Goal: Information Seeking & Learning: Learn about a topic

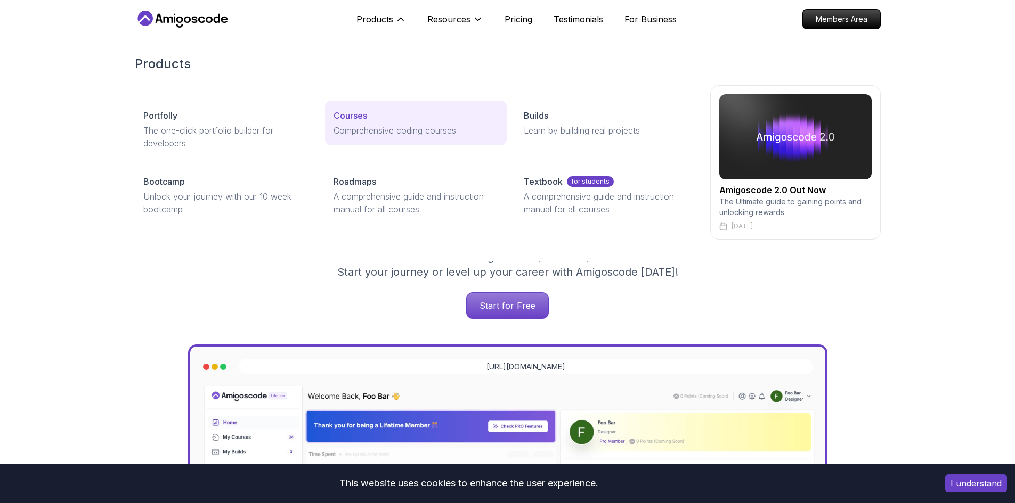
click at [386, 118] on div "Courses" at bounding box center [415, 115] width 165 height 13
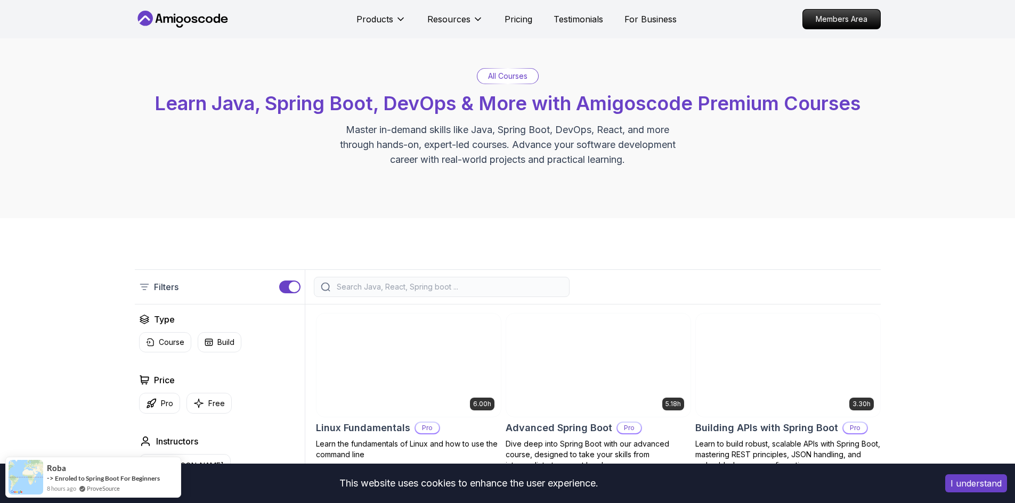
scroll to position [53, 0]
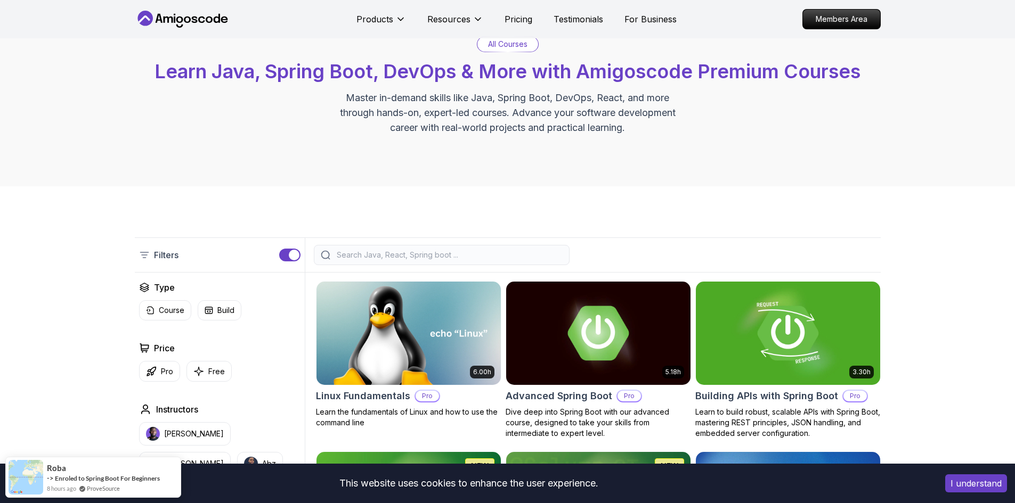
click at [445, 243] on div "Filters" at bounding box center [508, 255] width 746 height 35
click at [445, 254] on input "search" at bounding box center [449, 255] width 228 height 11
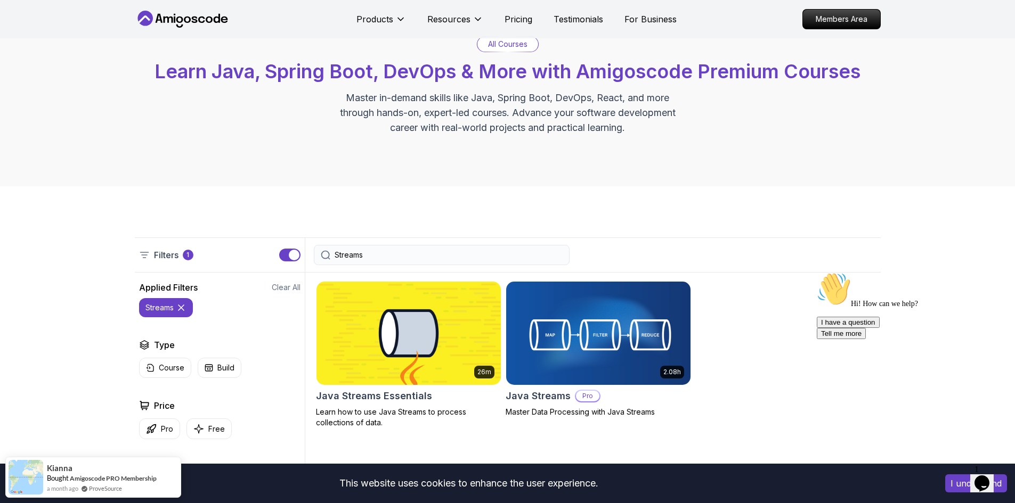
type input "Streams"
click at [406, 321] on img at bounding box center [408, 333] width 193 height 108
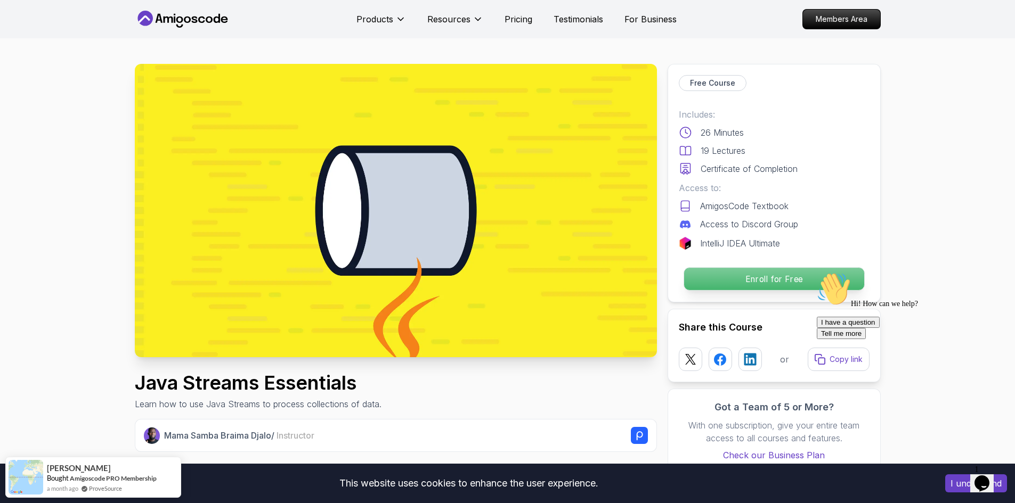
click at [762, 284] on p "Enroll for Free" at bounding box center [773, 279] width 180 height 22
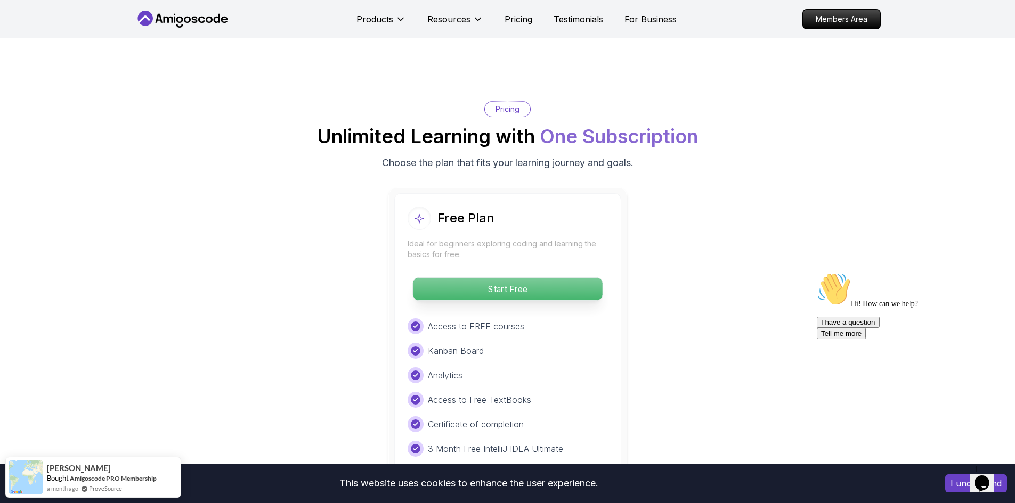
scroll to position [1755, 0]
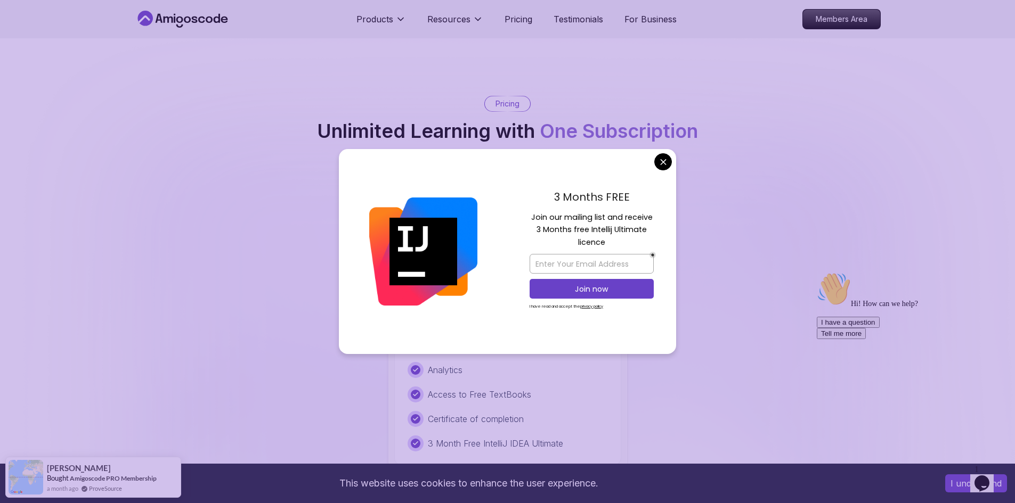
click at [659, 162] on body "This website uses cookies to enhance the user experience. I understand Products…" at bounding box center [507, 145] width 1015 height 3801
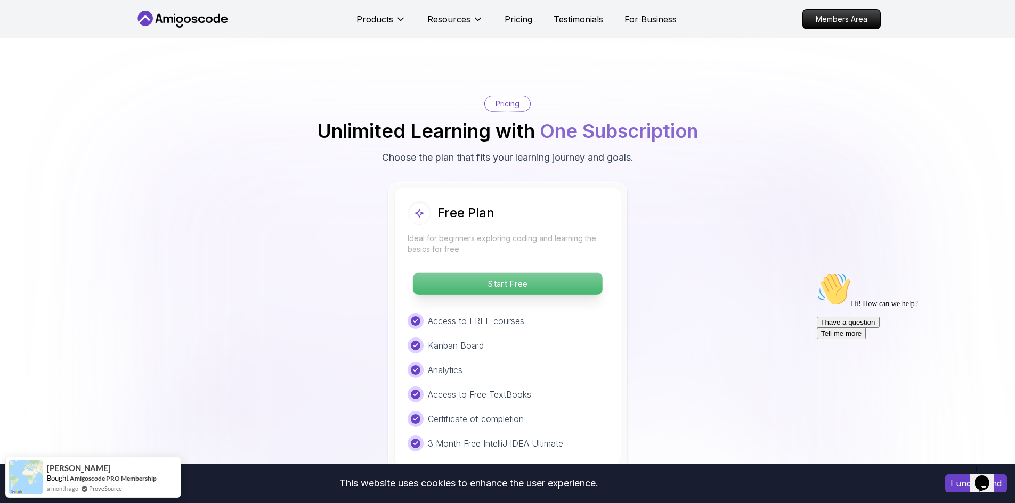
click at [556, 273] on p "Start Free" at bounding box center [507, 284] width 189 height 22
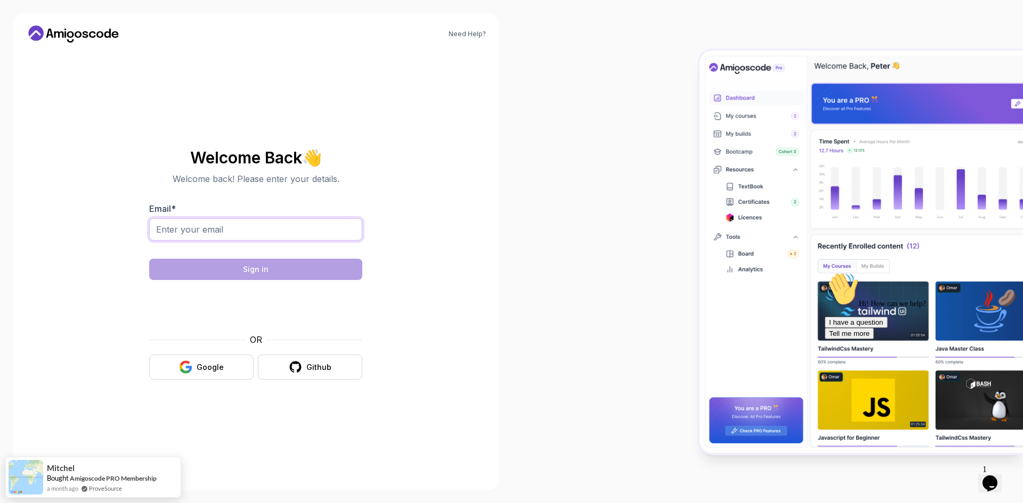
click at [298, 231] on input "Email *" at bounding box center [255, 229] width 213 height 22
click at [202, 364] on div "Google" at bounding box center [210, 367] width 27 height 11
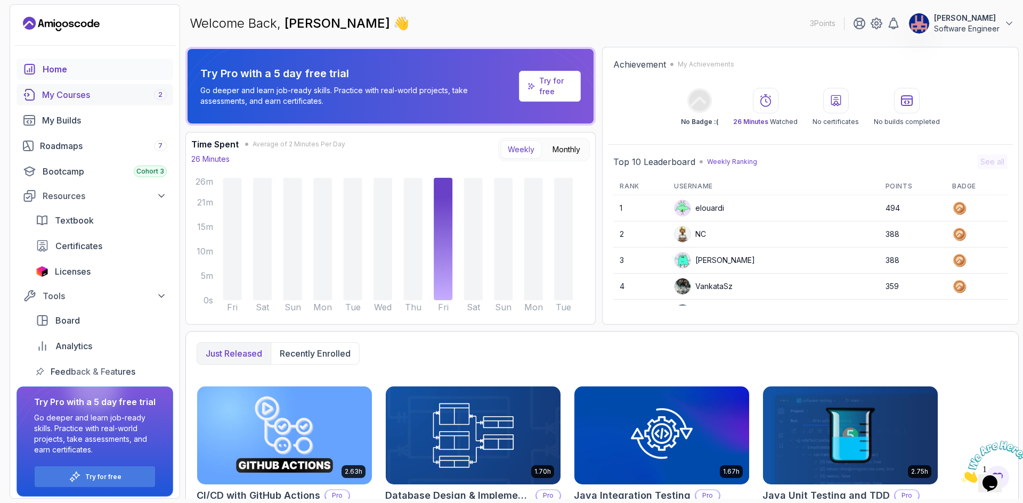
click at [79, 98] on div "My Courses 2" at bounding box center [104, 94] width 125 height 13
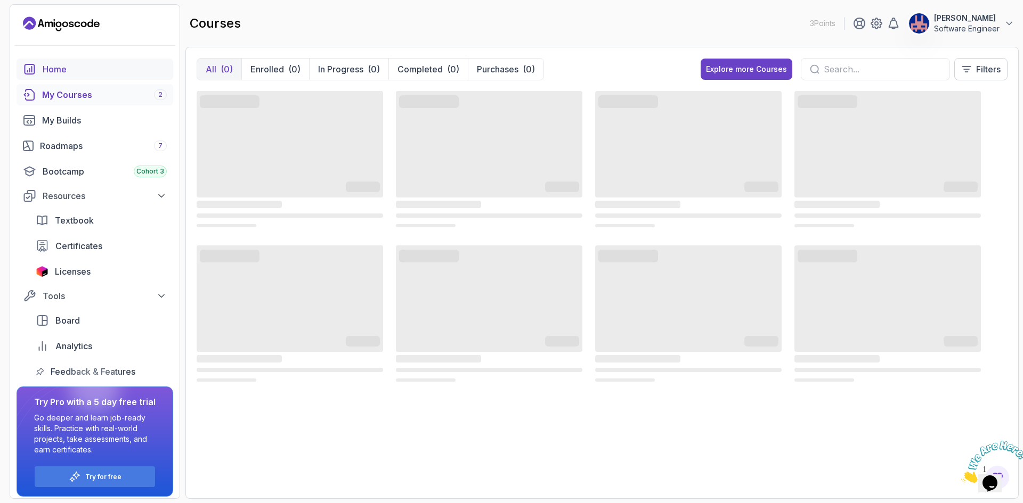
click at [79, 67] on div "Home" at bounding box center [105, 69] width 124 height 13
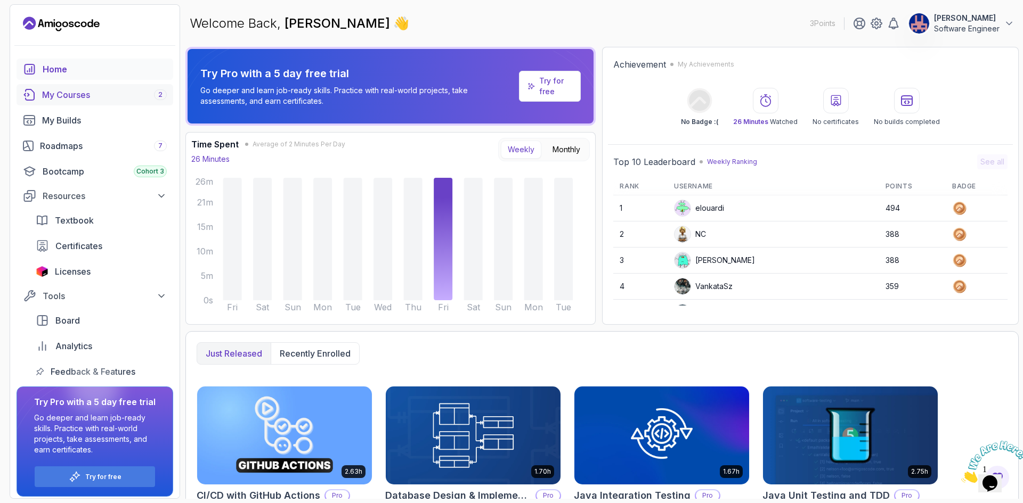
click at [75, 98] on div "My Courses 2" at bounding box center [104, 94] width 125 height 13
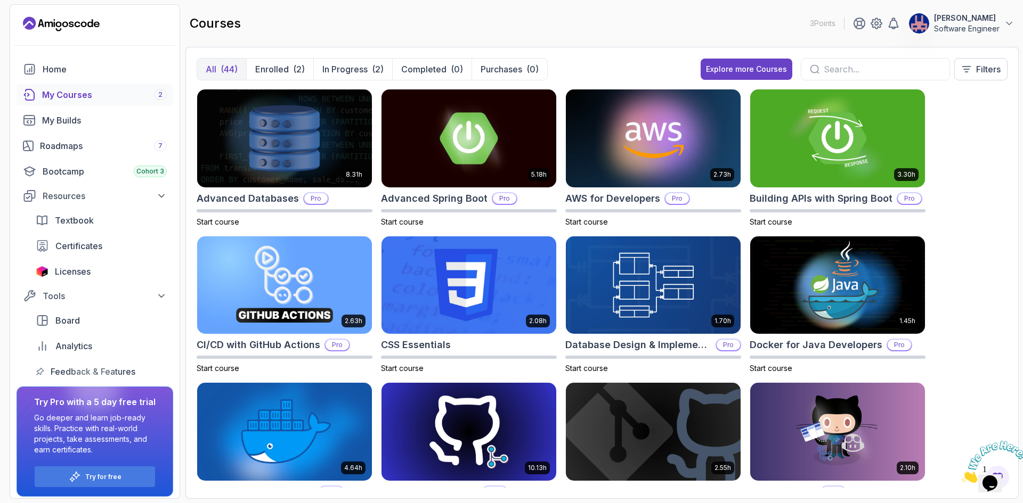
click at [835, 72] on input "text" at bounding box center [882, 69] width 117 height 13
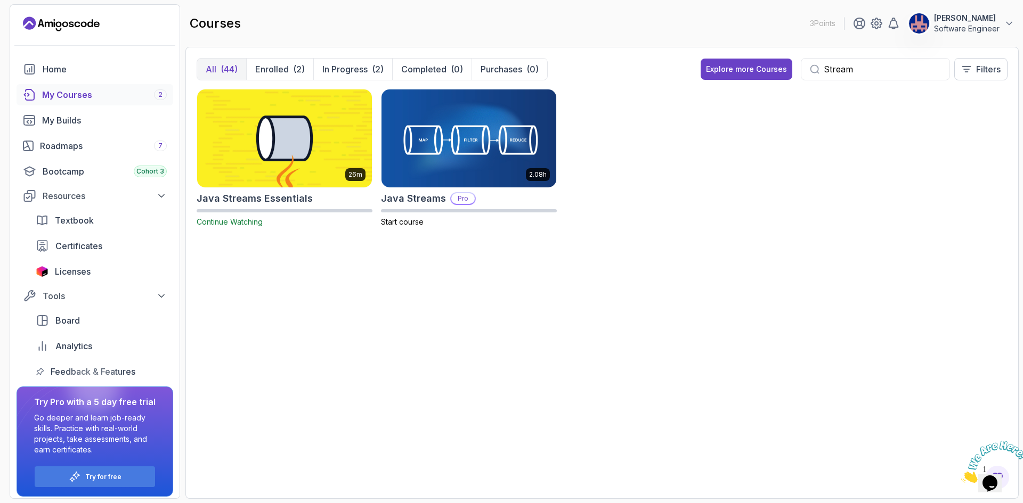
type input "Stream"
click at [275, 154] on img at bounding box center [284, 138] width 183 height 103
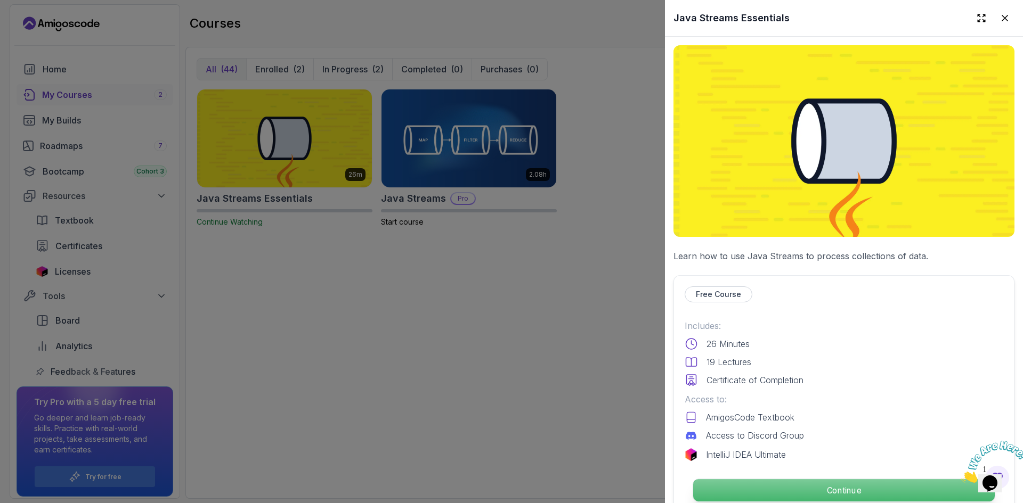
click at [781, 484] on p "Continue" at bounding box center [844, 490] width 302 height 22
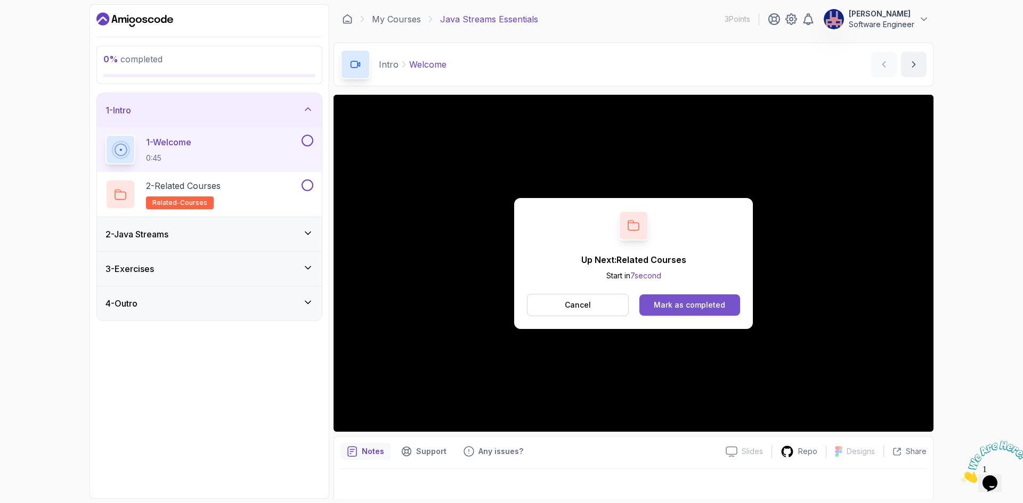
click at [650, 307] on button "Mark as completed" at bounding box center [689, 305] width 101 height 21
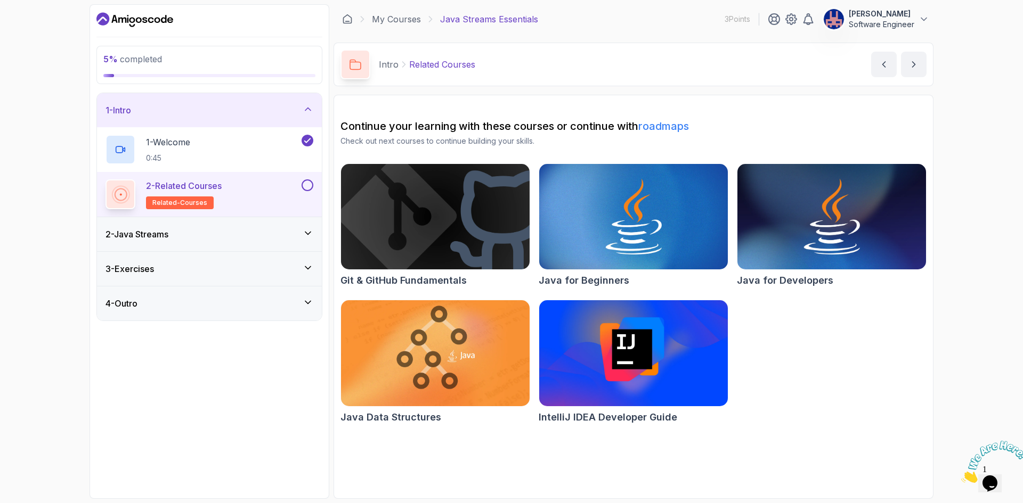
click at [208, 233] on div "2 - Java Streams" at bounding box center [209, 234] width 208 height 13
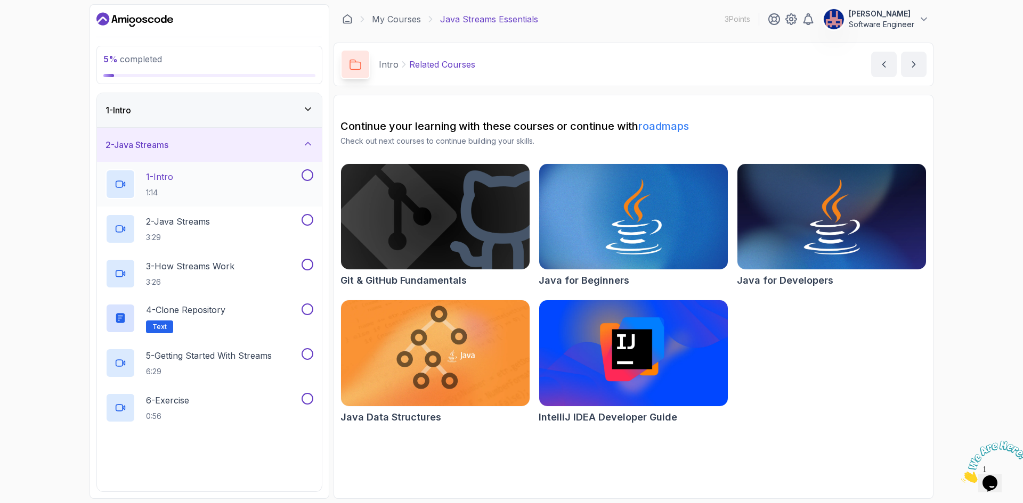
click at [215, 188] on div "1 - Intro 1:14" at bounding box center [202, 184] width 194 height 30
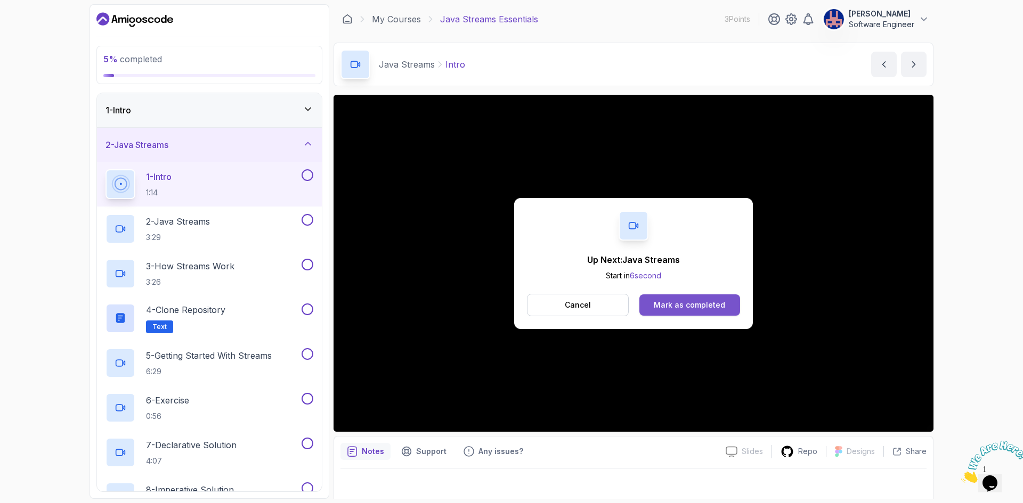
click at [673, 305] on div "Mark as completed" at bounding box center [689, 305] width 71 height 11
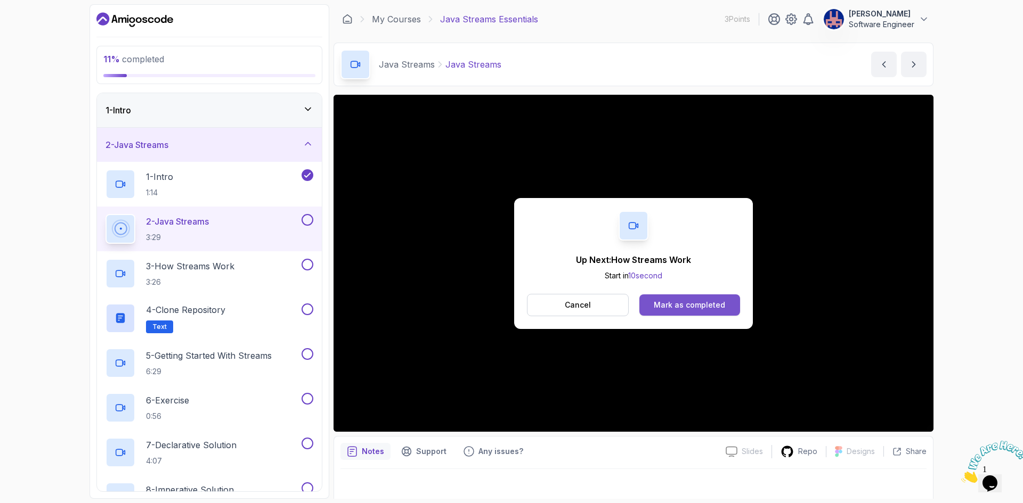
click at [723, 307] on div "Mark as completed" at bounding box center [689, 305] width 71 height 11
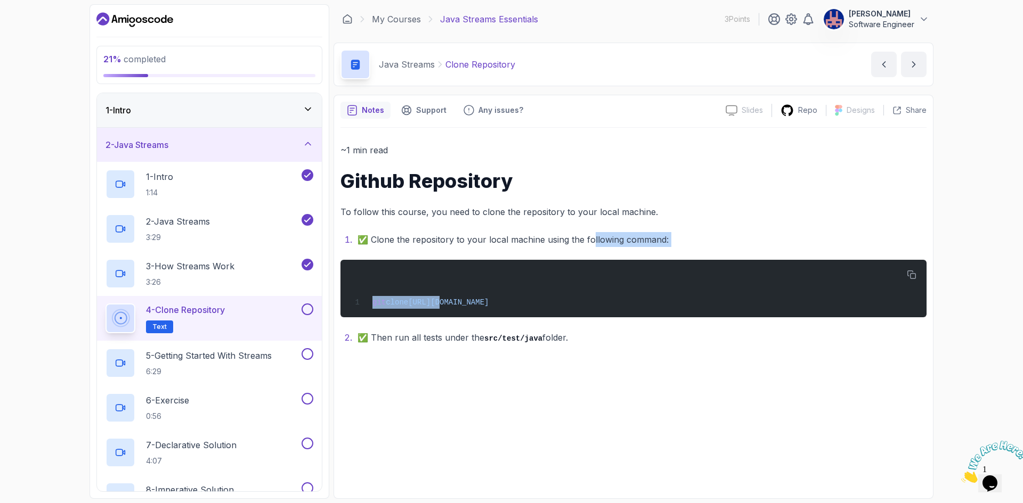
drag, startPoint x: 468, startPoint y: 248, endPoint x: 592, endPoint y: 245, distance: 124.1
click at [592, 245] on div "~1 min read Github Repository To follow this course, you need to clone the repo…" at bounding box center [633, 244] width 586 height 202
click at [592, 245] on li "✅ Clone the repository to your local machine using the following command:" at bounding box center [640, 239] width 572 height 15
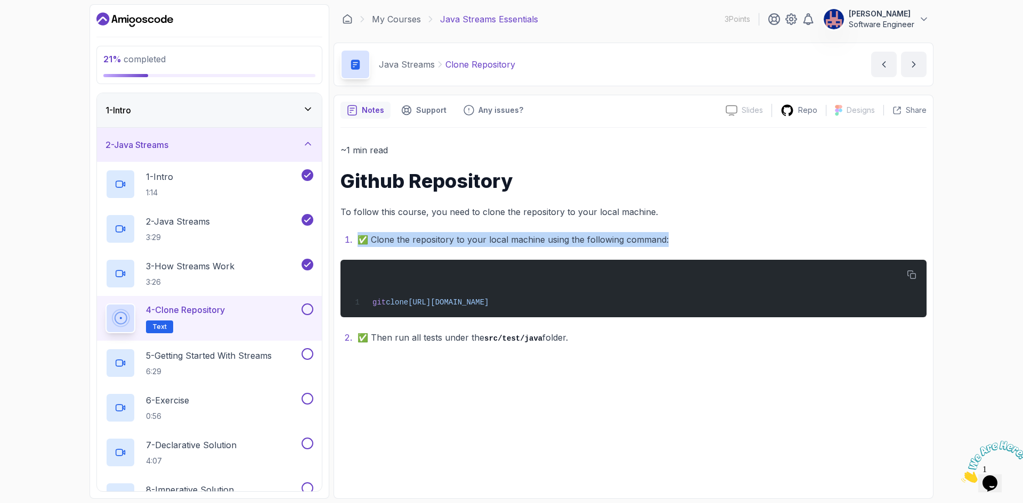
click at [592, 245] on li "✅ Clone the repository to your local machine using the following command:" at bounding box center [640, 239] width 572 height 15
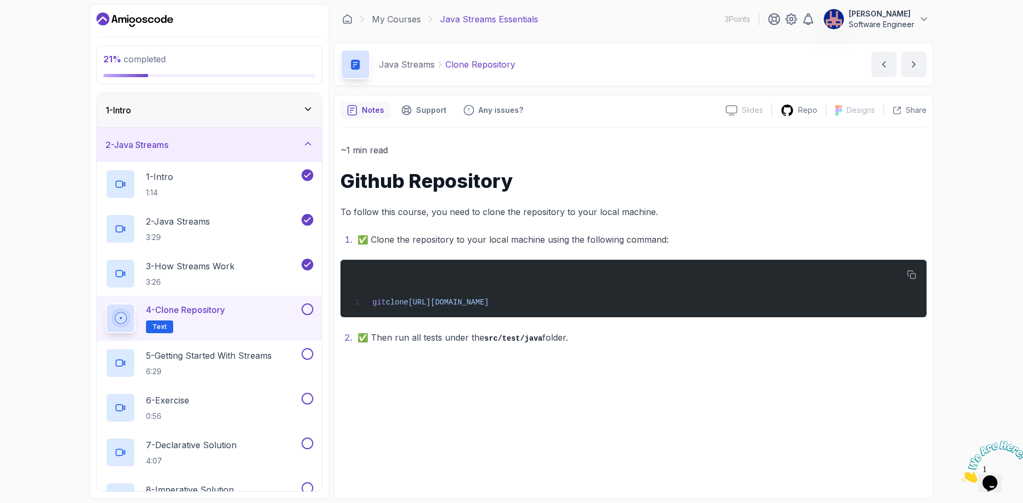
click at [608, 341] on li "✅ Then run all tests under the src/test/java folder." at bounding box center [640, 337] width 572 height 15
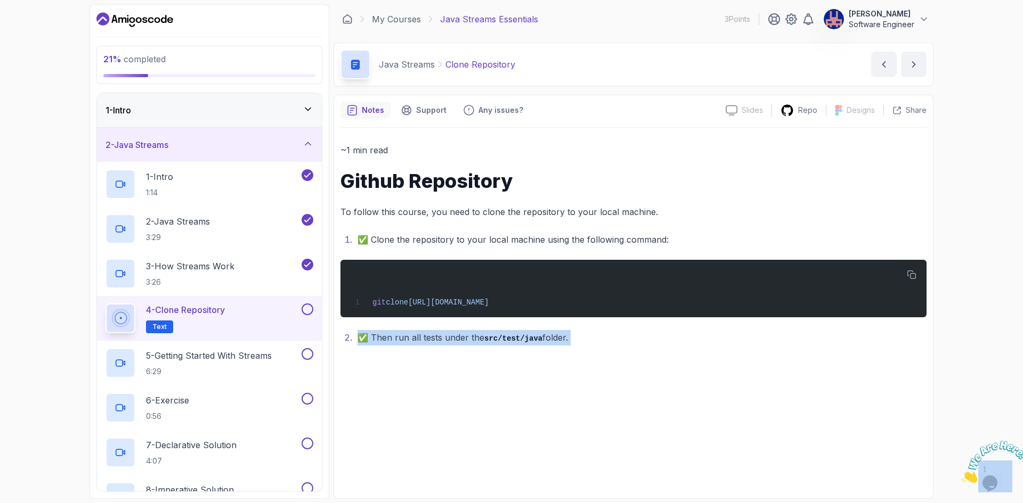
click at [608, 341] on li "✅ Then run all tests under the src/test/java folder." at bounding box center [640, 337] width 572 height 15
click at [651, 363] on div "~1 min read Github Repository To follow this course, you need to clone the repo…" at bounding box center [633, 310] width 586 height 364
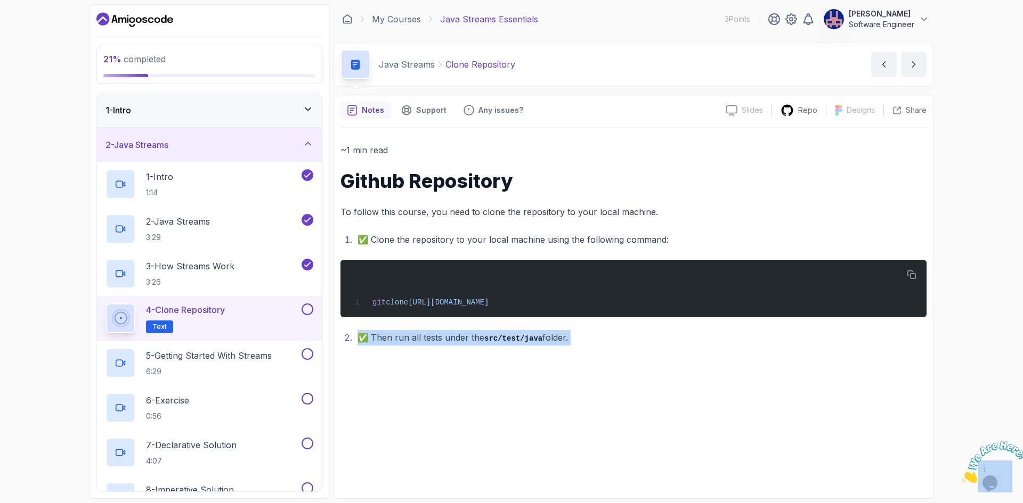
click at [651, 363] on div "~1 min read Github Repository To follow this course, you need to clone the repo…" at bounding box center [633, 310] width 586 height 364
click at [643, 406] on div "~1 min read Github Repository To follow this course, you need to clone the repo…" at bounding box center [633, 310] width 586 height 364
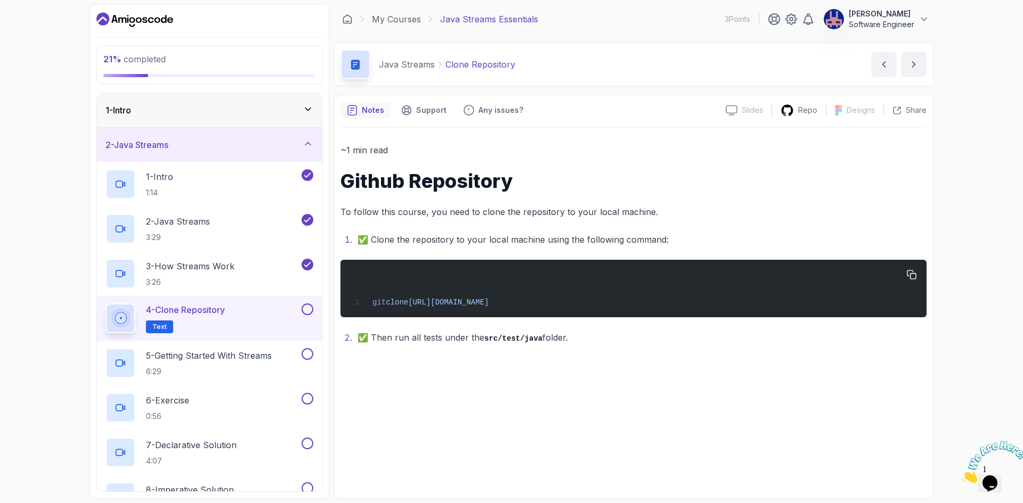
click at [488, 302] on span "https://github.com/amigoscode/java-streams.git" at bounding box center [448, 302] width 80 height 9
copy div "git clone https://github.com/amigoscode/java-streams.git"
drag, startPoint x: 403, startPoint y: 343, endPoint x: 567, endPoint y: 343, distance: 164.1
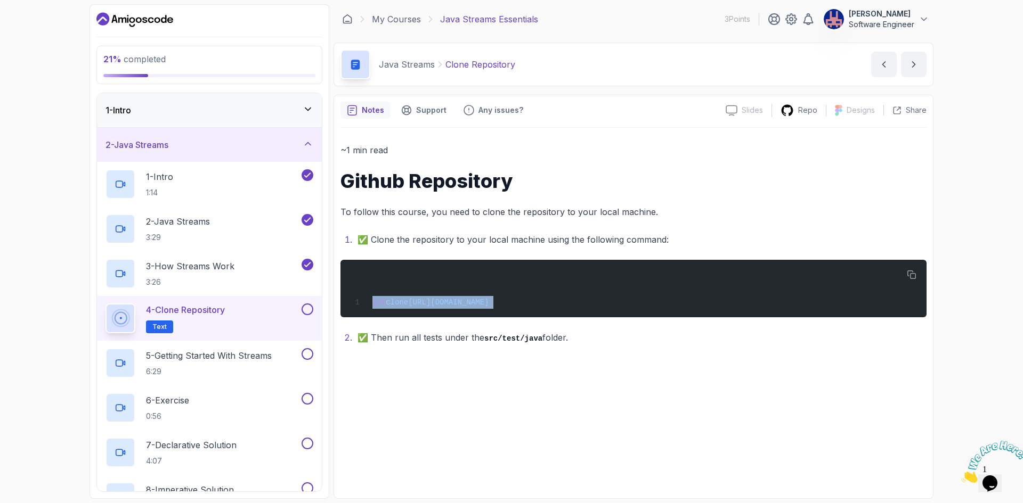
click at [567, 343] on li "✅ Then run all tests under the src/test/java folder." at bounding box center [640, 337] width 572 height 15
click at [666, 366] on div "~1 min read Github Repository To follow this course, you need to clone the repo…" at bounding box center [633, 310] width 586 height 364
click at [916, 68] on icon "next content" at bounding box center [913, 64] width 11 height 11
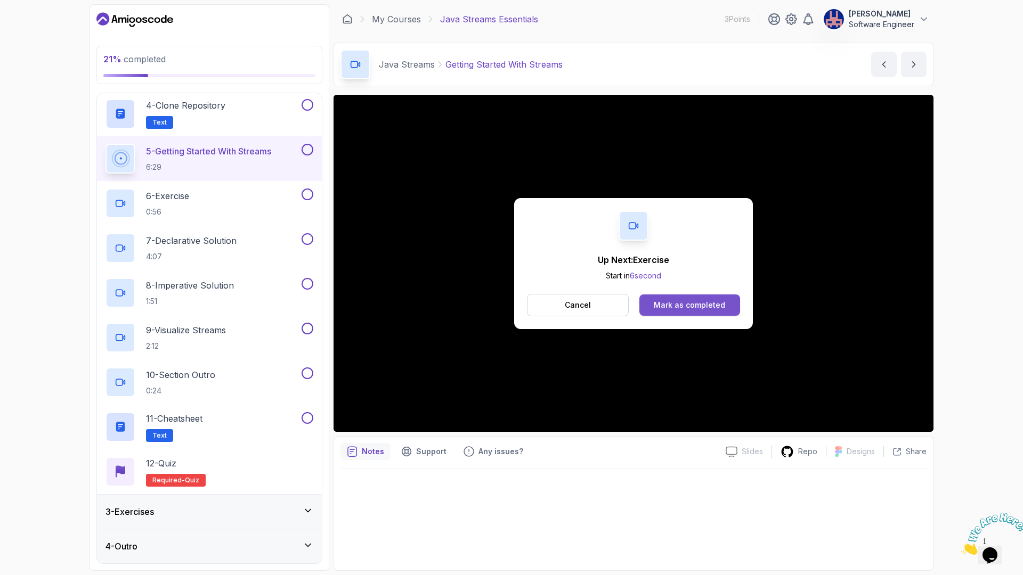
scroll to position [213, 0]
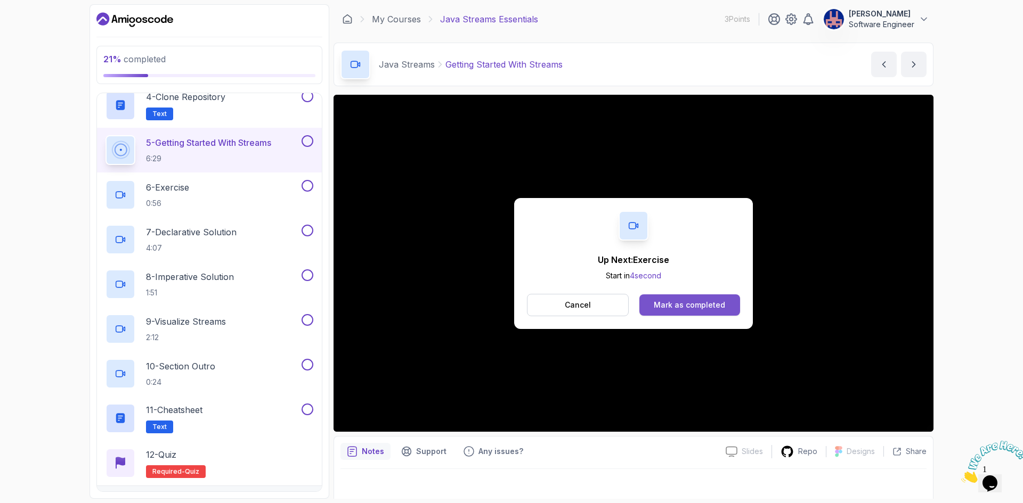
click at [702, 310] on div "Mark as completed" at bounding box center [689, 305] width 71 height 11
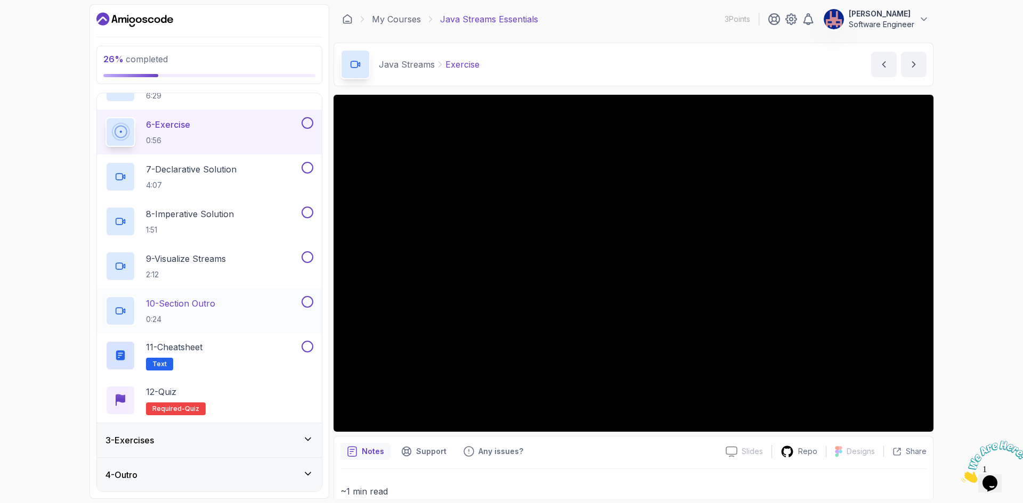
scroll to position [276, 0]
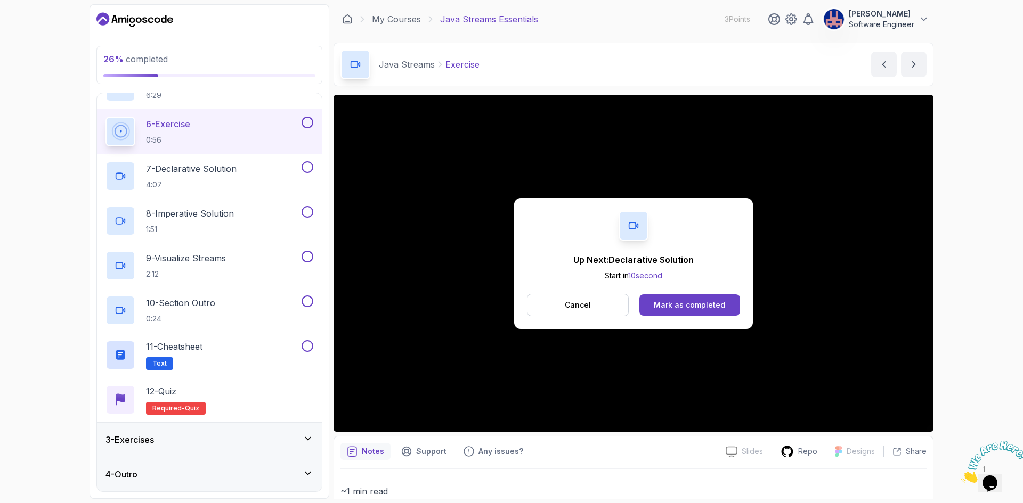
click at [304, 445] on div "3 - Exercises" at bounding box center [209, 440] width 208 height 13
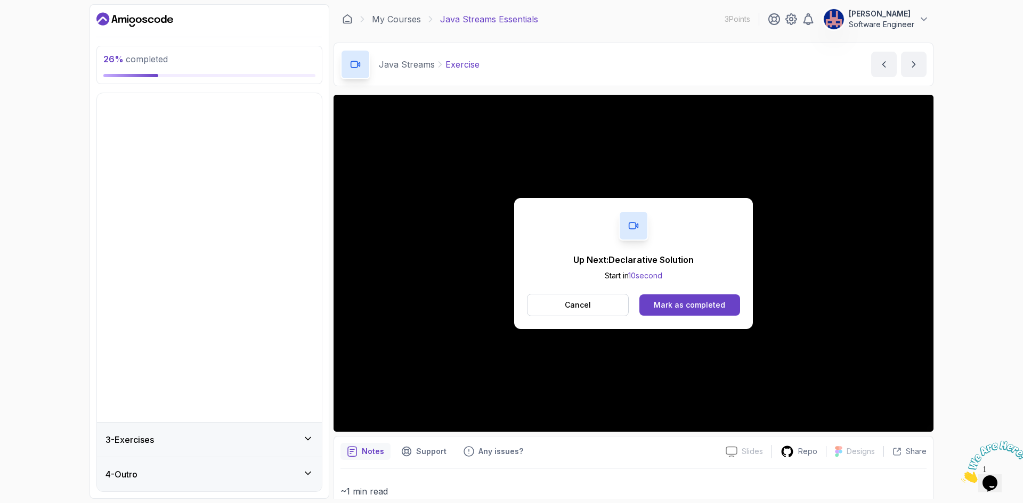
scroll to position [0, 0]
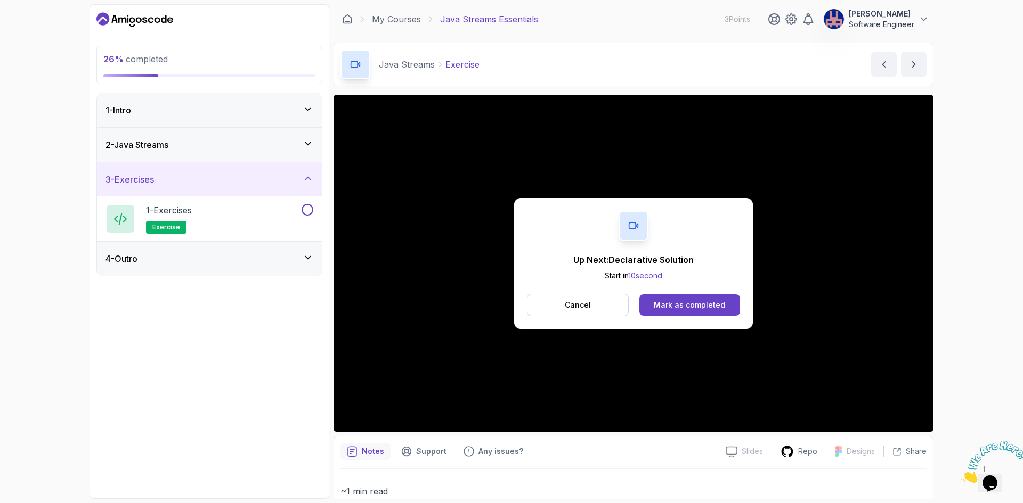
click at [275, 272] on div "4 - Outro" at bounding box center [209, 259] width 225 height 34
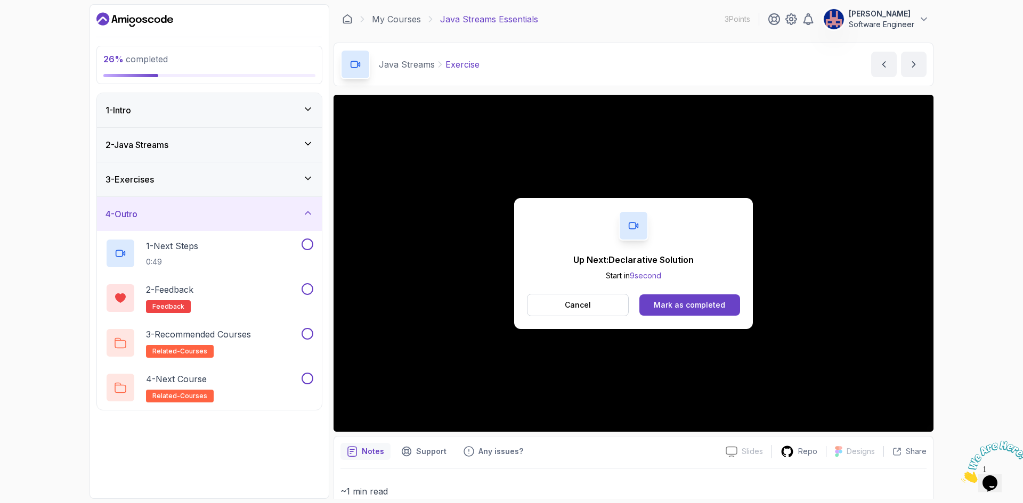
click at [273, 218] on div "4 - Outro" at bounding box center [209, 214] width 208 height 13
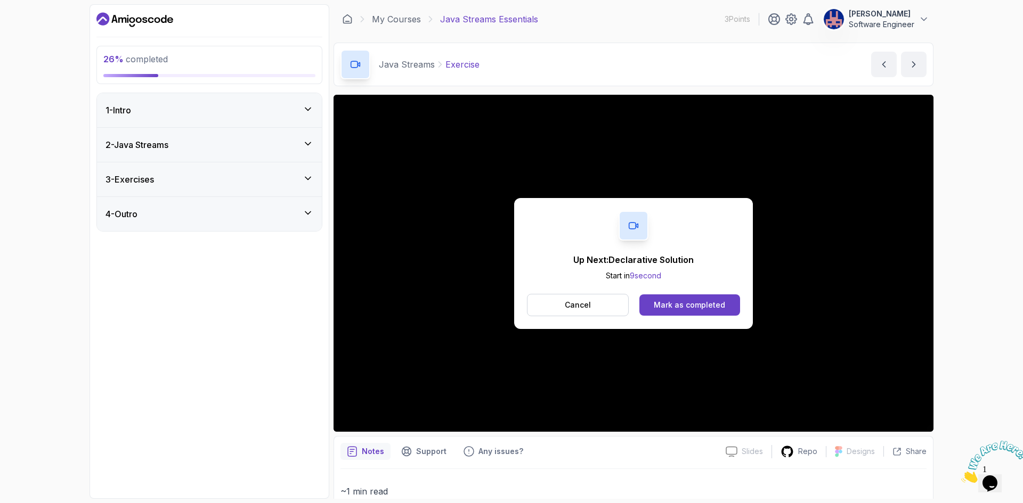
click at [269, 190] on div "3 - Exercises" at bounding box center [209, 179] width 225 height 34
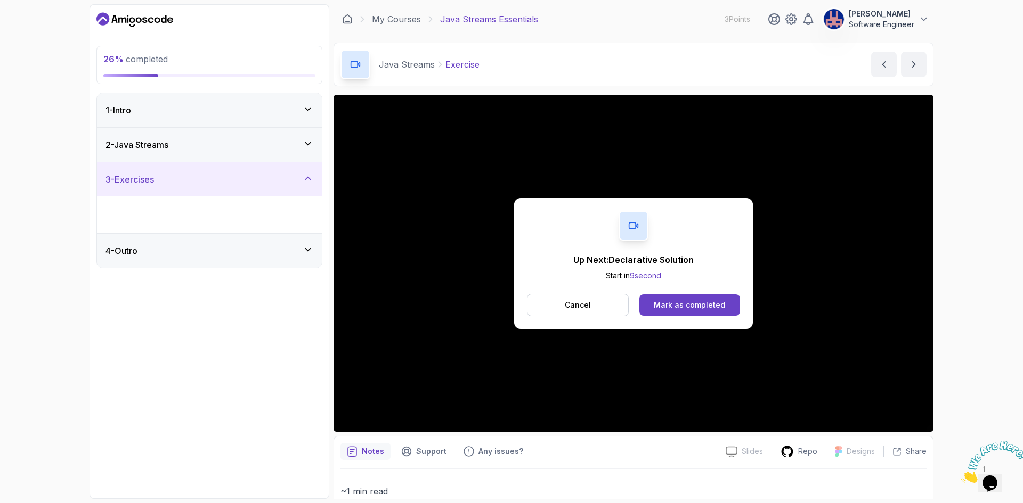
click at [269, 156] on div "2 - Java Streams" at bounding box center [209, 145] width 225 height 34
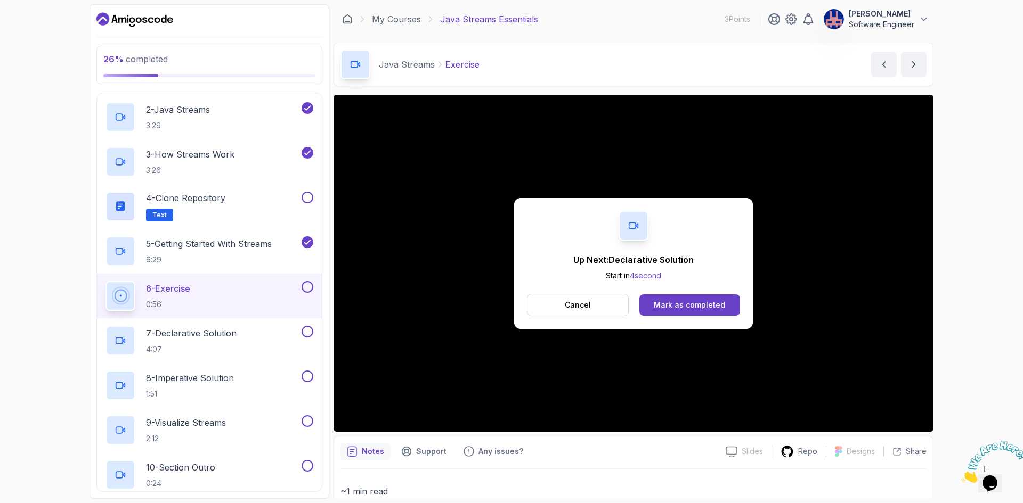
scroll to position [107, 0]
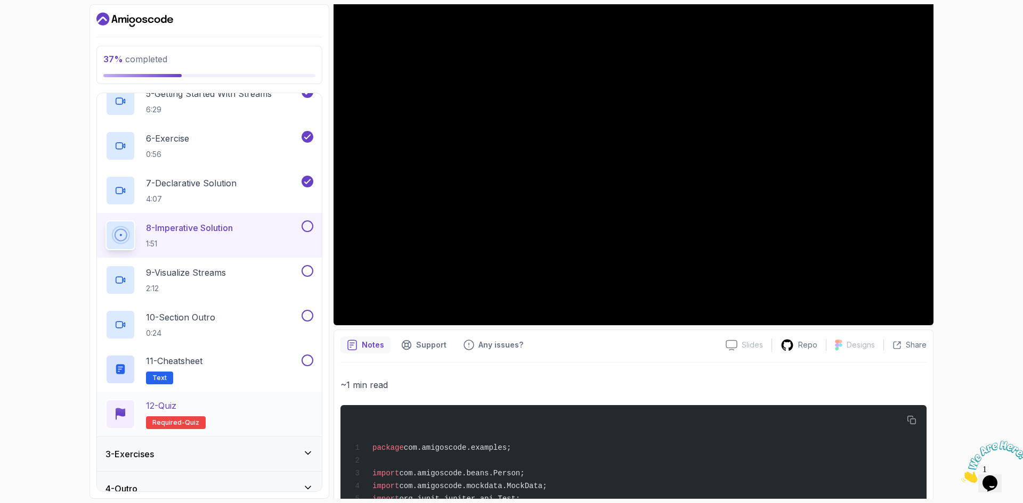
scroll to position [276, 0]
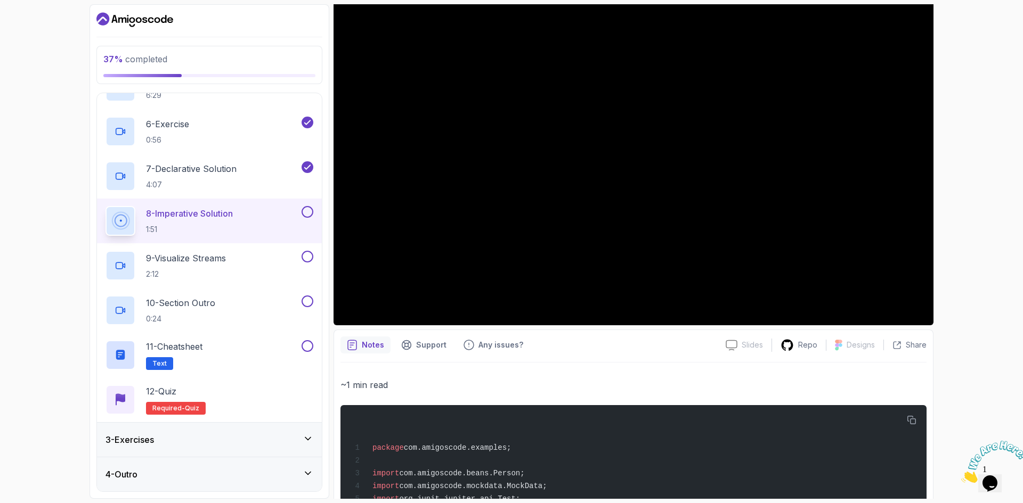
click at [264, 431] on div "3 - Exercises" at bounding box center [209, 440] width 225 height 34
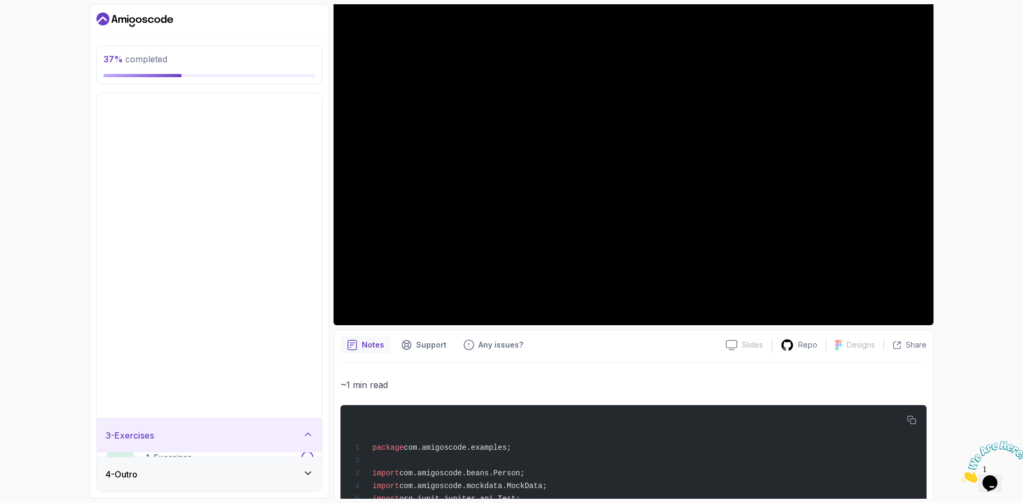
scroll to position [0, 0]
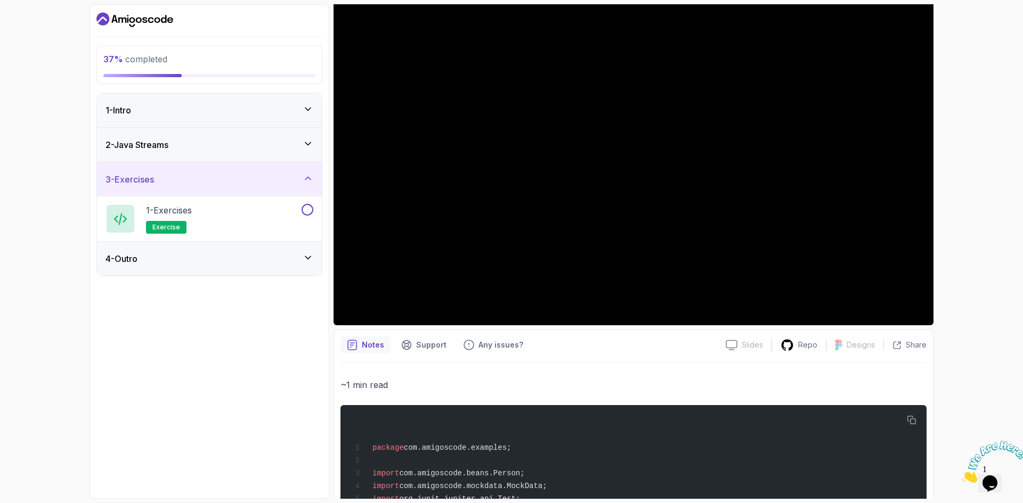
click at [262, 269] on div "4 - Outro" at bounding box center [209, 259] width 225 height 34
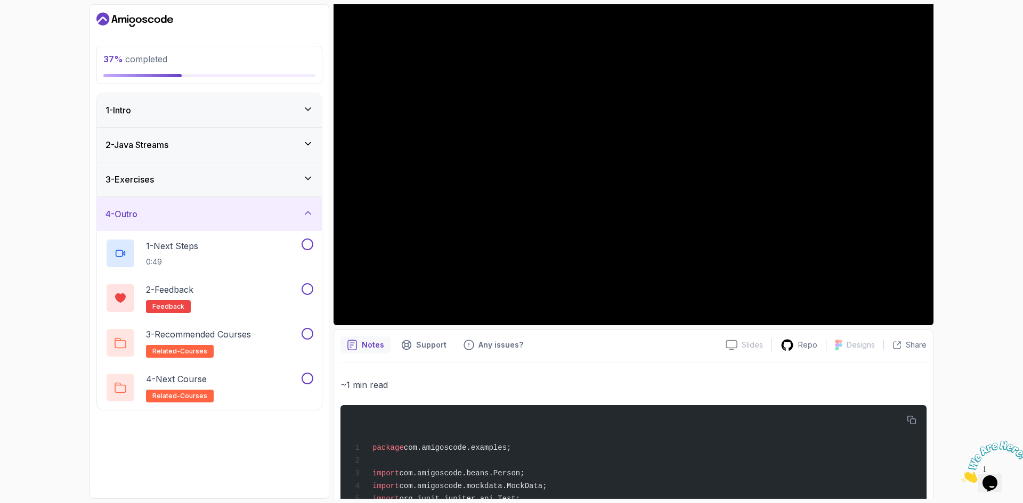
click at [233, 170] on div "3 - Exercises" at bounding box center [209, 179] width 225 height 34
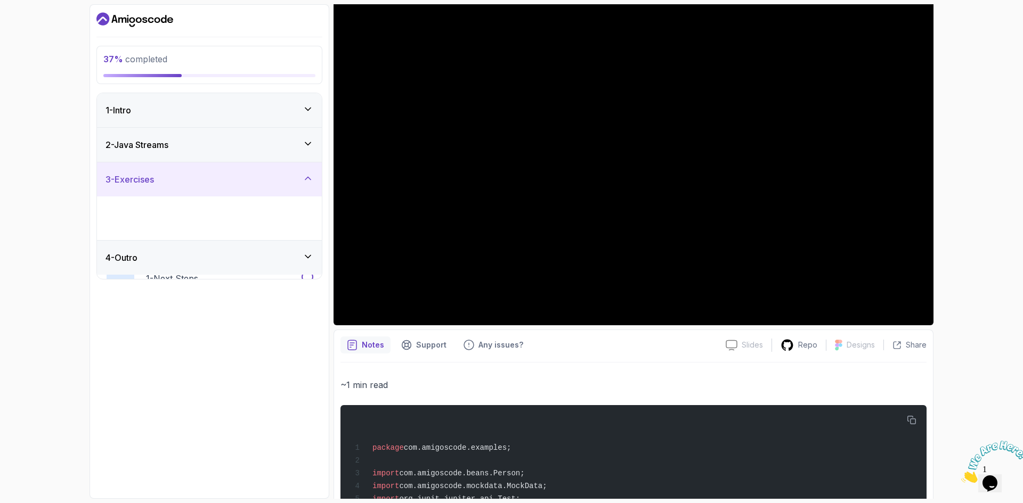
click at [233, 150] on div "2 - Java Streams" at bounding box center [209, 145] width 208 height 13
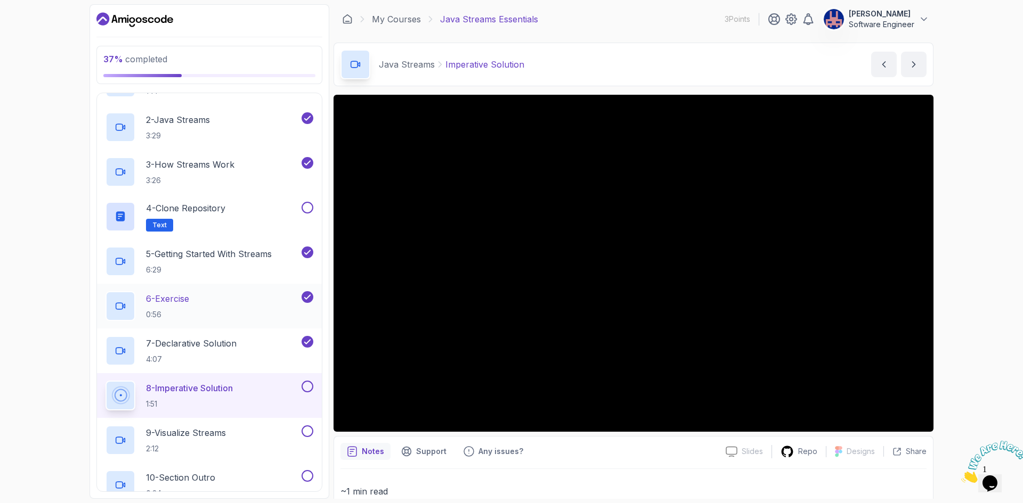
scroll to position [107, 0]
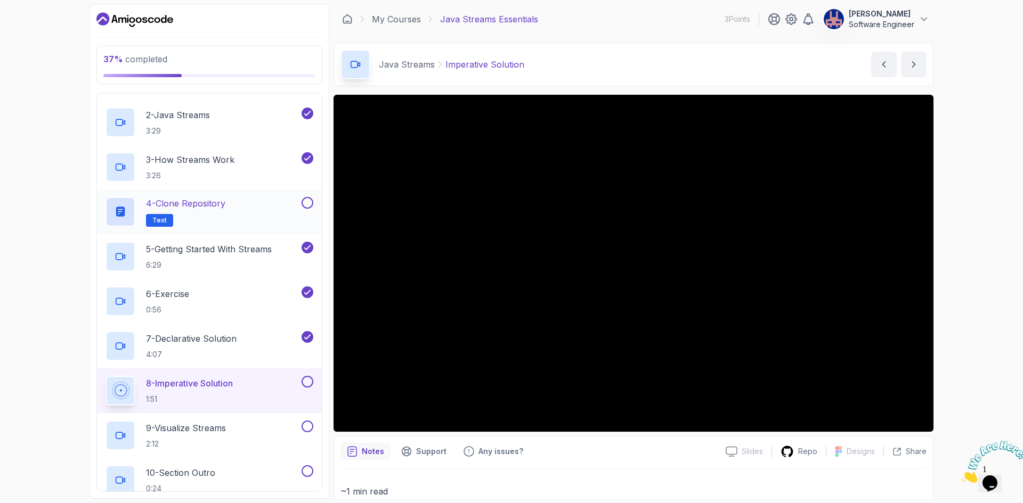
click at [306, 203] on button at bounding box center [308, 203] width 12 height 12
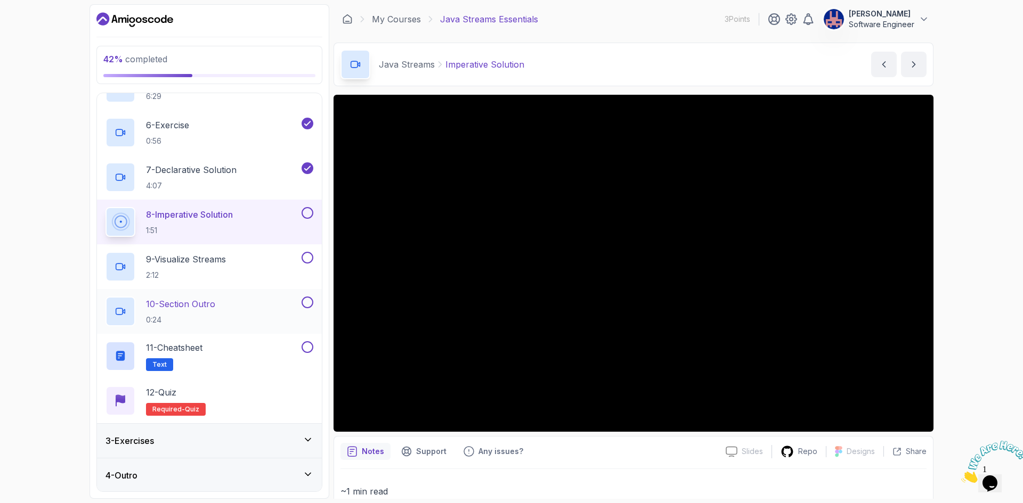
scroll to position [276, 0]
click at [288, 445] on div "3 - Exercises" at bounding box center [209, 440] width 208 height 13
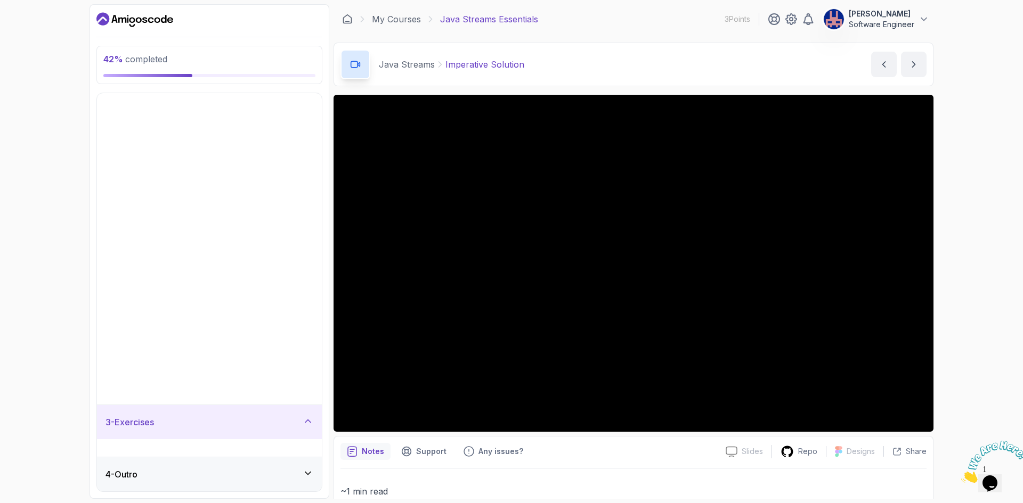
scroll to position [0, 0]
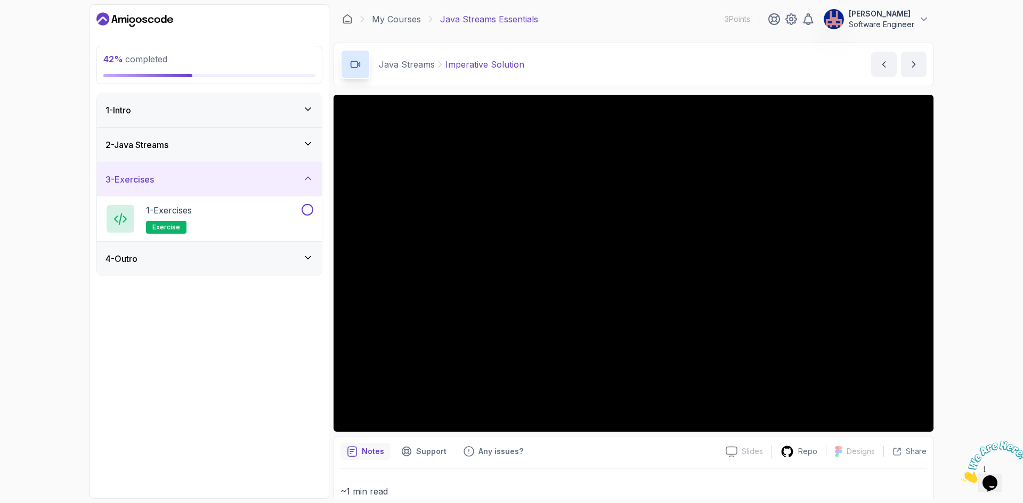
click at [281, 183] on div "3 - Exercises" at bounding box center [209, 179] width 208 height 13
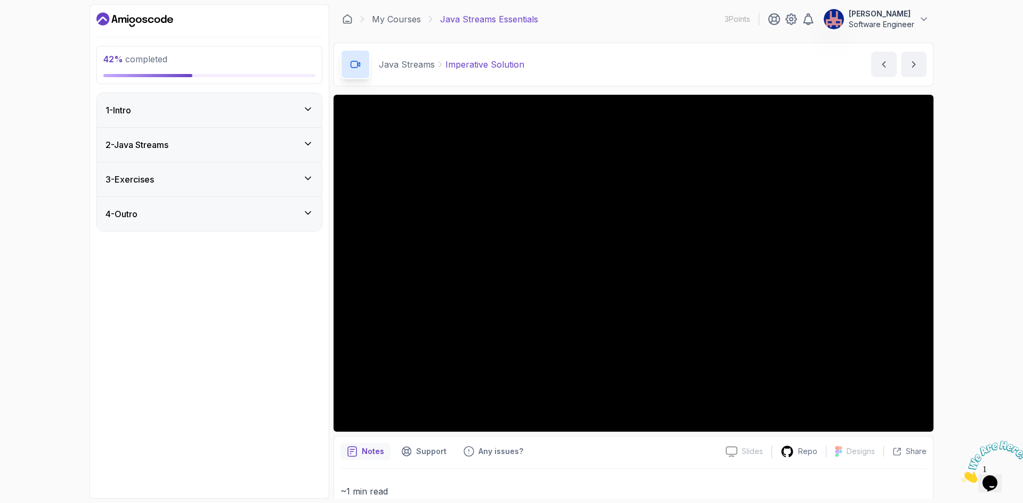
click at [276, 150] on div "2 - Java Streams" at bounding box center [209, 145] width 208 height 13
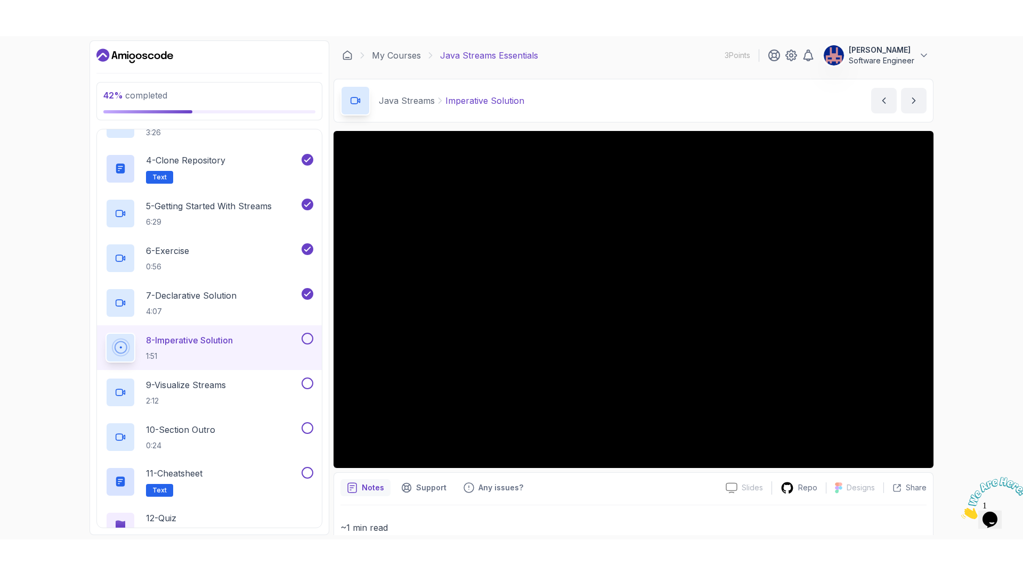
scroll to position [213, 0]
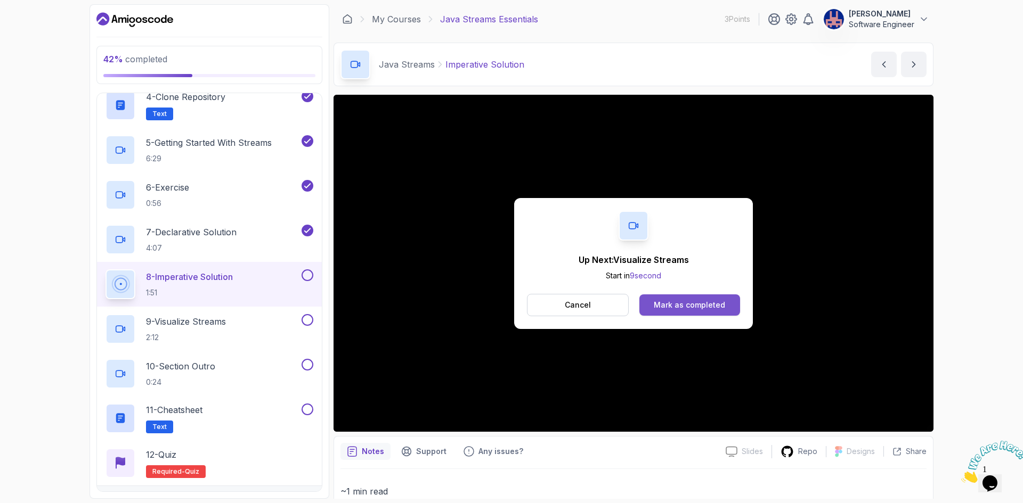
click at [689, 304] on div "Mark as completed" at bounding box center [689, 305] width 71 height 11
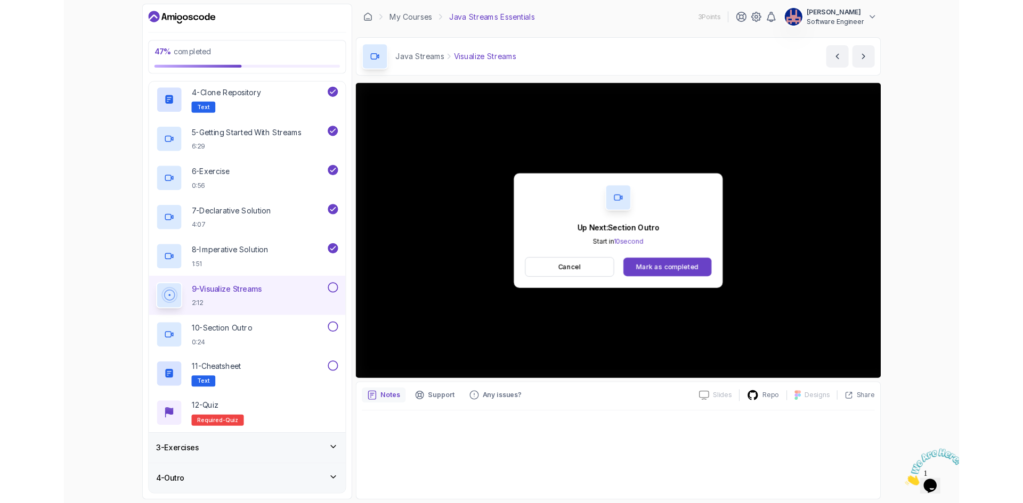
scroll to position [213, 0]
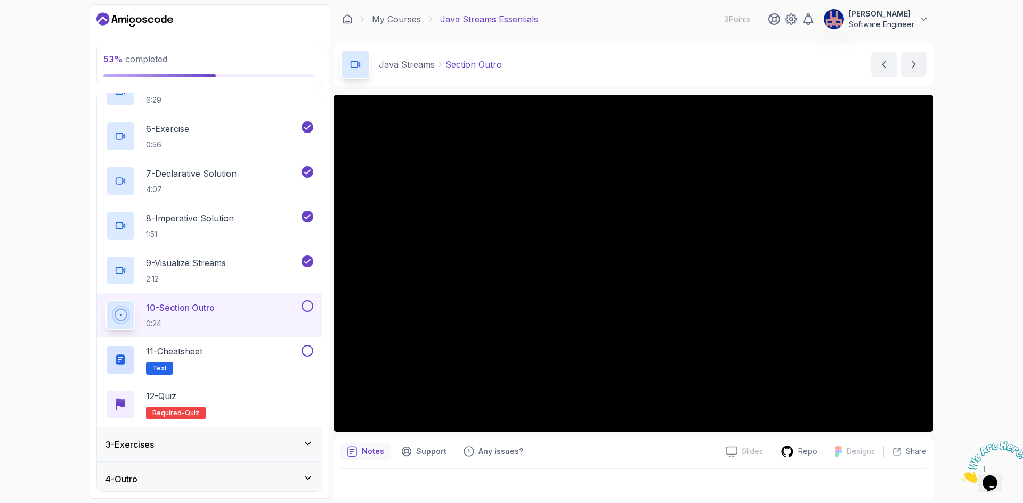
scroll to position [276, 0]
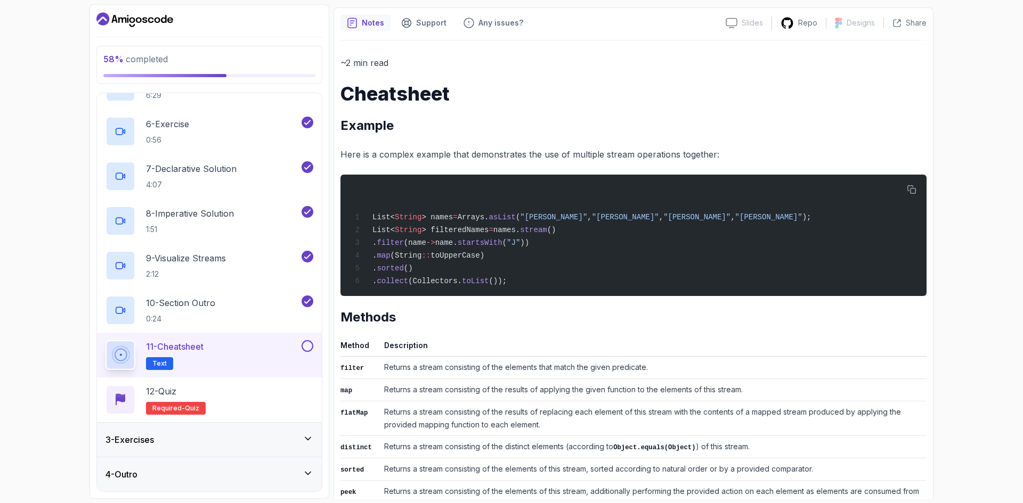
scroll to position [53, 0]
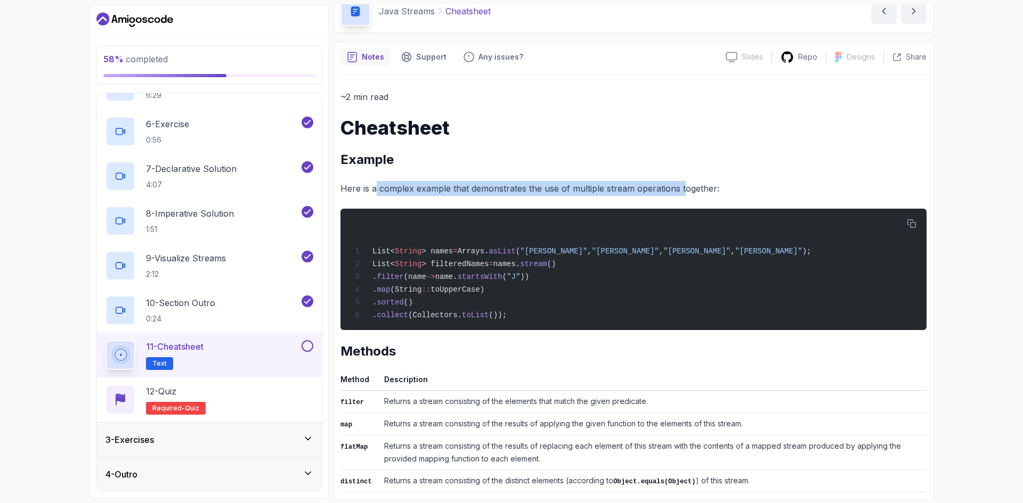
drag, startPoint x: 437, startPoint y: 185, endPoint x: 682, endPoint y: 184, distance: 244.5
click at [682, 184] on p "Here is a complex example that demonstrates the use of multiple stream operatio…" at bounding box center [633, 188] width 586 height 15
drag, startPoint x: 726, startPoint y: 184, endPoint x: 511, endPoint y: 189, distance: 215.3
click at [511, 189] on p "Here is a complex example that demonstrates the use of multiple stream operatio…" at bounding box center [633, 188] width 586 height 15
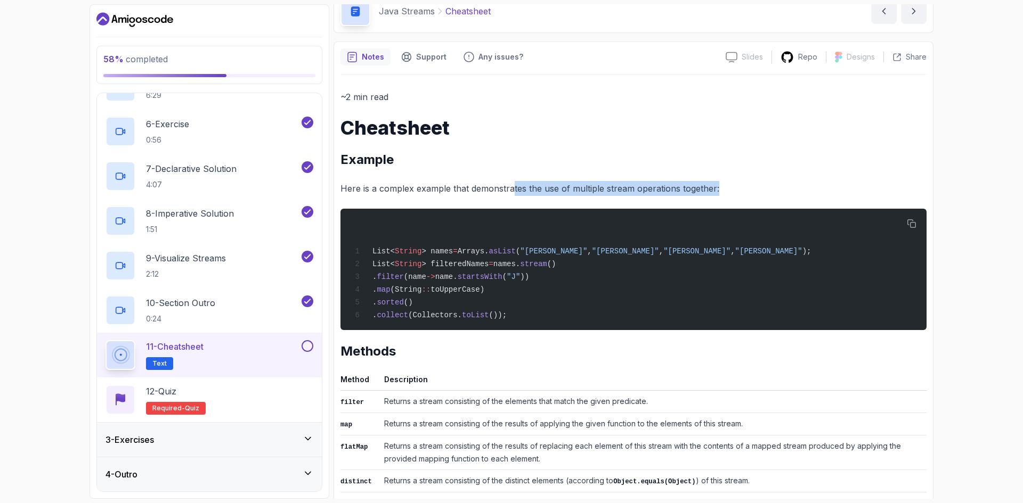
click at [511, 189] on p "Here is a complex example that demonstrates the use of multiple stream operatio…" at bounding box center [633, 188] width 586 height 15
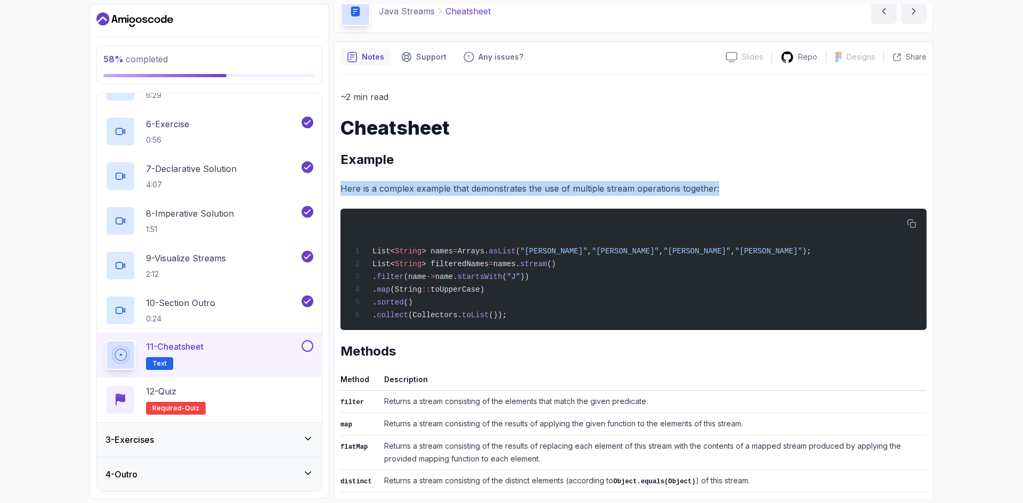
click at [511, 193] on p "Here is a complex example that demonstrates the use of multiple stream operatio…" at bounding box center [633, 188] width 586 height 15
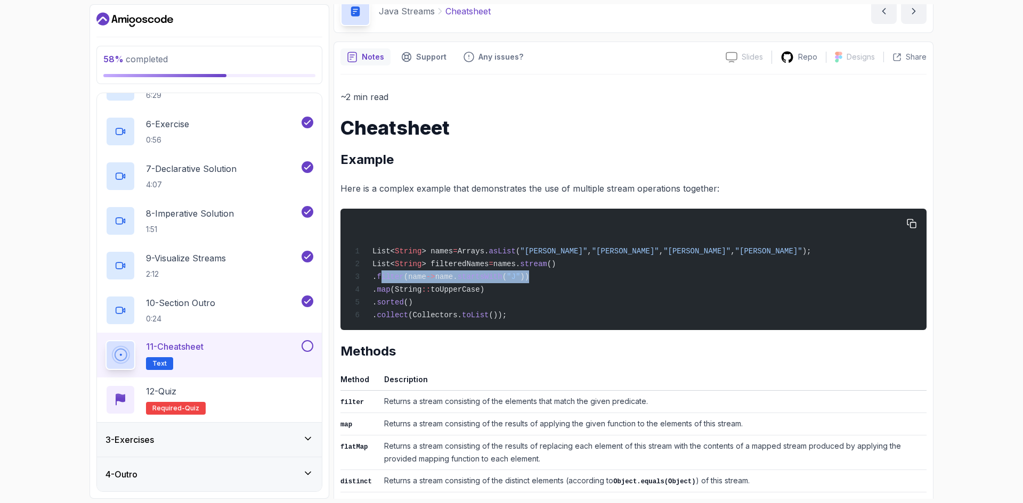
drag, startPoint x: 396, startPoint y: 282, endPoint x: 553, endPoint y: 278, distance: 157.2
click at [553, 278] on div "List< String > names = Arrays. asList ( "John" , "Jane" , "Jim" , "Jill" ); Lis…" at bounding box center [633, 269] width 569 height 109
drag, startPoint x: 446, startPoint y: 294, endPoint x: 530, endPoint y: 290, distance: 83.7
click at [530, 290] on div "List< String > names = Arrays. asList ( "John" , "Jane" , "Jim" , "Jill" ); Lis…" at bounding box center [633, 269] width 569 height 109
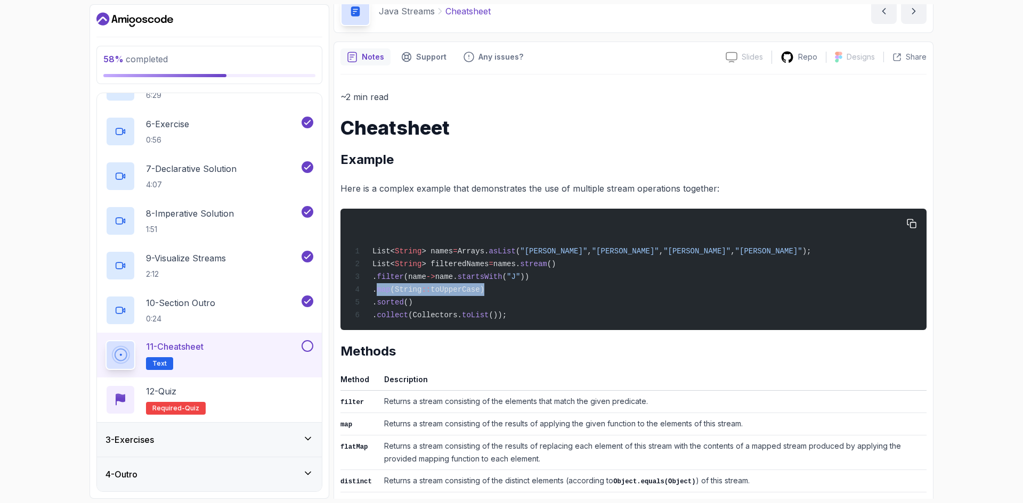
click at [530, 290] on div "List< String > names = Arrays. asList ( "John" , "Jane" , "Jim" , "Jill" ); Lis…" at bounding box center [633, 269] width 569 height 109
drag, startPoint x: 398, startPoint y: 292, endPoint x: 499, endPoint y: 292, distance: 101.2
click at [499, 292] on div "List< String > names = Arrays. asList ( "John" , "Jane" , "Jim" , "Jill" ); Lis…" at bounding box center [633, 269] width 569 height 109
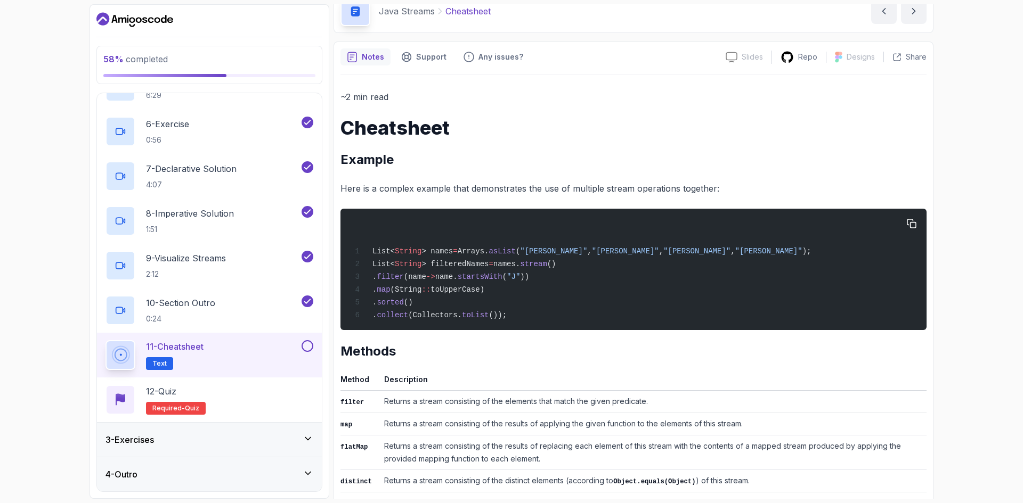
click at [413, 292] on span "(String" at bounding box center [405, 290] width 31 height 9
drag, startPoint x: 422, startPoint y: 294, endPoint x: 514, endPoint y: 295, distance: 91.6
click at [514, 295] on div "List< String > names = Arrays. asList ( "John" , "Jane" , "Jim" , "Jill" ); Lis…" at bounding box center [633, 269] width 569 height 109
drag, startPoint x: 529, startPoint y: 294, endPoint x: 397, endPoint y: 293, distance: 132.1
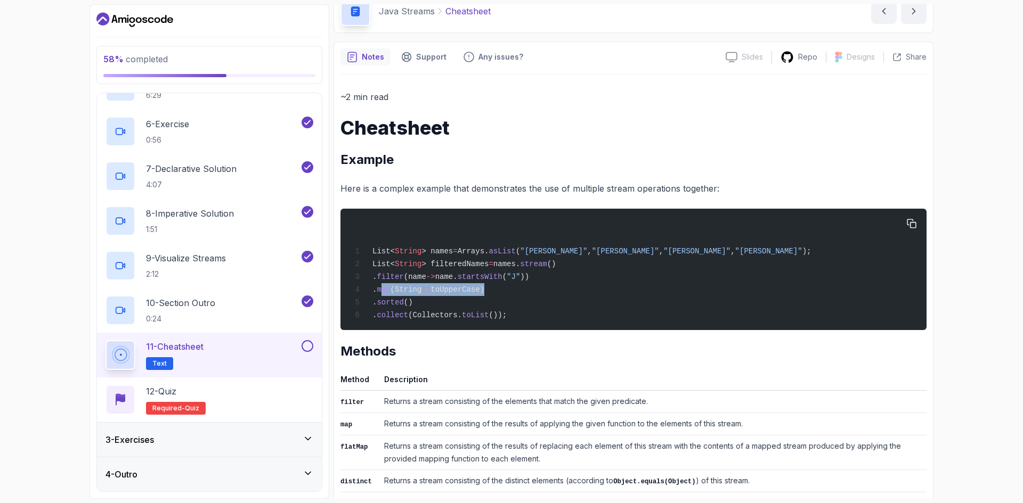
click at [397, 293] on div "List< String > names = Arrays. asList ( "John" , "Jane" , "Jim" , "Jill" ); Lis…" at bounding box center [633, 269] width 569 height 109
click at [390, 293] on span "map" at bounding box center [383, 290] width 13 height 9
drag, startPoint x: 397, startPoint y: 293, endPoint x: 505, endPoint y: 293, distance: 108.1
click at [505, 293] on div "List< String > names = Arrays. asList ( "John" , "Jane" , "Jim" , "Jill" ); Lis…" at bounding box center [633, 269] width 569 height 109
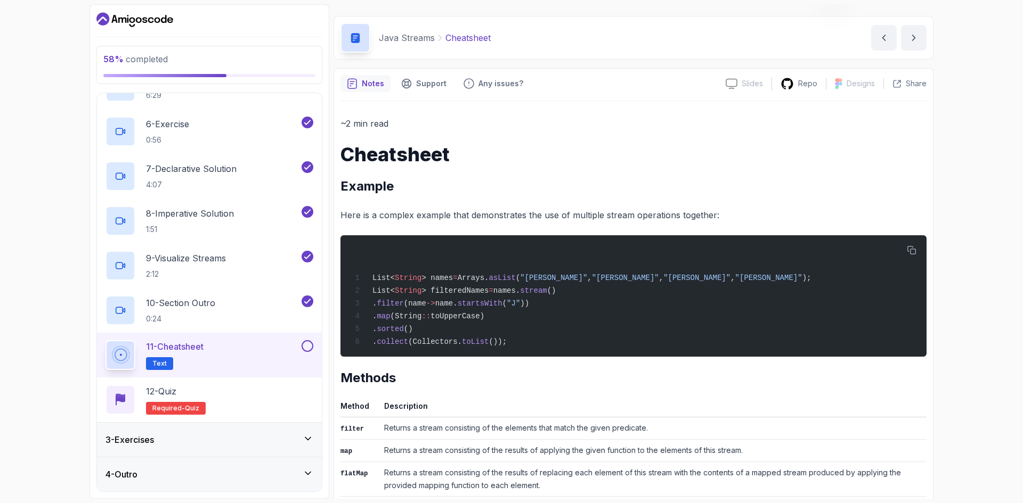
scroll to position [0, 0]
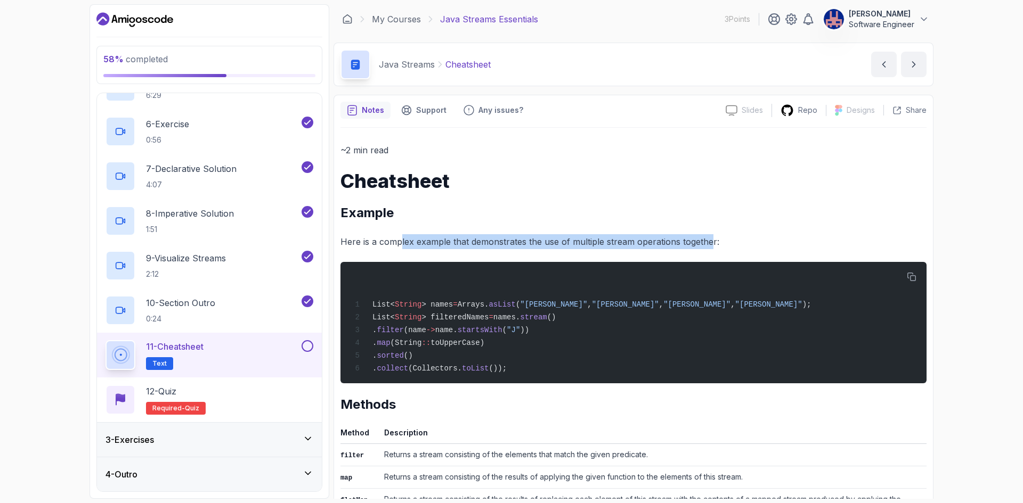
drag, startPoint x: 470, startPoint y: 243, endPoint x: 710, endPoint y: 243, distance: 239.7
click at [710, 243] on p "Here is a complex example that demonstrates the use of multiple stream operatio…" at bounding box center [633, 241] width 586 height 15
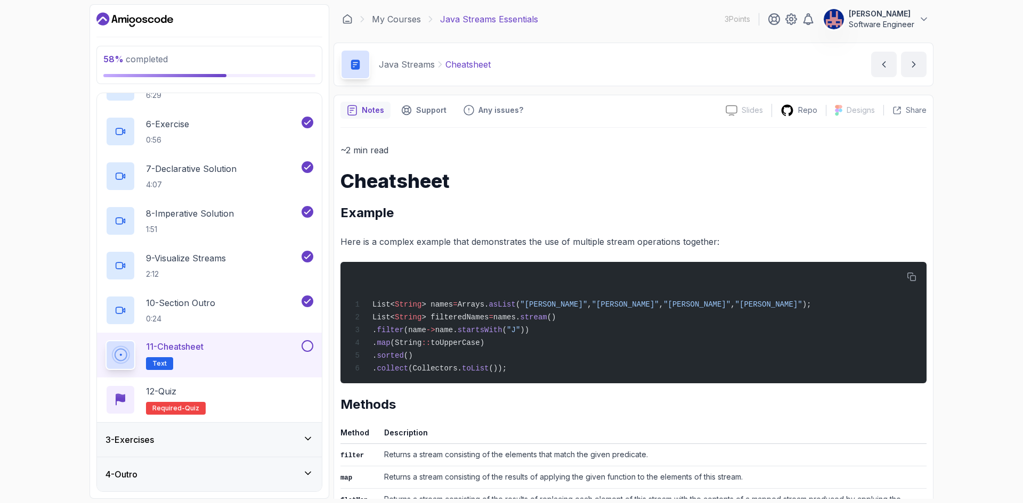
click at [864, 453] on td "Returns a stream consisting of the elements that match the given predicate." at bounding box center [653, 455] width 547 height 22
click at [909, 114] on p "Share" at bounding box center [916, 110] width 21 height 11
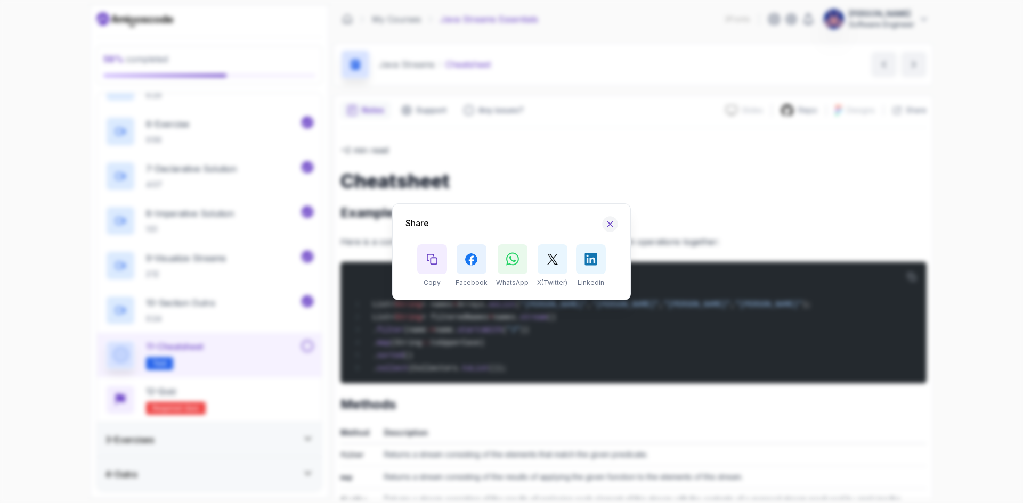
click at [607, 222] on icon "Hide Share modal" at bounding box center [610, 224] width 6 height 6
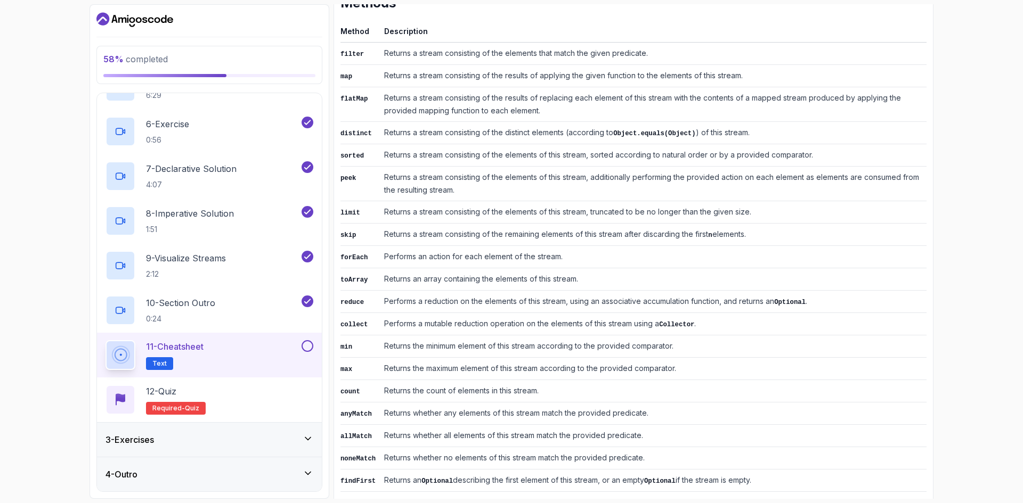
scroll to position [272, 0]
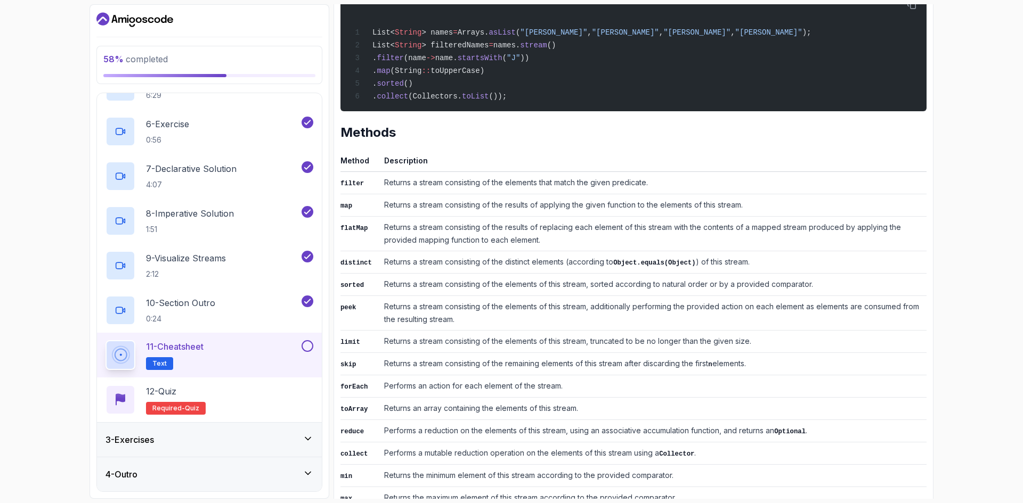
click at [400, 162] on th "Description" at bounding box center [653, 163] width 547 height 18
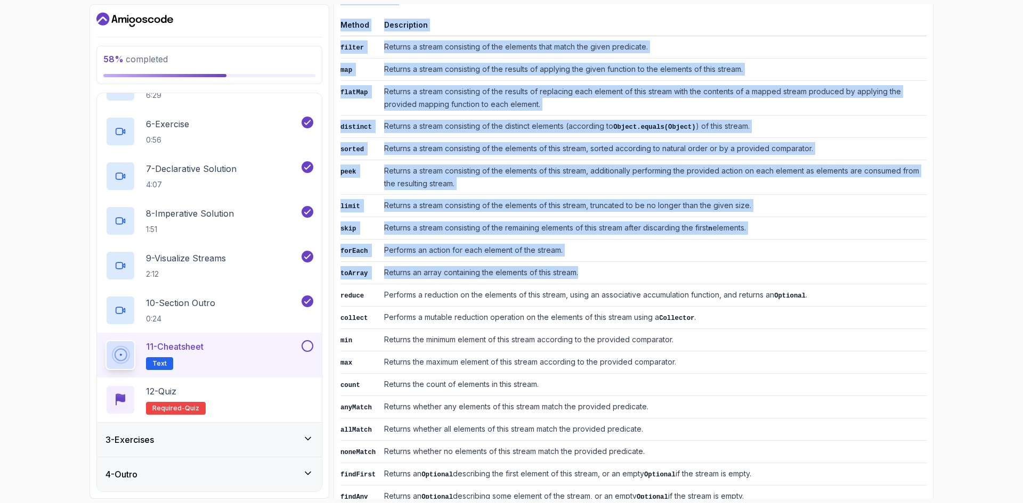
scroll to position [432, 0]
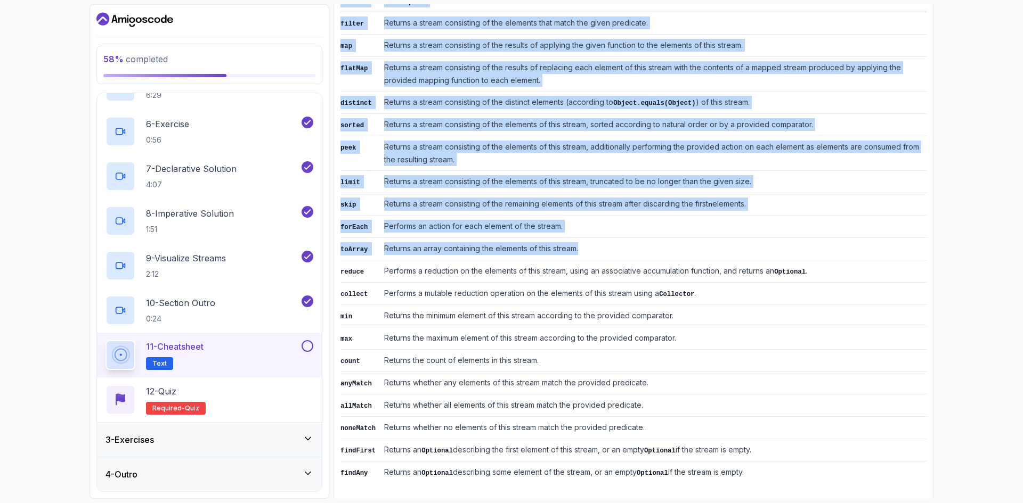
drag, startPoint x: 341, startPoint y: 135, endPoint x: 802, endPoint y: 463, distance: 564.9
click at [802, 463] on div "~2 min read Cheatsheet Example Here is a complex example that demonstrates the …" at bounding box center [633, 97] width 586 height 773
copy div "Methods Method Description filter Returns a stream consisting of the elements t…"
click at [438, 494] on div "Notes Support Any issues? Slides Slides not available Repo Designs Design not a…" at bounding box center [633, 84] width 600 height 843
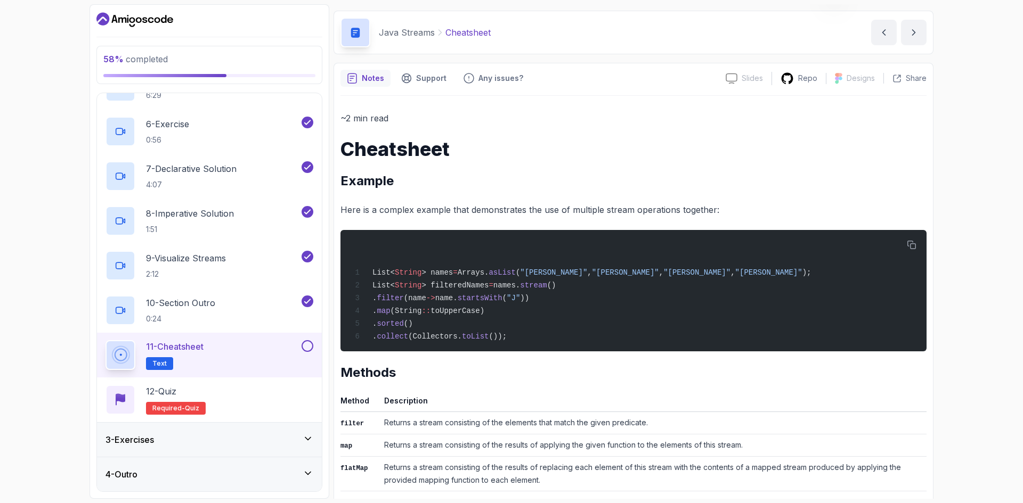
scroll to position [0, 0]
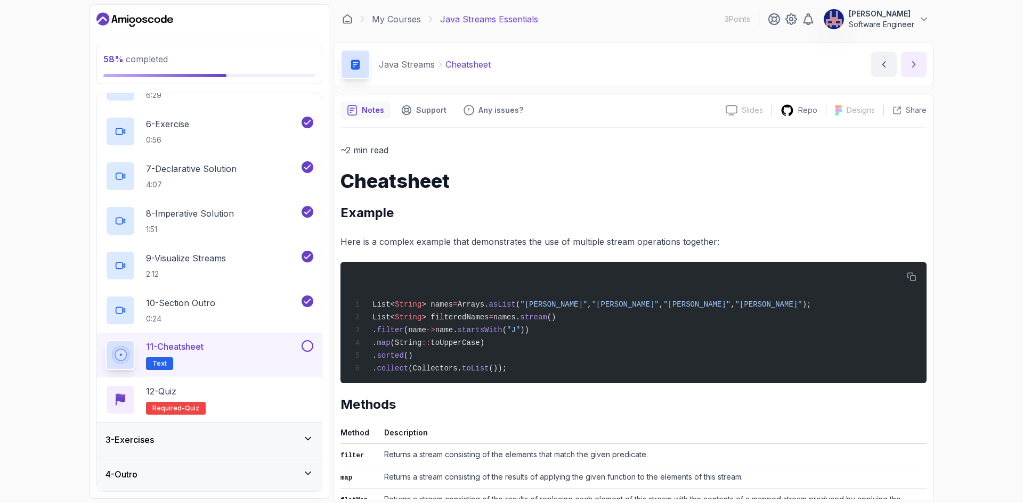
click at [913, 67] on icon "next content" at bounding box center [914, 64] width 3 height 5
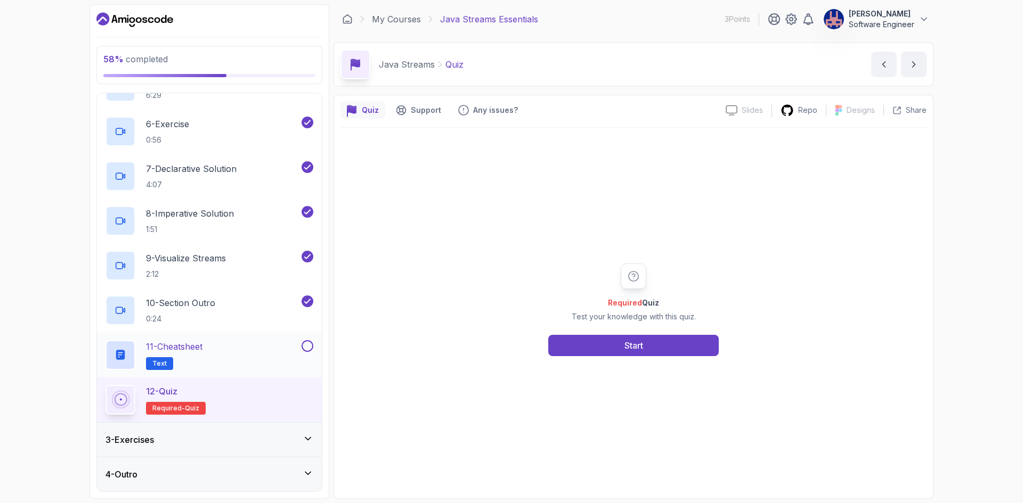
click at [308, 349] on button at bounding box center [308, 346] width 12 height 12
click at [611, 345] on button "Start" at bounding box center [633, 345] width 170 height 21
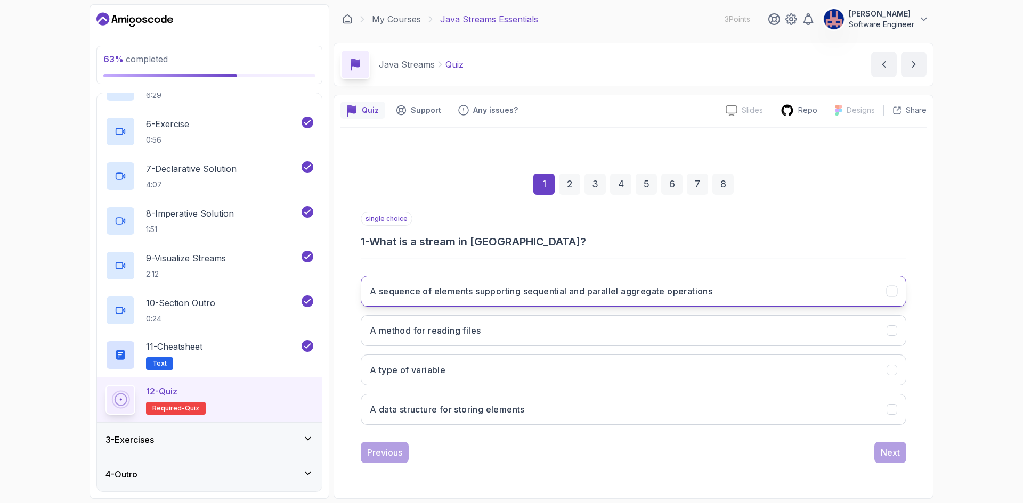
click at [548, 297] on h3 "A sequence of elements supporting sequential and parallel aggregate operations" at bounding box center [541, 291] width 343 height 13
click at [897, 458] on div "Next" at bounding box center [890, 452] width 19 height 13
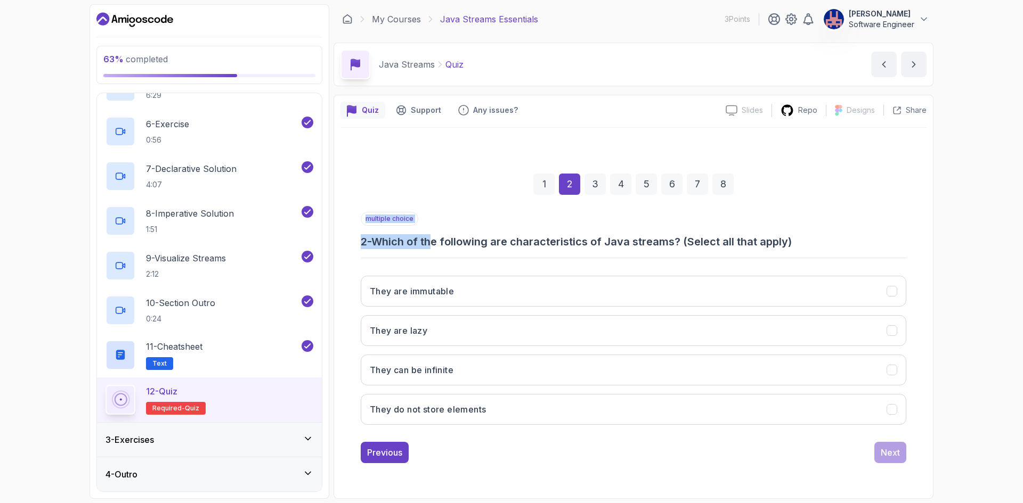
drag, startPoint x: 499, startPoint y: 241, endPoint x: 799, endPoint y: 250, distance: 299.5
click at [799, 250] on div "multiple choice 2 - Which of the following are characteristics of Java streams?…" at bounding box center [633, 323] width 545 height 222
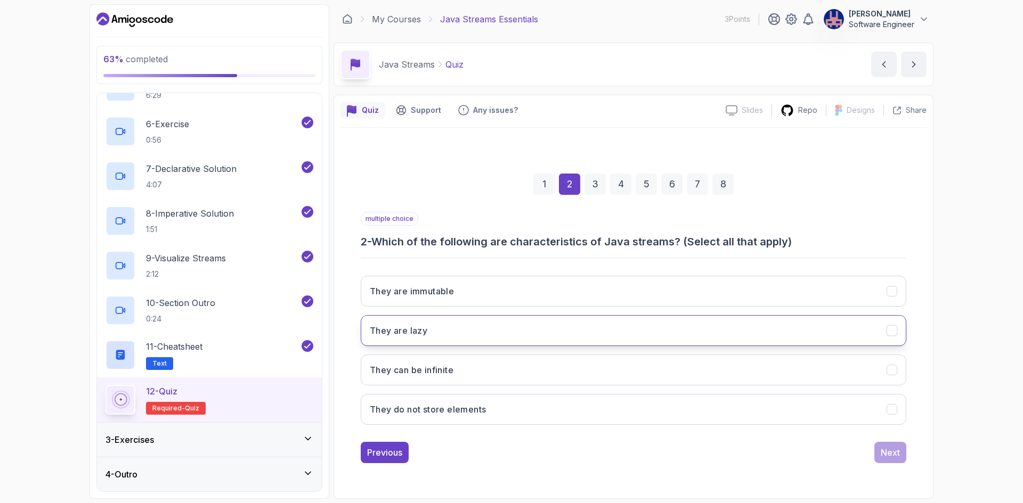
click at [547, 344] on button "They are lazy" at bounding box center [633, 330] width 545 height 31
click at [549, 375] on button "They can be infinite" at bounding box center [633, 370] width 545 height 31
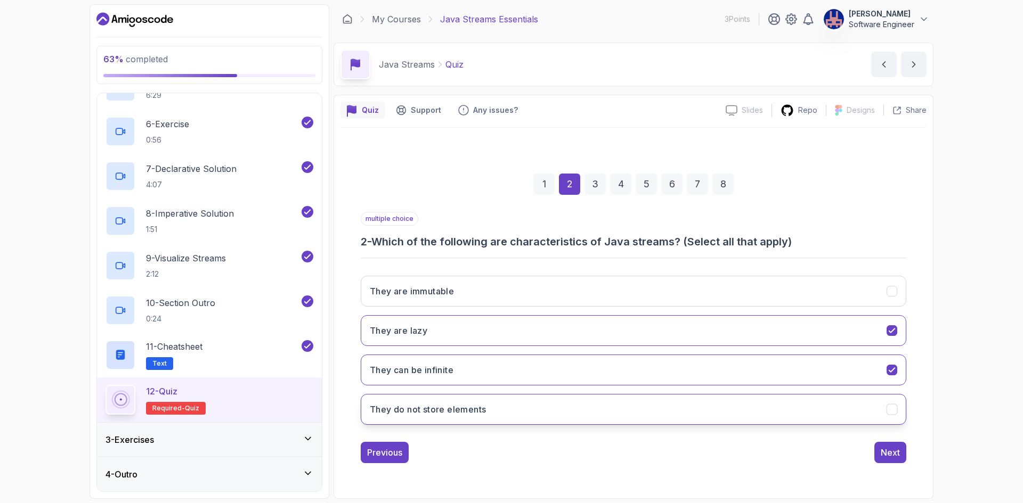
click at [606, 403] on button "They do not store elements" at bounding box center [633, 409] width 545 height 31
click at [908, 452] on div "1 2 3 4 5 6 7 8 multiple choice 2 - Which of the following are characteristics …" at bounding box center [633, 310] width 586 height 324
click at [899, 454] on div "Next" at bounding box center [890, 452] width 19 height 13
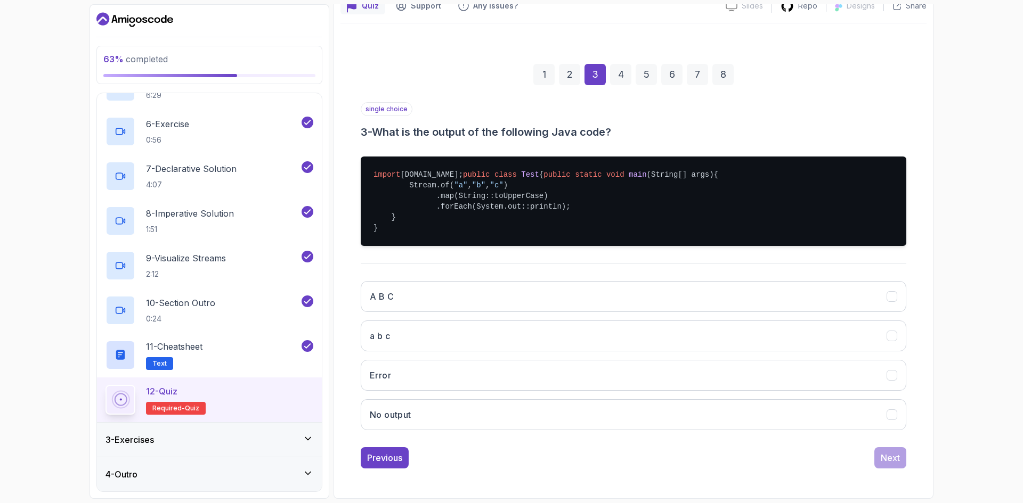
scroll to position [126, 0]
drag, startPoint x: 419, startPoint y: 185, endPoint x: 511, endPoint y: 186, distance: 92.2
click at [511, 186] on pre "import java.util.stream.Stream; public class Test { public static void main (St…" at bounding box center [633, 201] width 545 height 89
drag, startPoint x: 433, startPoint y: 197, endPoint x: 521, endPoint y: 196, distance: 88.4
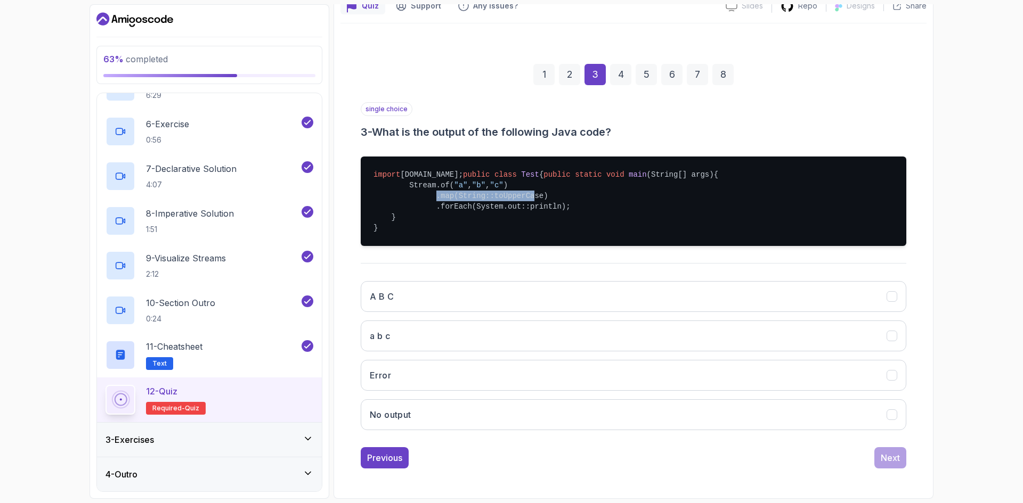
click at [521, 196] on pre "import java.util.stream.Stream; public class Test { public static void main (St…" at bounding box center [633, 201] width 545 height 89
drag, startPoint x: 427, startPoint y: 206, endPoint x: 581, endPoint y: 206, distance: 154.0
click at [581, 206] on pre "import java.util.stream.Stream; public class Test { public static void main (St…" at bounding box center [633, 201] width 545 height 89
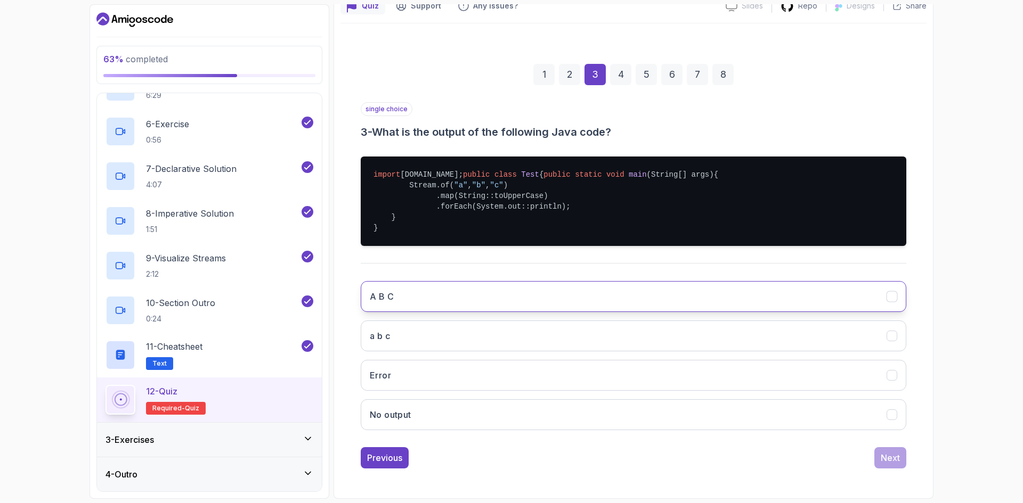
click at [441, 308] on button "A B C" at bounding box center [633, 296] width 545 height 31
click at [879, 463] on button "Next" at bounding box center [890, 457] width 32 height 21
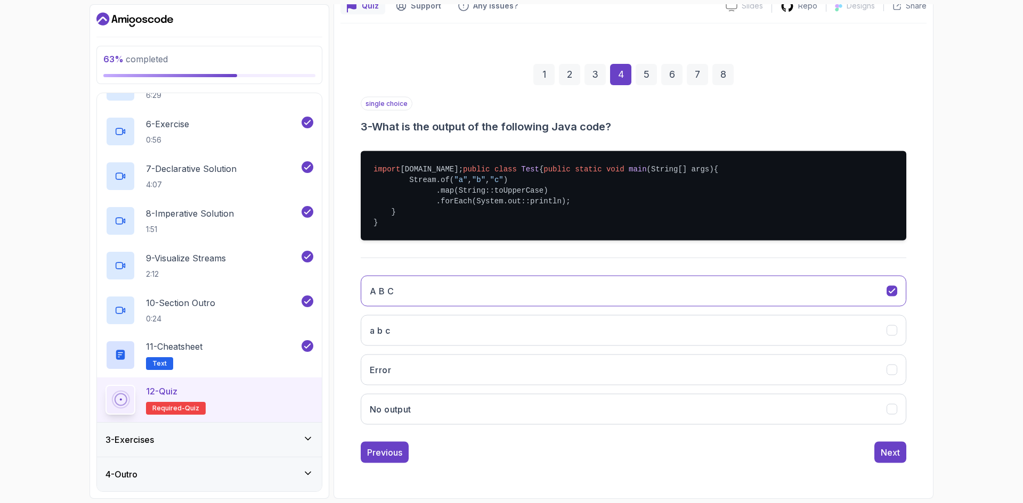
scroll to position [0, 0]
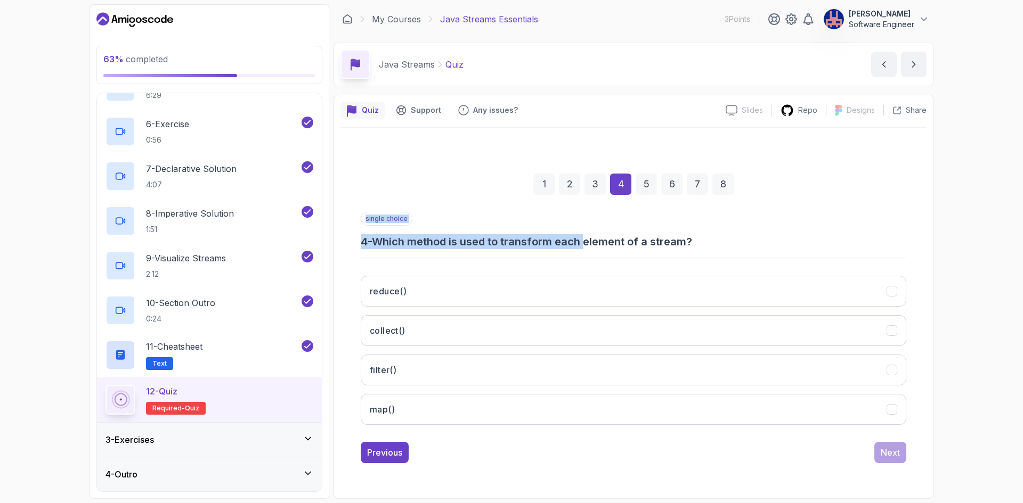
drag, startPoint x: 602, startPoint y: 247, endPoint x: 678, endPoint y: 251, distance: 75.7
click at [678, 251] on div "single choice 4 - Which method is used to transform each element of a stream? r…" at bounding box center [633, 323] width 545 height 222
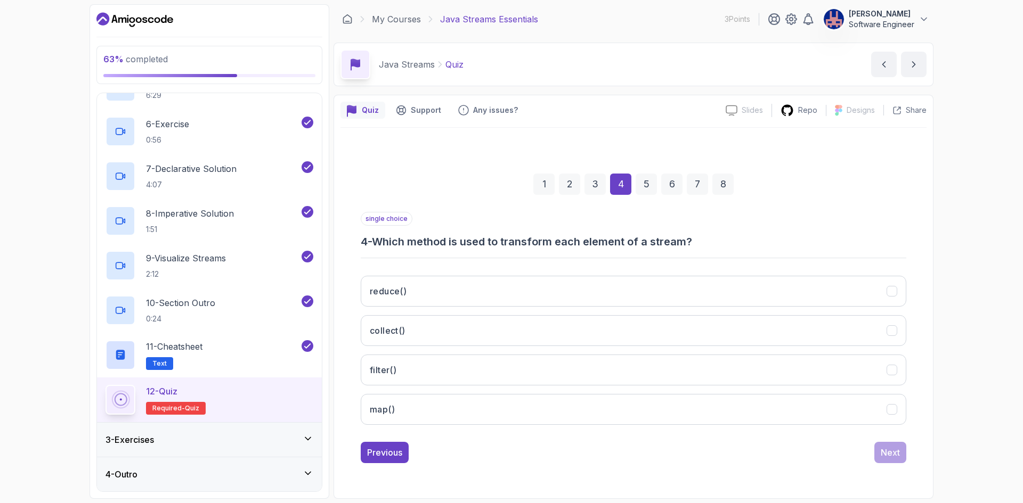
click at [678, 251] on div "single choice 4 - Which method is used to transform each element of a stream? r…" at bounding box center [633, 323] width 545 height 222
click at [458, 412] on button "map()" at bounding box center [633, 409] width 545 height 31
click at [896, 454] on div "Next" at bounding box center [890, 452] width 19 height 13
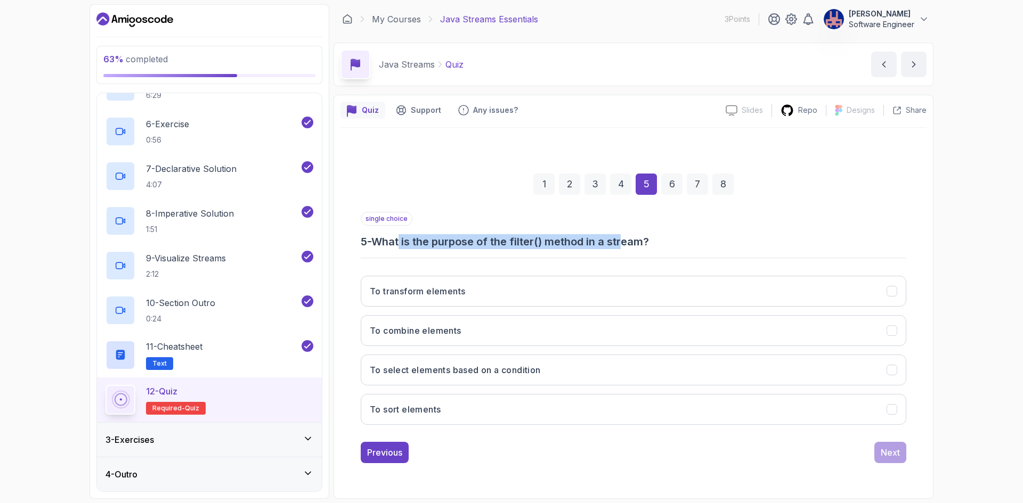
drag, startPoint x: 545, startPoint y: 243, endPoint x: 630, endPoint y: 244, distance: 85.2
click at [630, 244] on h3 "5 - What is the purpose of the filter() method in a stream?" at bounding box center [633, 241] width 545 height 15
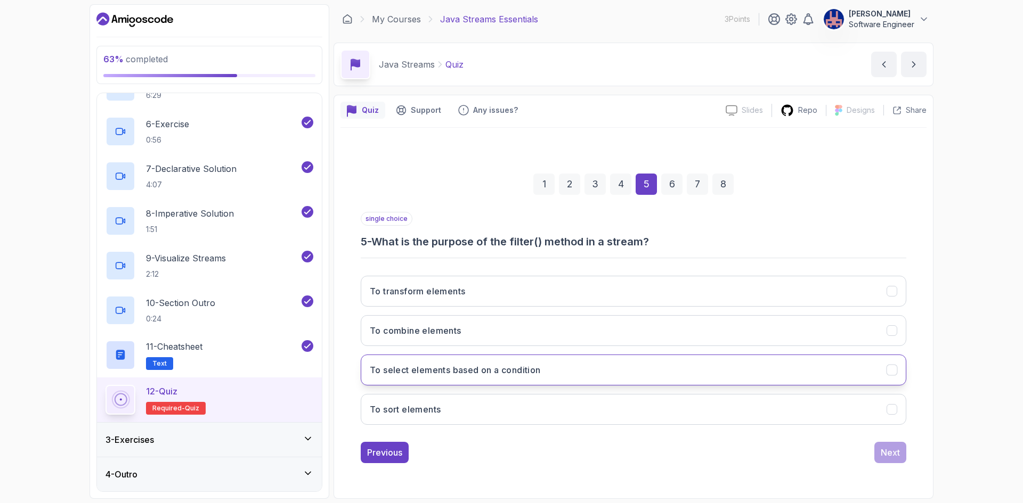
click at [546, 377] on button "To select elements based on a condition" at bounding box center [633, 370] width 545 height 31
click at [886, 460] on button "Next" at bounding box center [890, 452] width 32 height 21
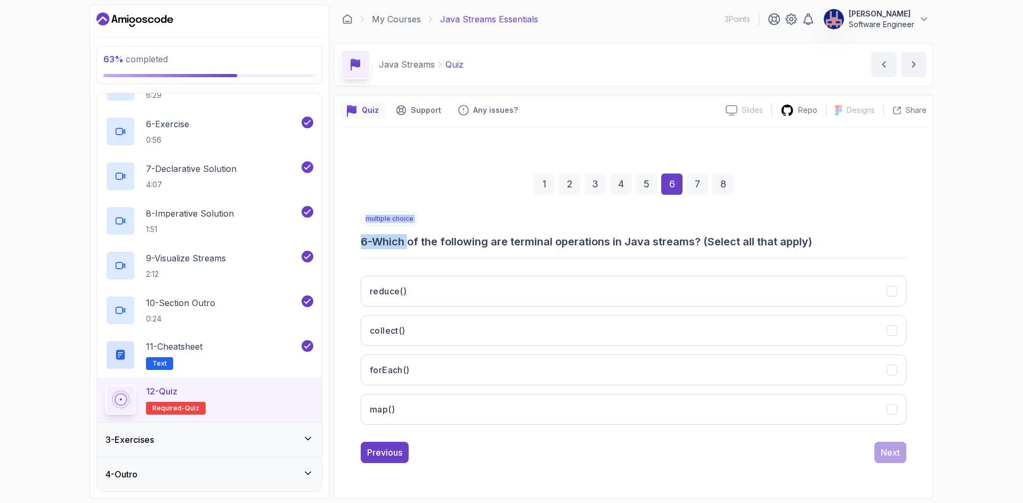
drag, startPoint x: 435, startPoint y: 243, endPoint x: 737, endPoint y: 251, distance: 301.6
click at [737, 251] on div "multiple choice 6 - Which of the following are terminal operations in Java stre…" at bounding box center [633, 323] width 545 height 222
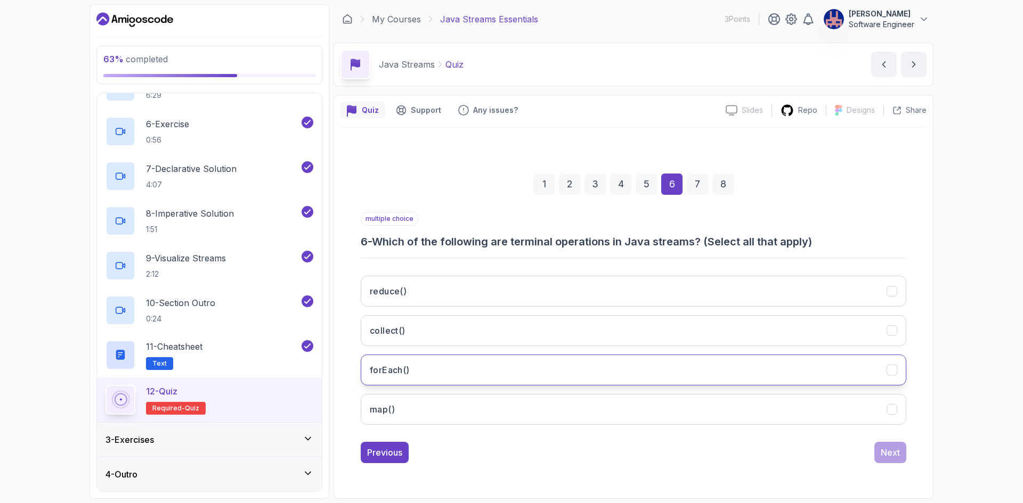
click at [449, 375] on button "forEach()" at bounding box center [633, 370] width 545 height 31
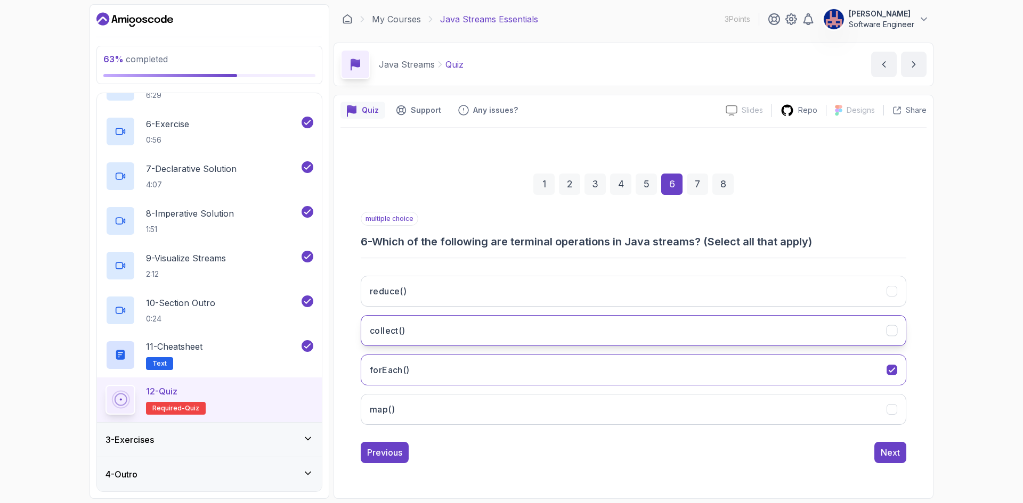
click at [453, 337] on button "collect()" at bounding box center [633, 330] width 545 height 31
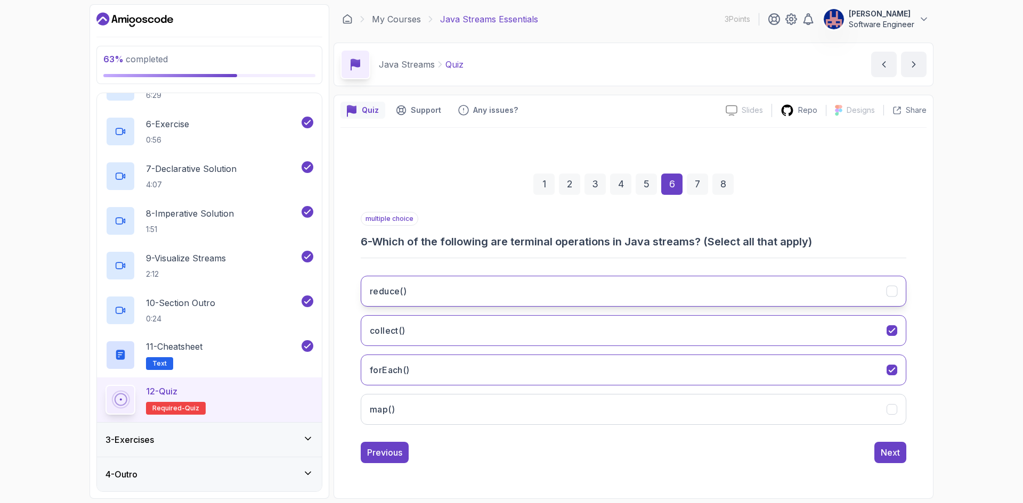
click at [479, 299] on button "reduce()" at bounding box center [633, 291] width 545 height 31
click at [909, 461] on div "1 2 3 4 5 6 7 8 multiple choice 6 - Which of the following are terminal operati…" at bounding box center [633, 310] width 586 height 324
click at [893, 457] on div "Next" at bounding box center [890, 452] width 19 height 13
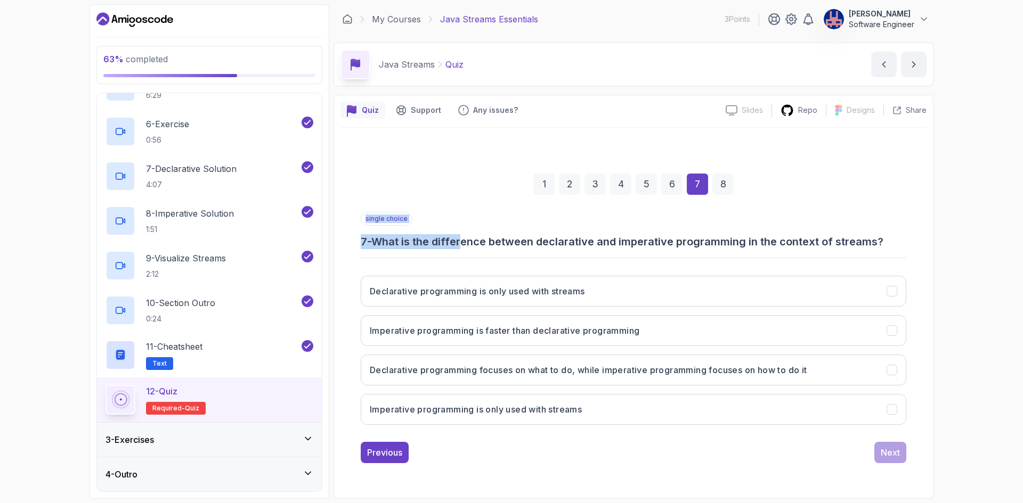
drag, startPoint x: 485, startPoint y: 247, endPoint x: 853, endPoint y: 258, distance: 367.7
click at [853, 258] on div "single choice 7 - What is the difference between declarative and imperative pro…" at bounding box center [633, 323] width 545 height 222
click at [853, 258] on hr at bounding box center [633, 258] width 545 height 1
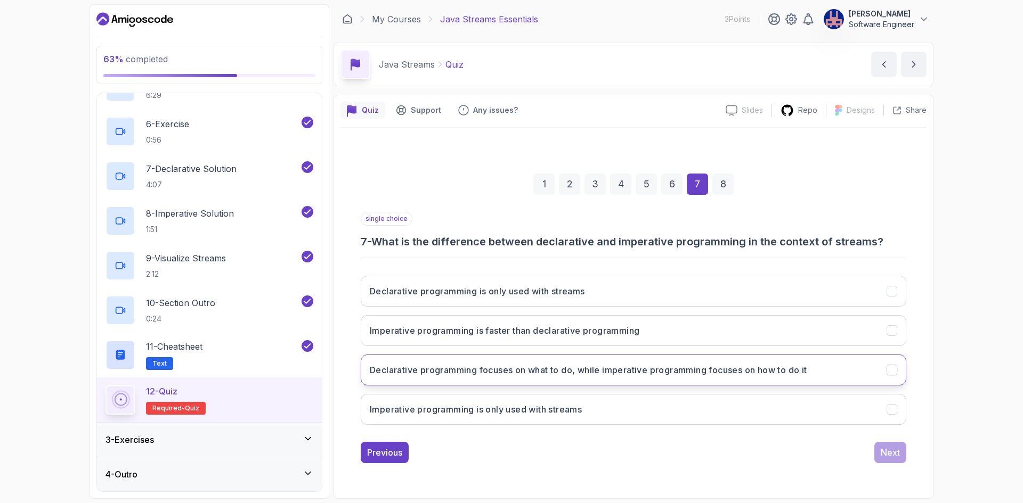
click at [551, 379] on button "Declarative programming focuses on what to do, while imperative programming foc…" at bounding box center [633, 370] width 545 height 31
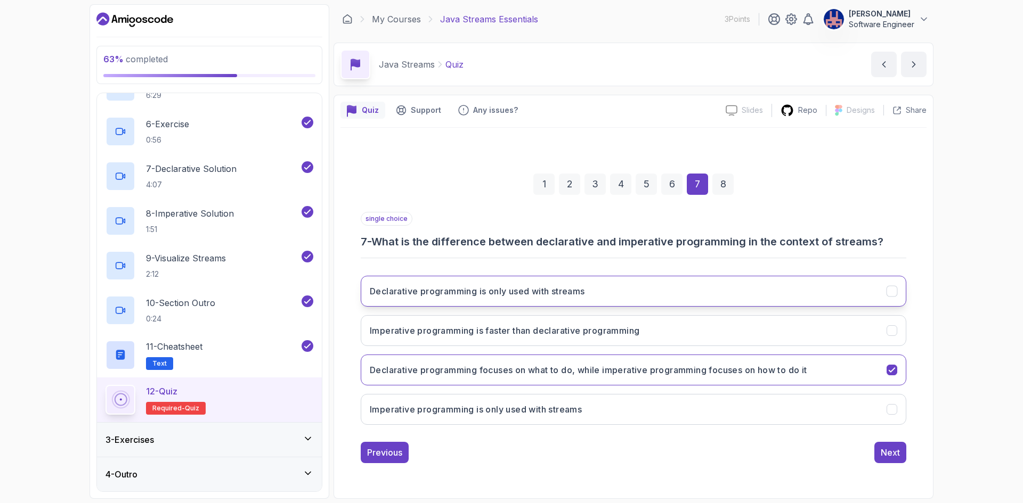
click at [583, 296] on h3 "Declarative programming is only used with streams" at bounding box center [477, 291] width 215 height 13
click at [861, 370] on button "Declarative programming focuses on what to do, while imperative programming foc…" at bounding box center [633, 370] width 545 height 31
click at [889, 447] on div "Next" at bounding box center [890, 452] width 19 height 13
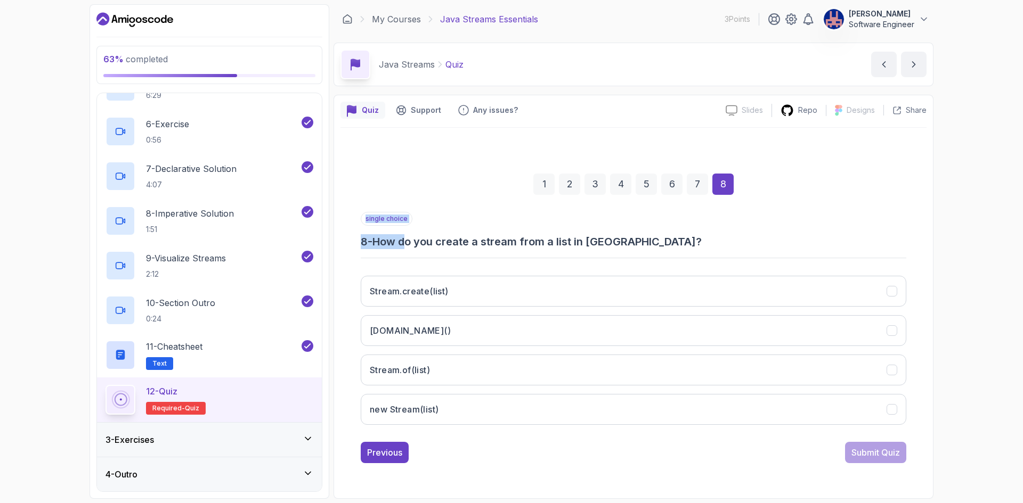
drag, startPoint x: 443, startPoint y: 241, endPoint x: 607, endPoint y: 249, distance: 164.3
click at [607, 249] on div "single choice 8 - How do you create a stream from a list in Java? Stream.create…" at bounding box center [633, 323] width 545 height 222
click at [628, 246] on h3 "8 - How do you create a stream from a list in Java?" at bounding box center [633, 241] width 545 height 15
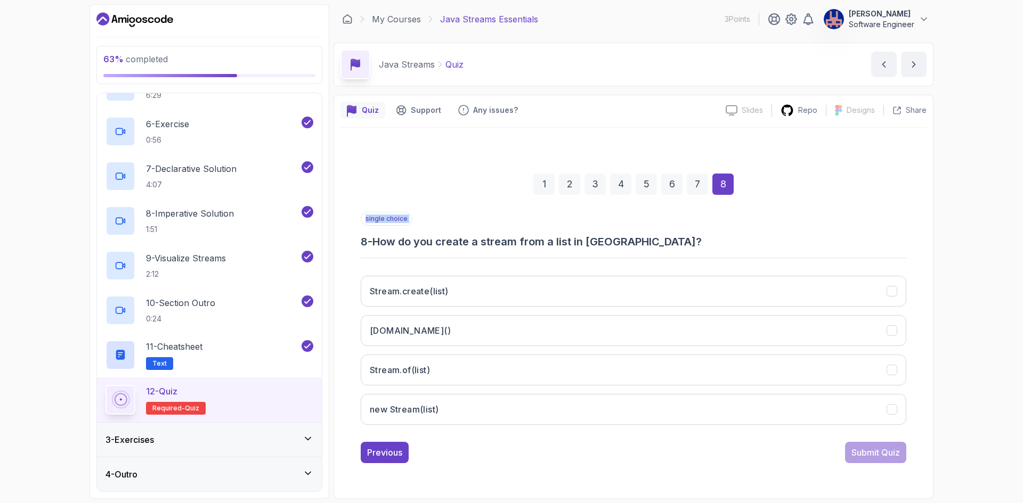
click at [628, 246] on h3 "8 - How do you create a stream from a list in Java?" at bounding box center [633, 241] width 545 height 15
click at [652, 251] on div "single choice 8 - How do you create a stream from a list in Java? Stream.create…" at bounding box center [633, 323] width 545 height 222
drag, startPoint x: 431, startPoint y: 241, endPoint x: 642, endPoint y: 249, distance: 211.1
click at [642, 249] on h3 "8 - How do you create a stream from a list in Java?" at bounding box center [633, 241] width 545 height 15
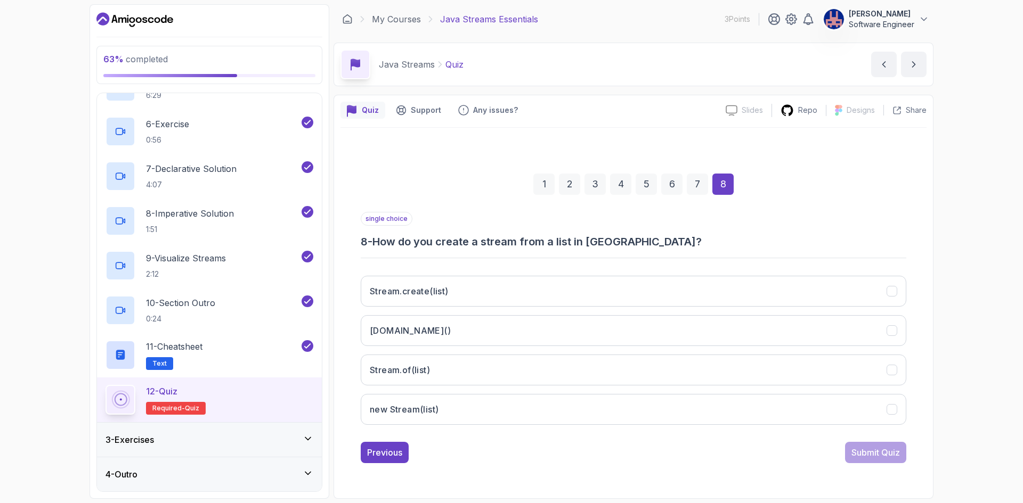
click at [525, 244] on h3 "8 - How do you create a stream from a list in Java?" at bounding box center [633, 241] width 545 height 15
click at [525, 245] on h3 "8 - How do you create a stream from a list in Java?" at bounding box center [633, 241] width 545 height 15
click at [638, 250] on div "single choice 8 - How do you create a stream from a list in Java? Stream.create…" at bounding box center [633, 323] width 545 height 222
drag, startPoint x: 445, startPoint y: 239, endPoint x: 585, endPoint y: 245, distance: 139.7
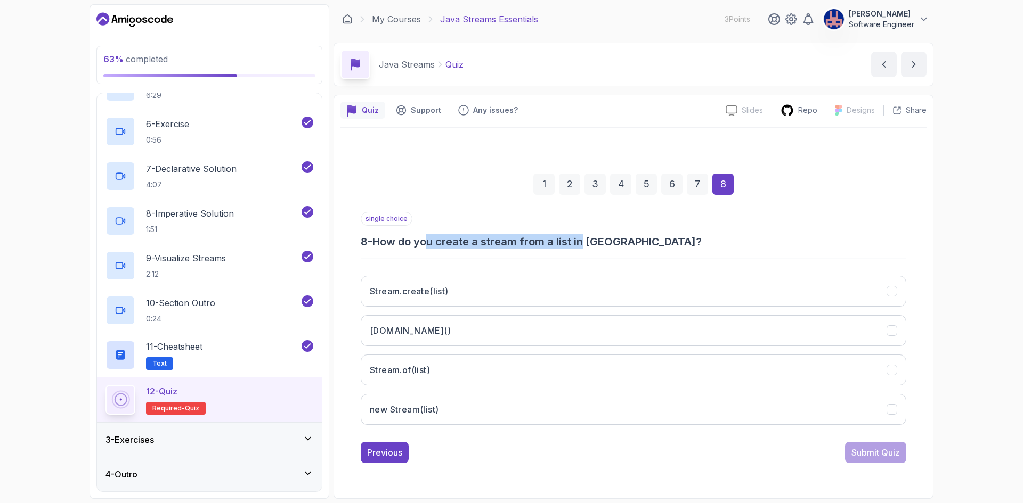
click at [585, 245] on h3 "8 - How do you create a stream from a list in Java?" at bounding box center [633, 241] width 545 height 15
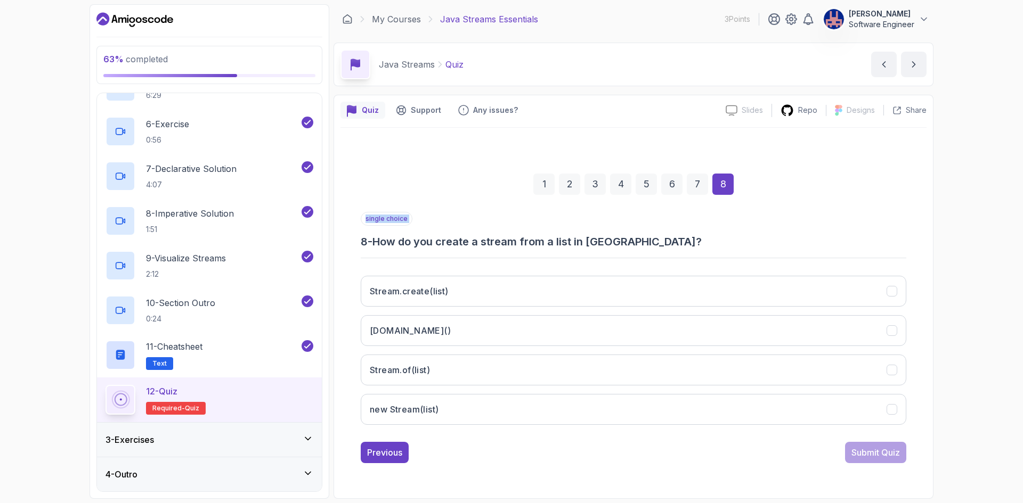
click at [673, 245] on h3 "8 - How do you create a stream from a list in Java?" at bounding box center [633, 241] width 545 height 15
click at [736, 248] on h3 "8 - How do you create a stream from a list in Java?" at bounding box center [633, 241] width 545 height 15
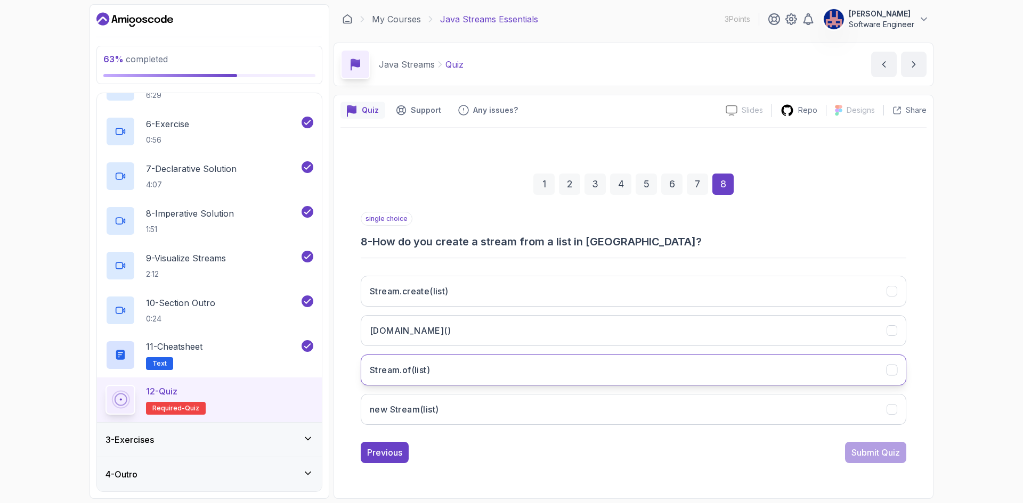
click at [487, 376] on button "Stream.of(list)" at bounding box center [633, 370] width 545 height 31
click at [846, 454] on button "Submit Quiz" at bounding box center [875, 452] width 61 height 21
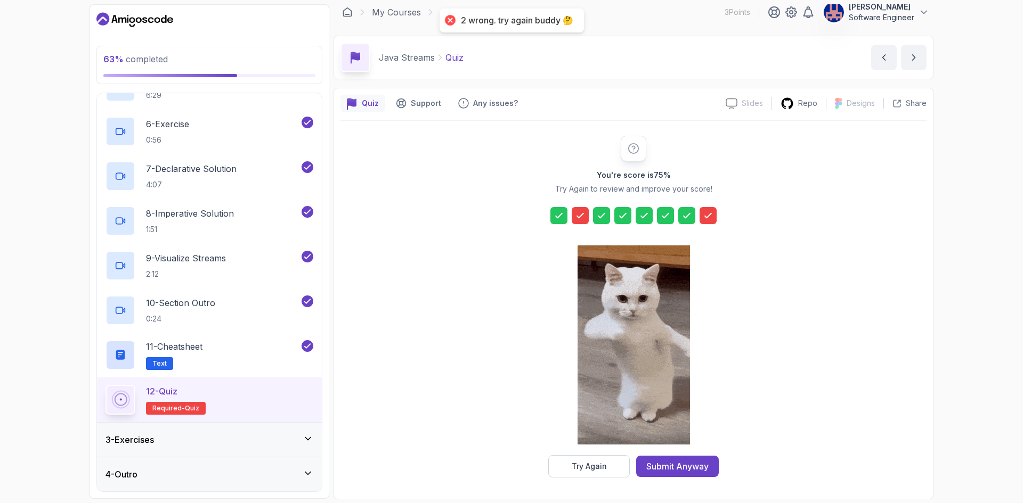
scroll to position [7, 0]
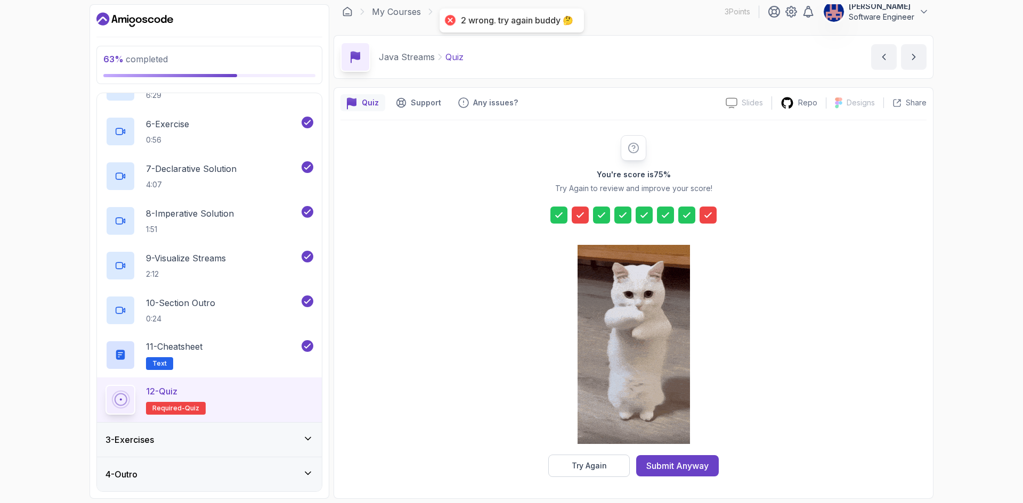
click at [574, 214] on div at bounding box center [580, 215] width 17 height 17
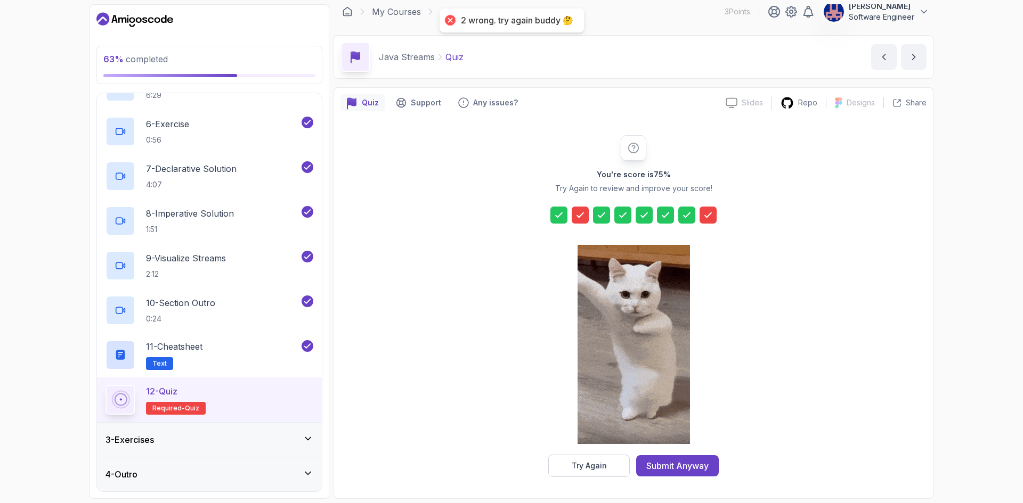
click at [578, 216] on icon at bounding box center [580, 215] width 6 height 4
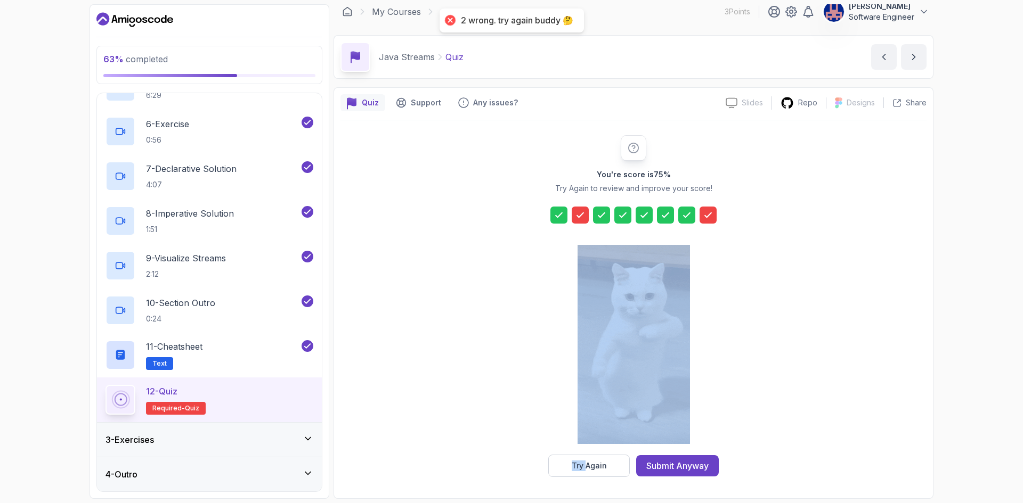
click at [578, 216] on icon at bounding box center [580, 215] width 6 height 4
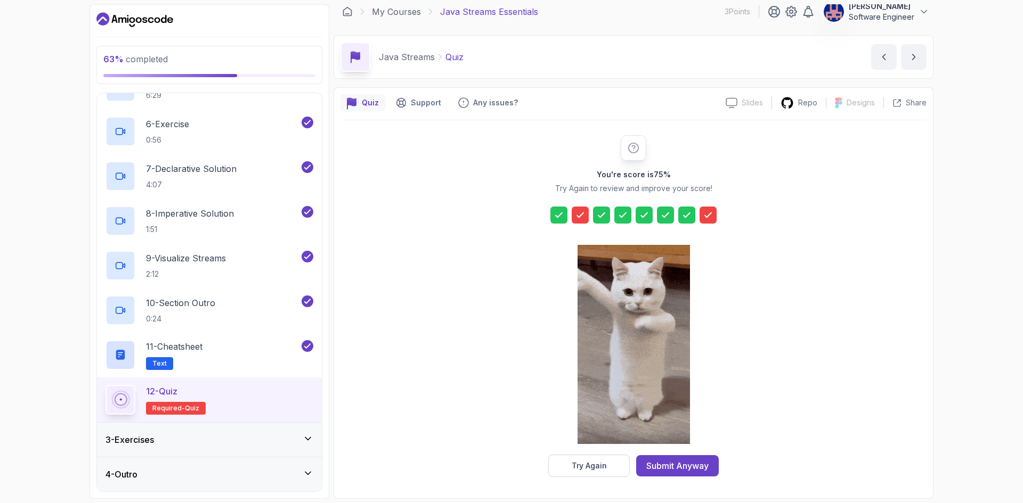
click at [791, 223] on div "You're score is 75 % Try Again to review and improve your score! Try Again Subm…" at bounding box center [633, 306] width 586 height 342
click at [595, 469] on div "Try Again" at bounding box center [589, 466] width 35 height 11
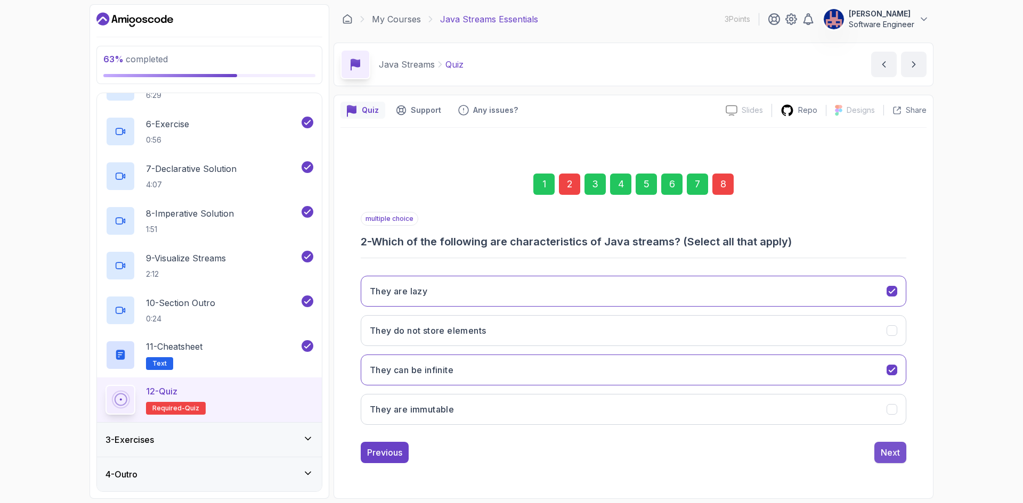
click at [879, 452] on button "Next" at bounding box center [890, 452] width 32 height 21
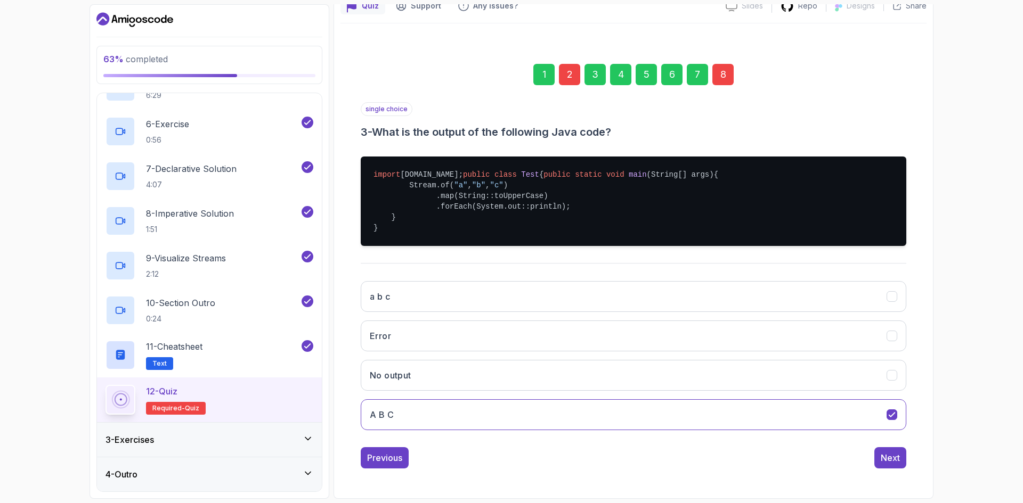
scroll to position [126, 0]
drag, startPoint x: 901, startPoint y: 452, endPoint x: 897, endPoint y: 458, distance: 7.2
click at [897, 457] on button "Next" at bounding box center [890, 457] width 32 height 21
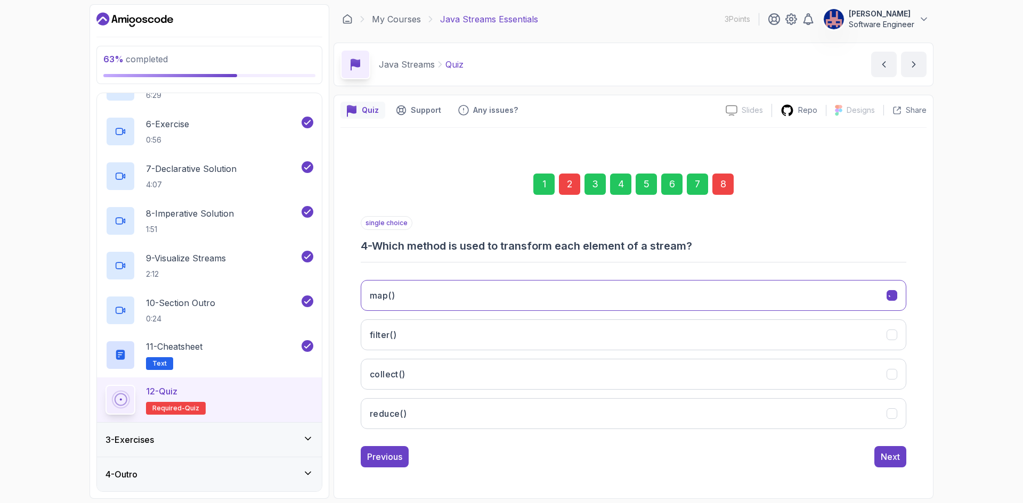
scroll to position [0, 0]
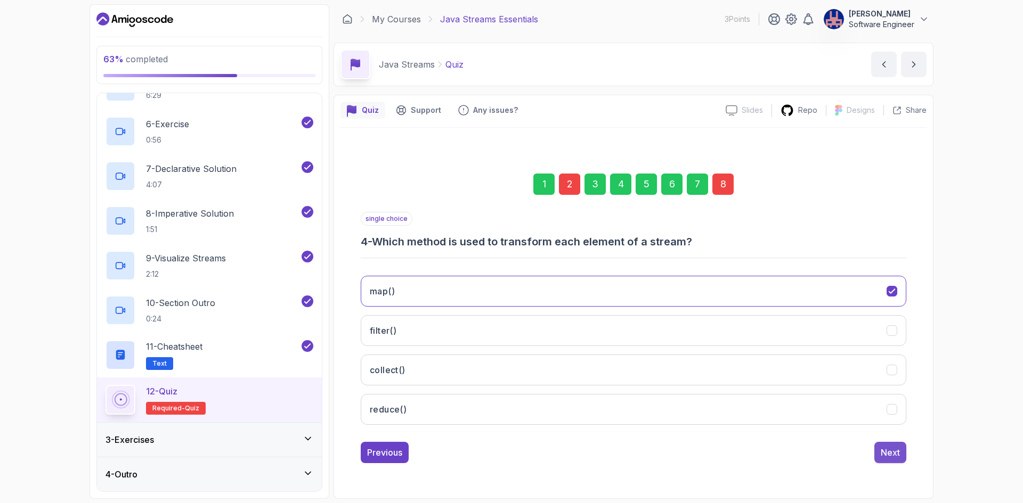
click at [892, 458] on div "Next" at bounding box center [890, 452] width 19 height 13
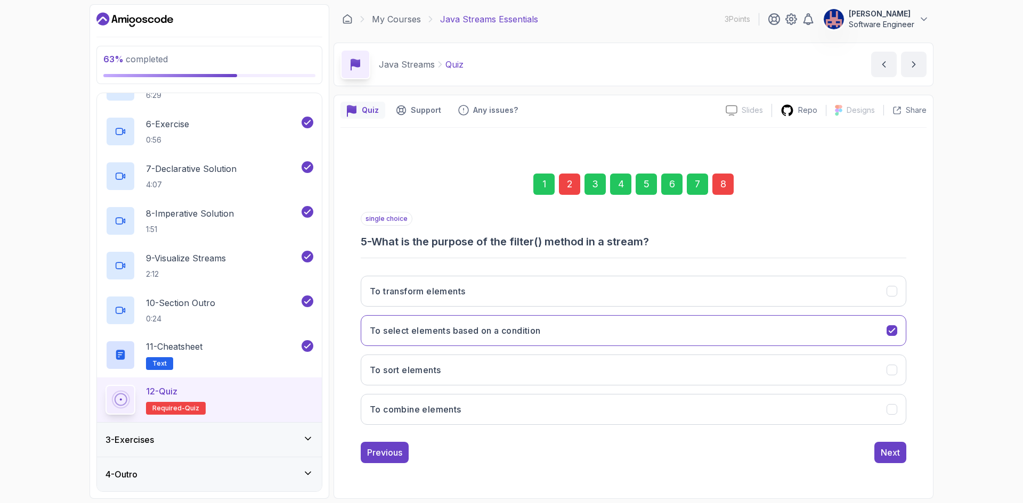
click at [892, 458] on div "Next" at bounding box center [890, 452] width 19 height 13
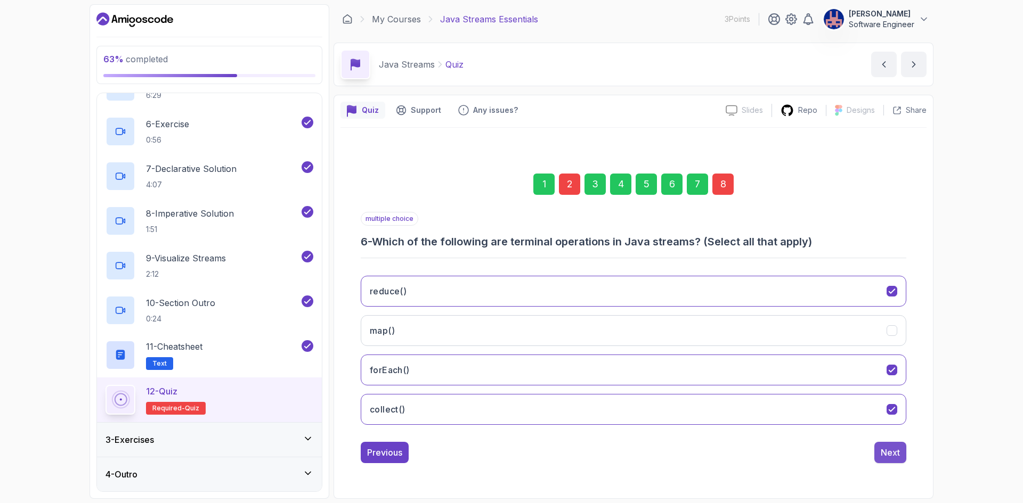
click at [899, 455] on div "Next" at bounding box center [890, 452] width 19 height 13
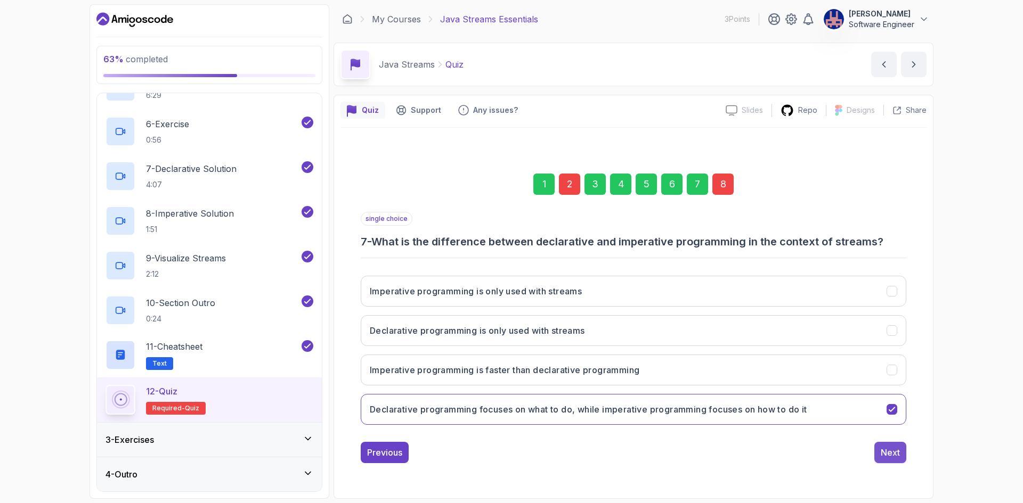
click at [893, 455] on div "Next" at bounding box center [890, 452] width 19 height 13
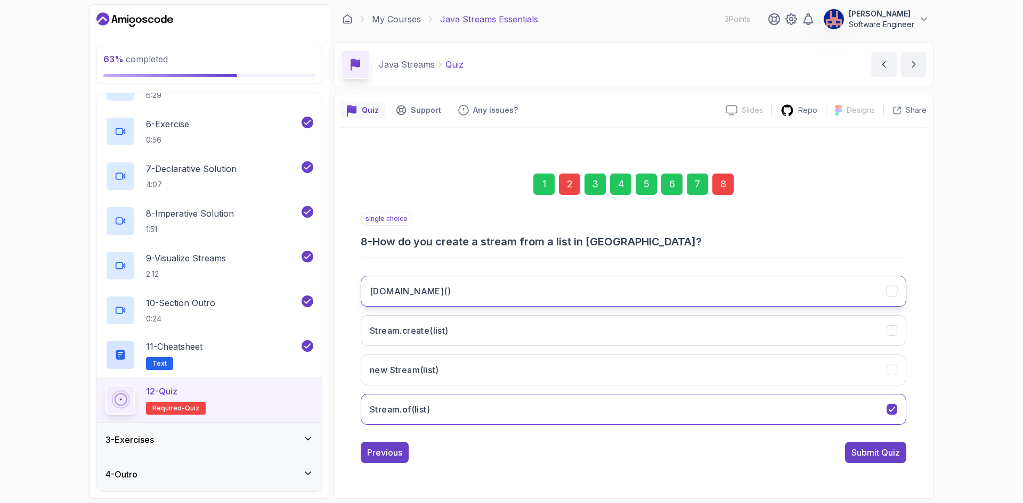
click at [453, 290] on button "list.stream()" at bounding box center [633, 291] width 545 height 31
click at [876, 449] on div "Submit Quiz" at bounding box center [875, 452] width 48 height 13
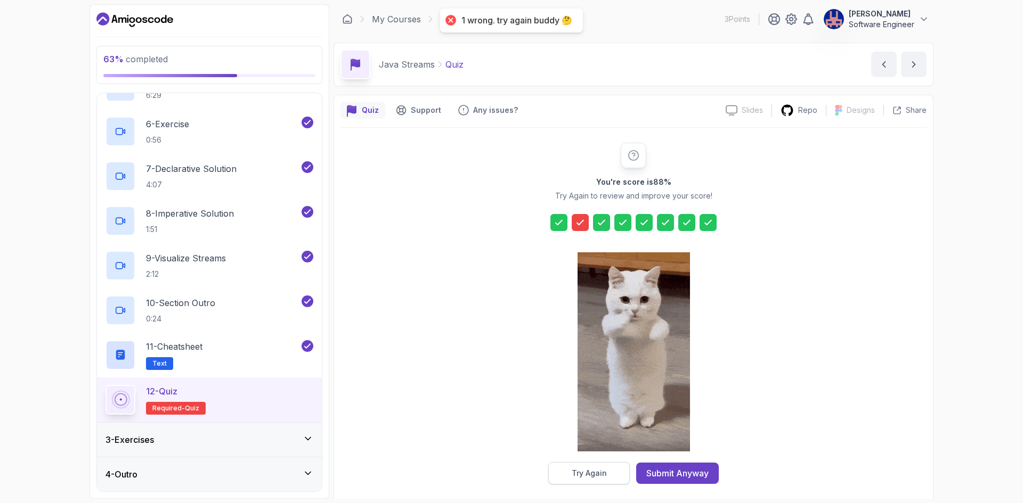
click at [573, 478] on div "Try Again" at bounding box center [589, 473] width 35 height 11
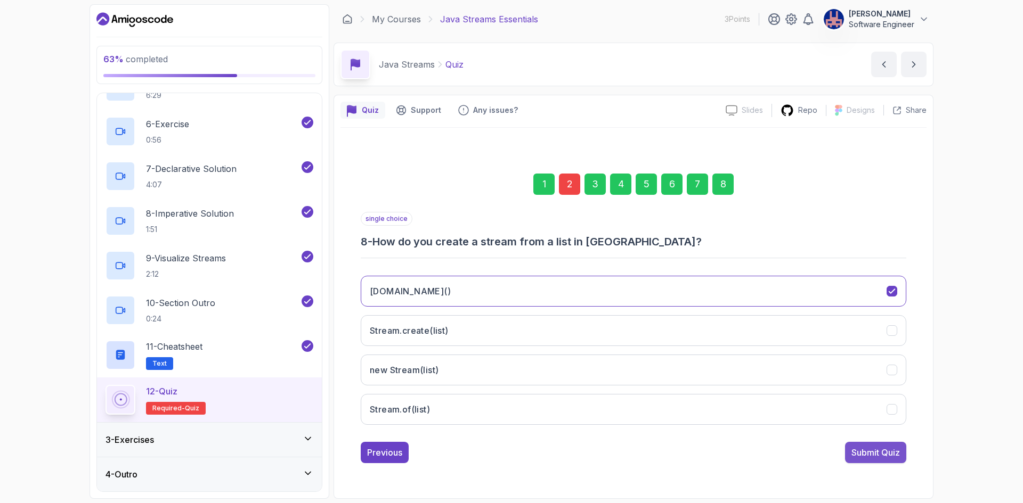
click at [868, 451] on div "Submit Quiz" at bounding box center [875, 452] width 48 height 13
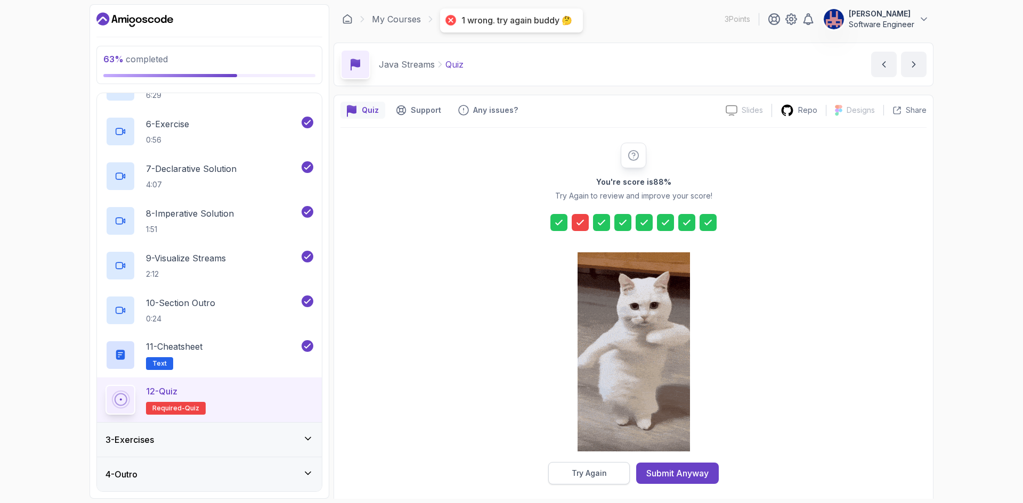
click at [605, 480] on button "Try Again" at bounding box center [589, 473] width 82 height 22
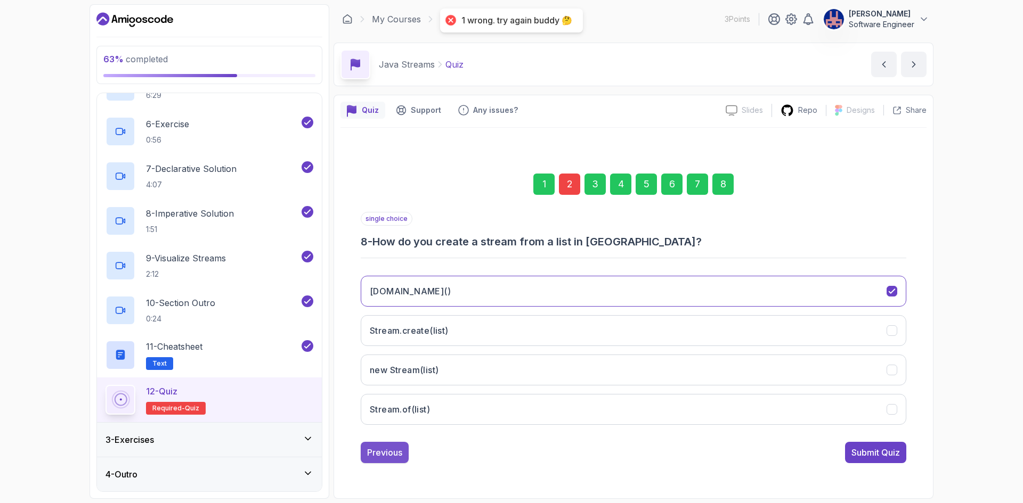
click at [397, 453] on div "Previous" at bounding box center [384, 452] width 35 height 13
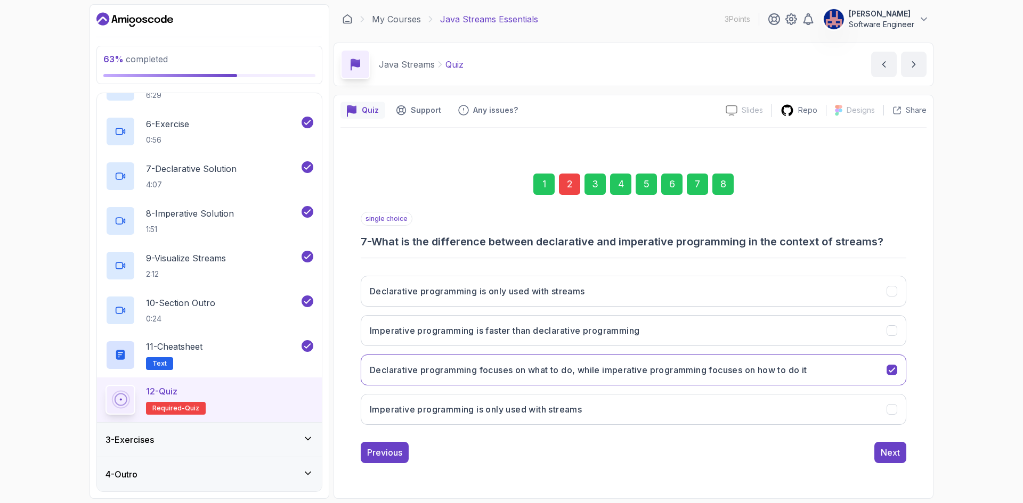
click at [397, 453] on div "Previous" at bounding box center [384, 452] width 35 height 13
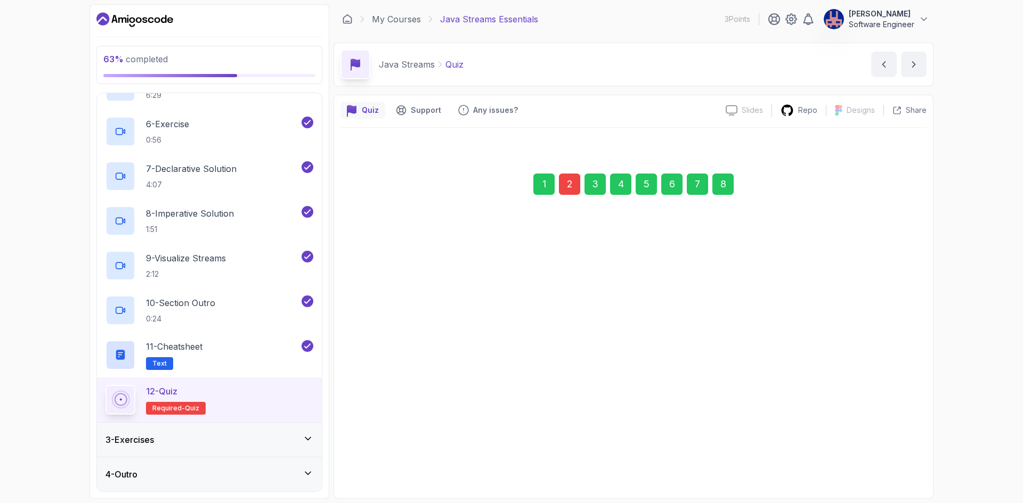
click at [397, 453] on div "Previous" at bounding box center [384, 447] width 35 height 13
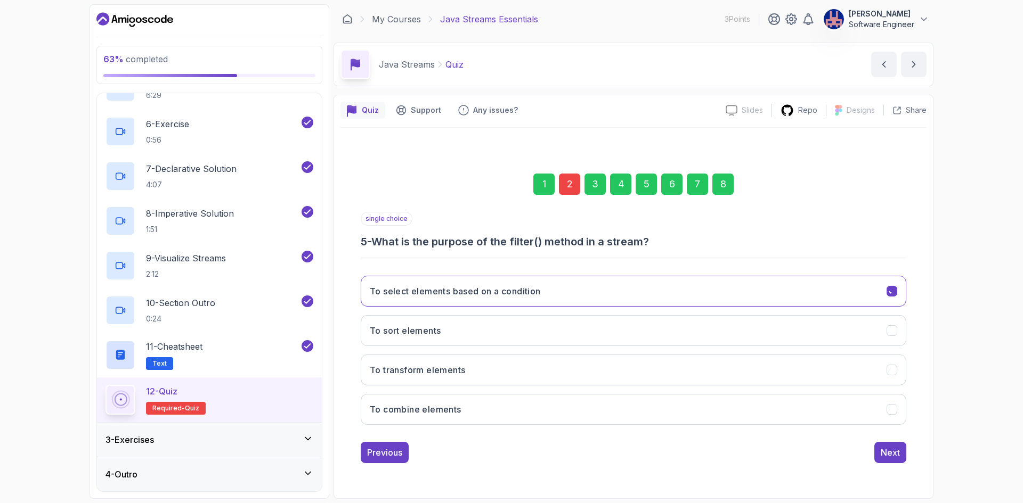
click at [397, 453] on div "Previous" at bounding box center [384, 452] width 35 height 13
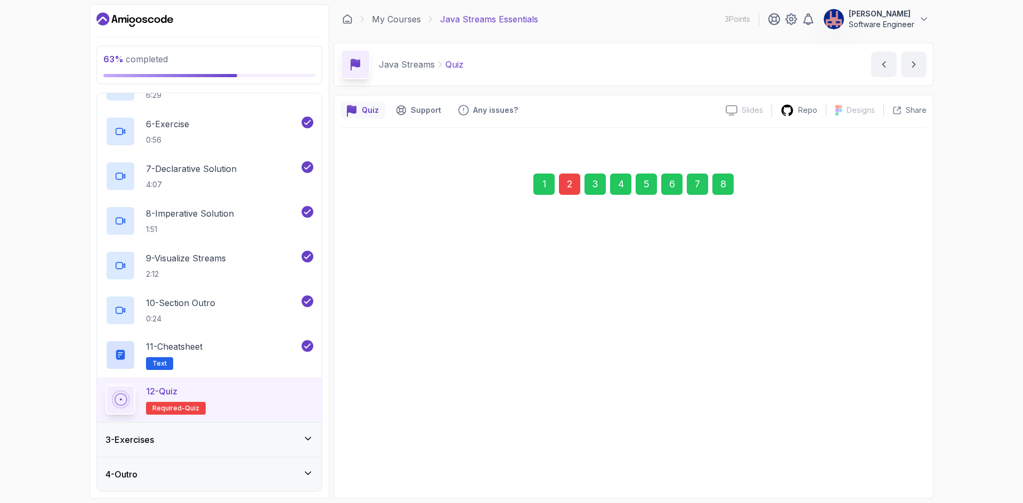
click at [397, 453] on div "Previous" at bounding box center [384, 452] width 35 height 13
click at [397, 453] on div "Previous" at bounding box center [384, 447] width 35 height 13
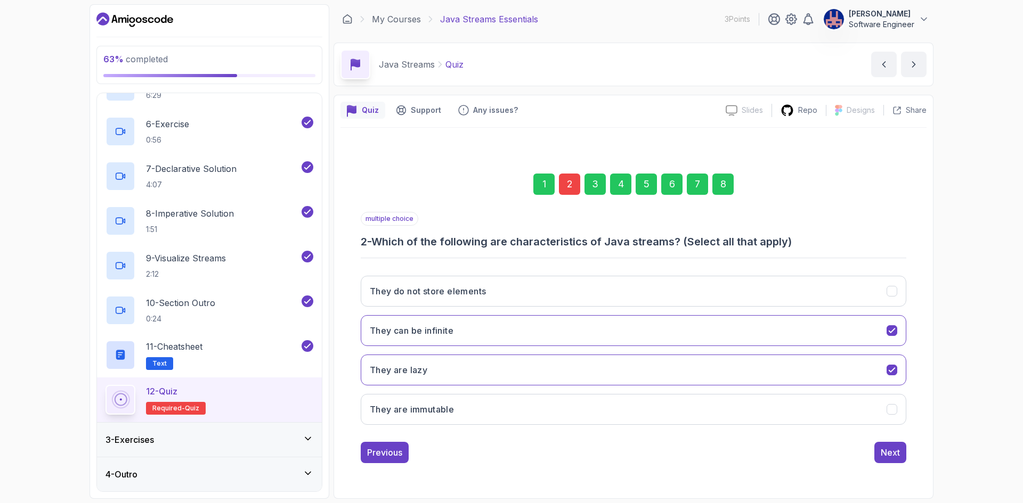
click at [577, 188] on div "2" at bounding box center [569, 184] width 21 height 21
click at [574, 190] on div "2" at bounding box center [569, 184] width 21 height 21
click at [543, 183] on div "1" at bounding box center [543, 184] width 21 height 21
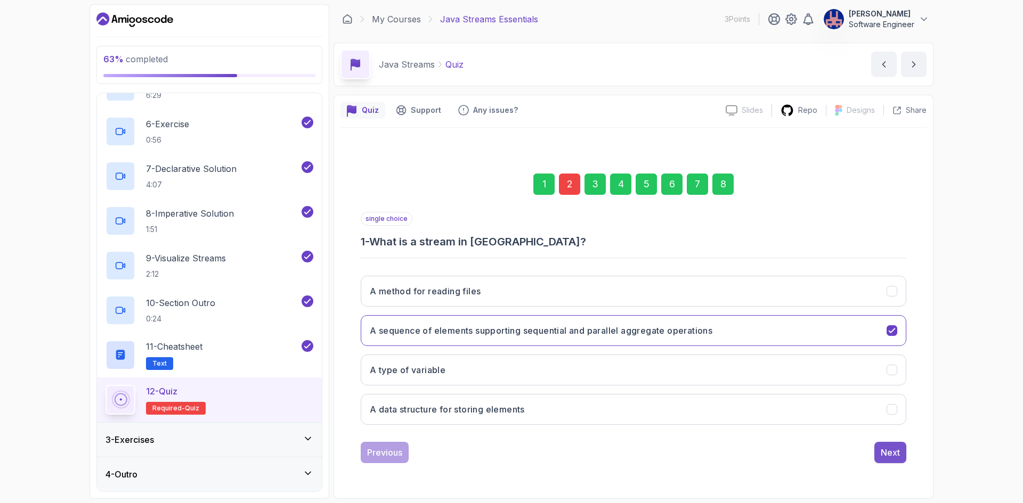
click at [895, 458] on div "Next" at bounding box center [890, 452] width 19 height 13
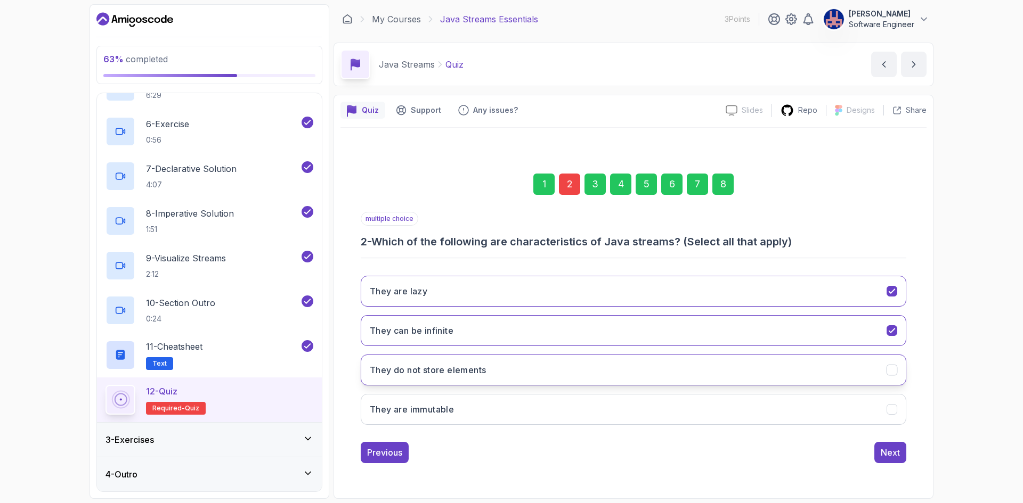
click at [512, 373] on button "They do not store elements" at bounding box center [633, 370] width 545 height 31
click at [887, 453] on div "Next" at bounding box center [890, 452] width 19 height 13
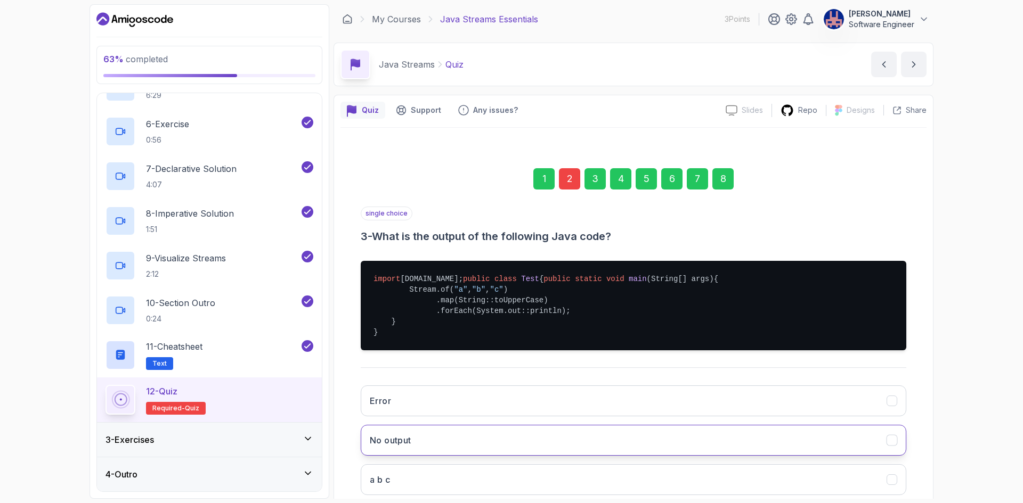
scroll to position [126, 0]
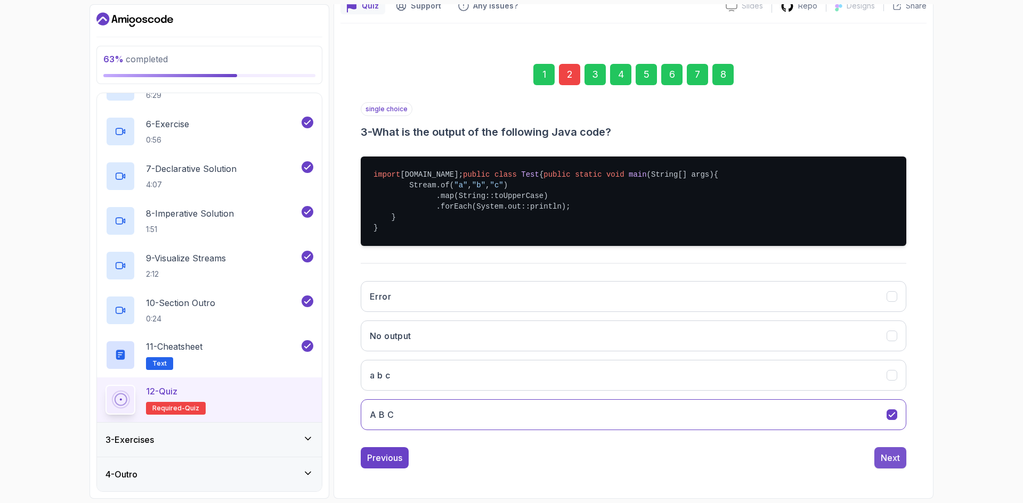
click at [889, 463] on div "Next" at bounding box center [890, 458] width 19 height 13
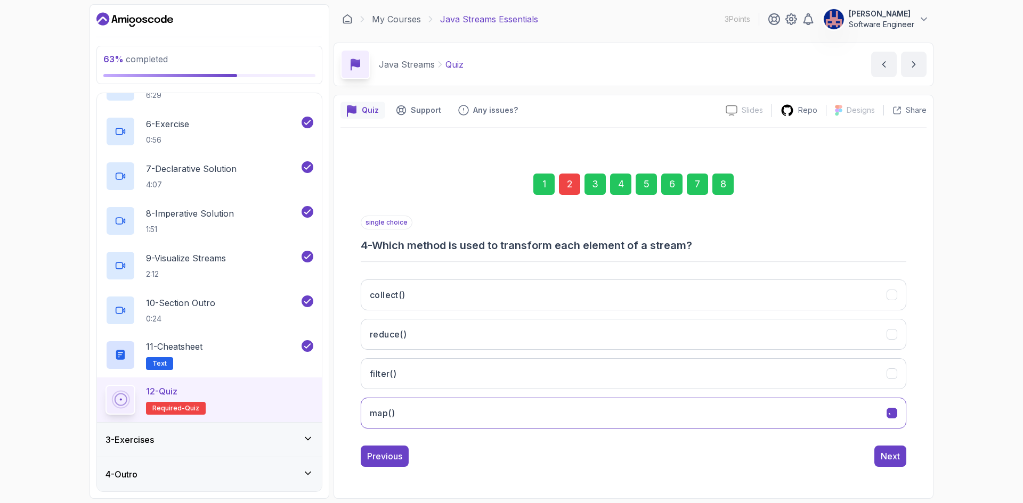
scroll to position [0, 0]
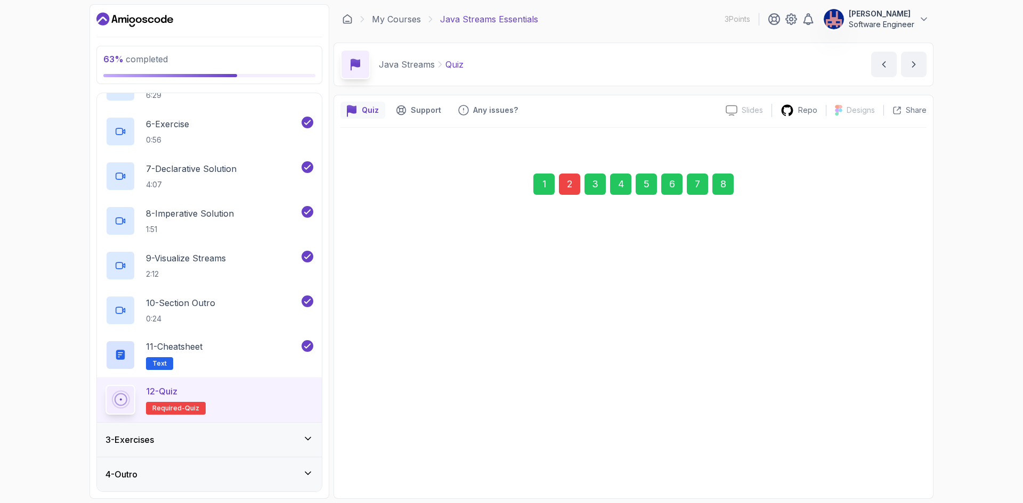
click at [889, 463] on button "Next" at bounding box center [890, 452] width 32 height 21
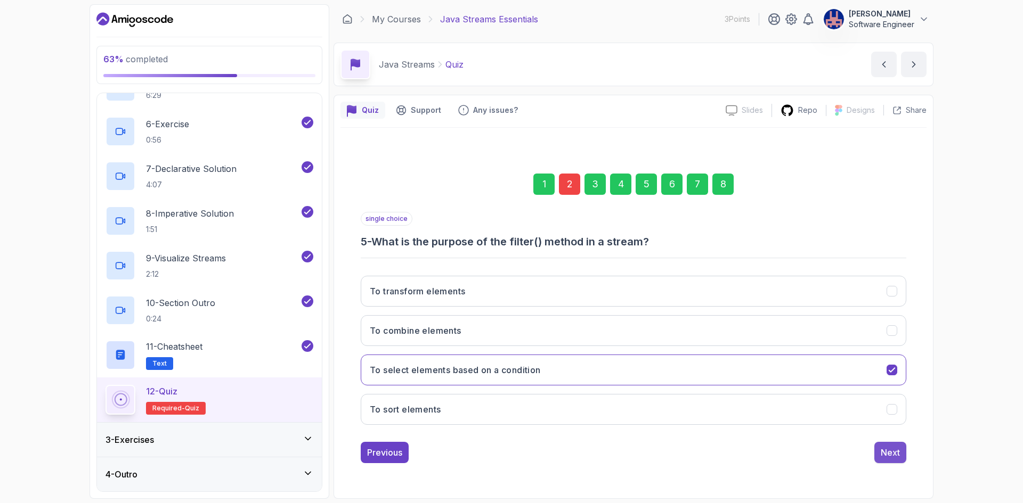
click at [892, 454] on div "Next" at bounding box center [890, 452] width 19 height 13
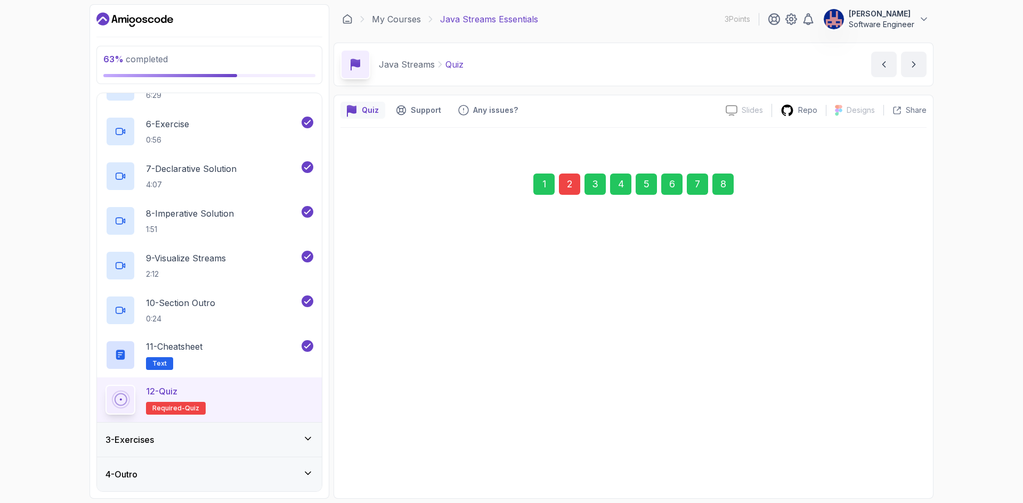
click at [892, 454] on div "Next" at bounding box center [890, 452] width 19 height 13
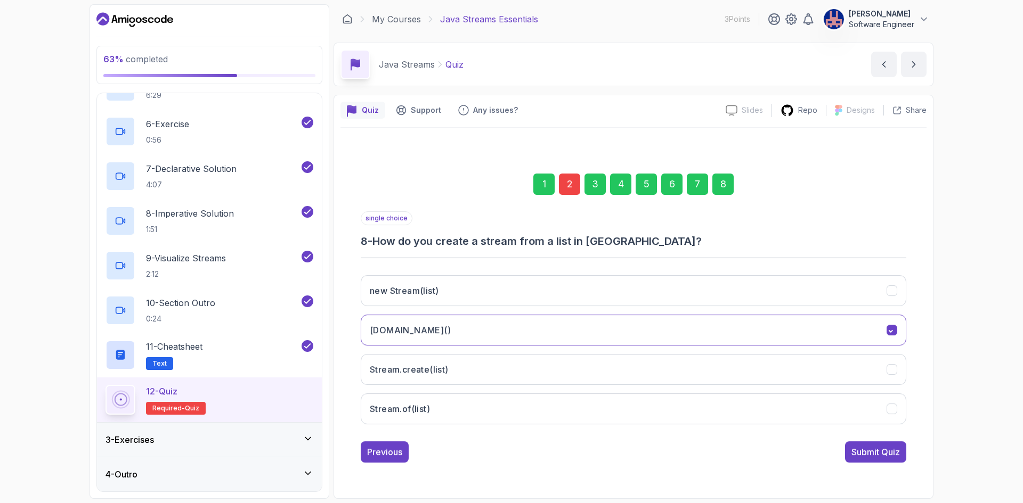
click at [892, 454] on div "Submit Quiz" at bounding box center [875, 452] width 48 height 13
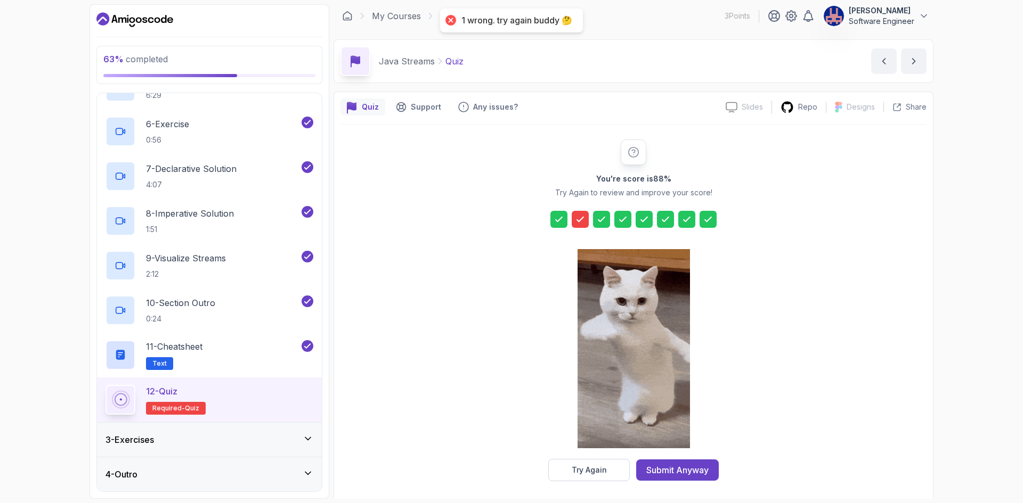
scroll to position [7, 0]
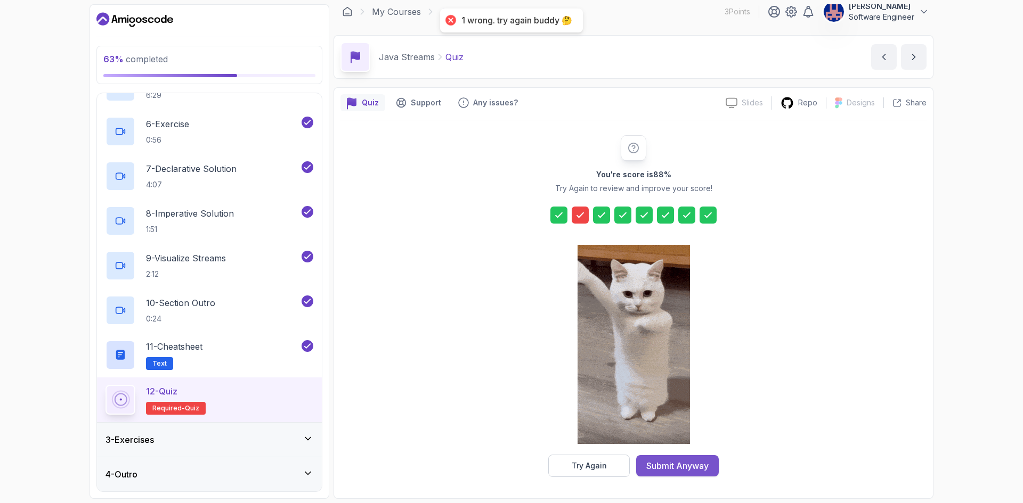
click at [697, 462] on div "Submit Anyway" at bounding box center [677, 466] width 62 height 13
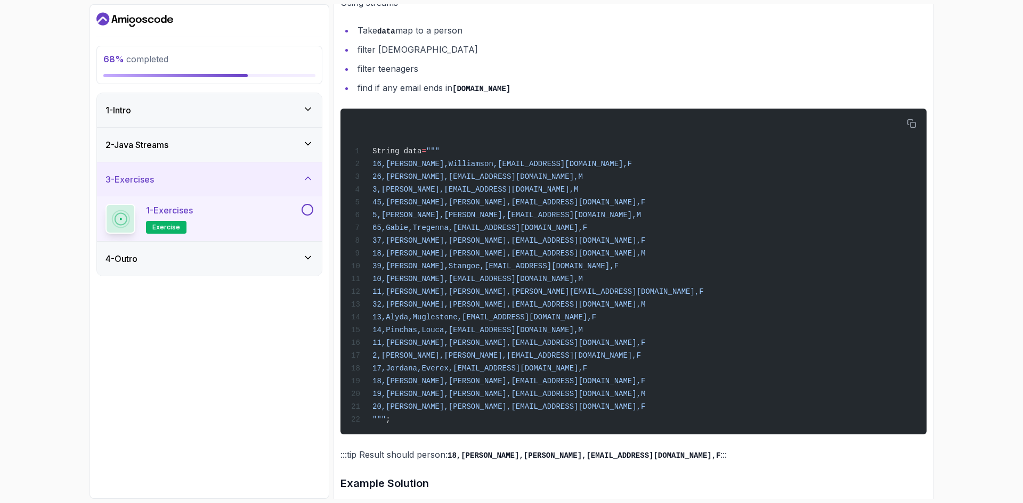
scroll to position [833, 0]
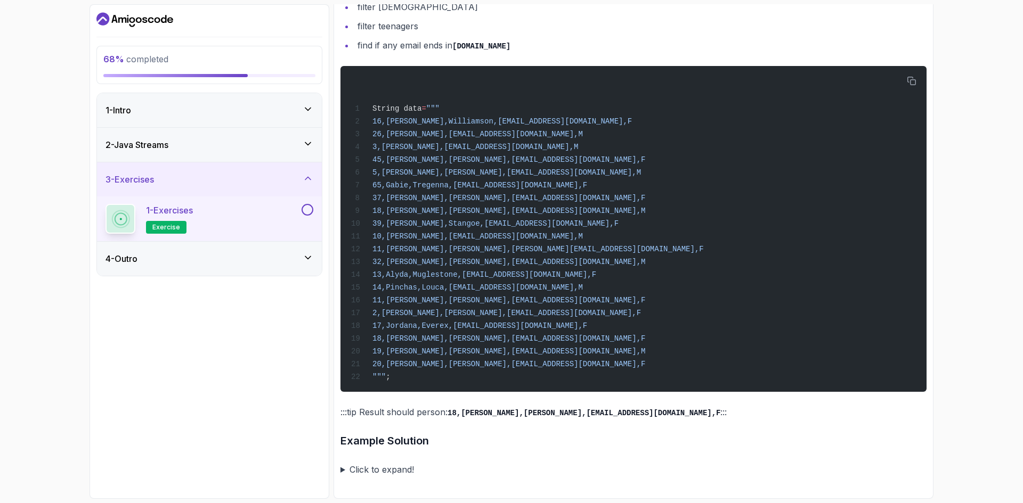
click at [287, 264] on div "4 - Outro" at bounding box center [209, 259] width 208 height 13
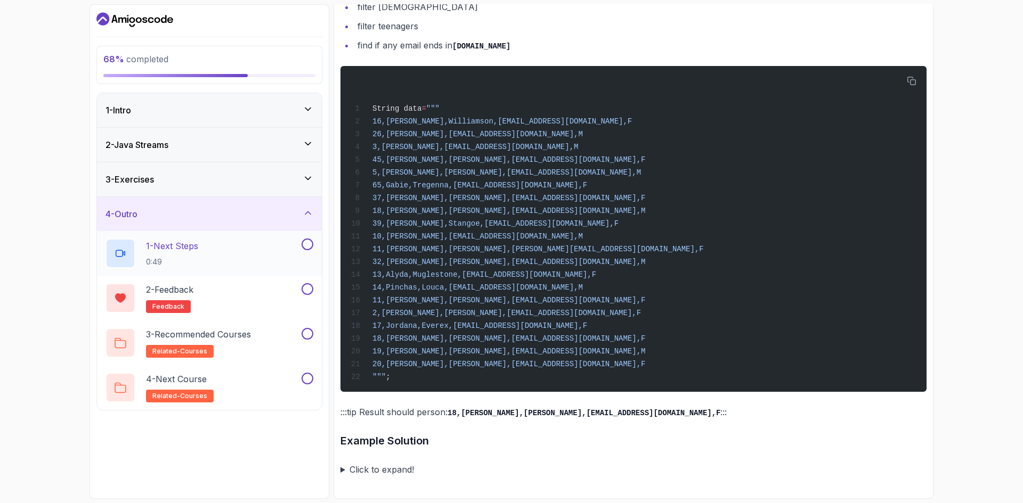
click at [270, 256] on div "1 - Next Steps 0:49" at bounding box center [202, 254] width 194 height 30
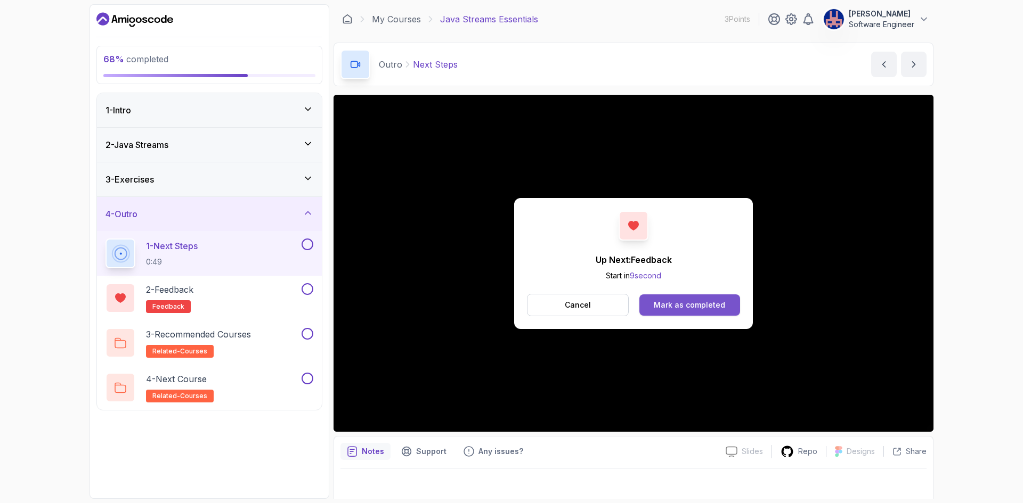
click at [663, 311] on button "Mark as completed" at bounding box center [689, 305] width 101 height 21
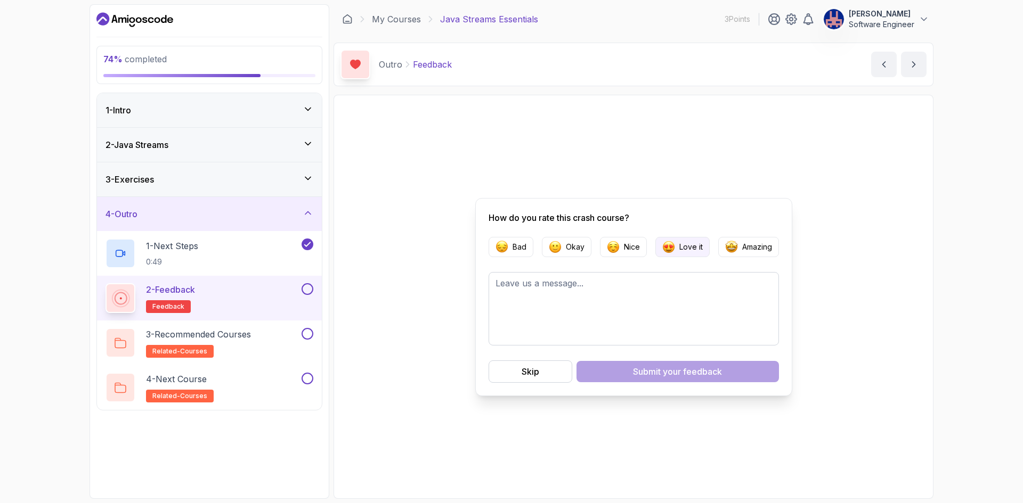
click at [696, 250] on p "Love it" at bounding box center [690, 247] width 23 height 11
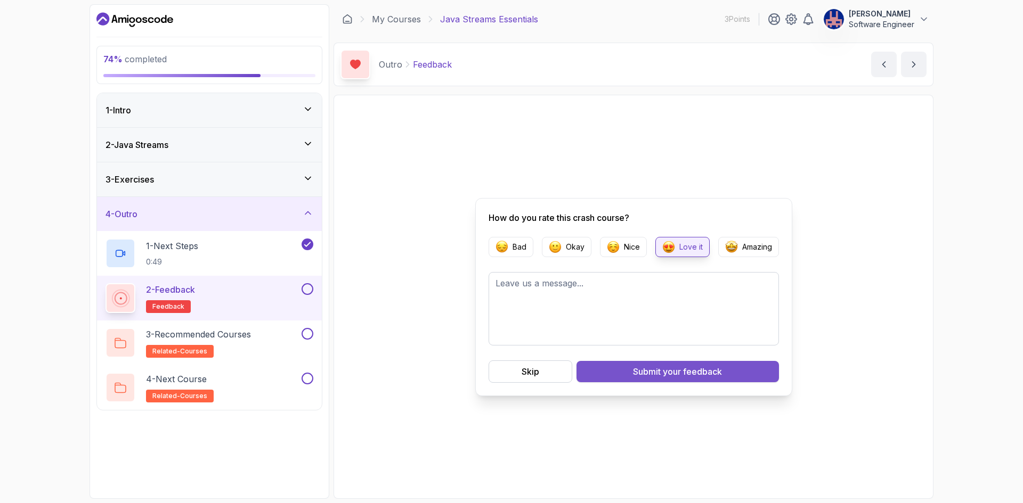
click at [681, 372] on span "your feedback" at bounding box center [692, 371] width 59 height 13
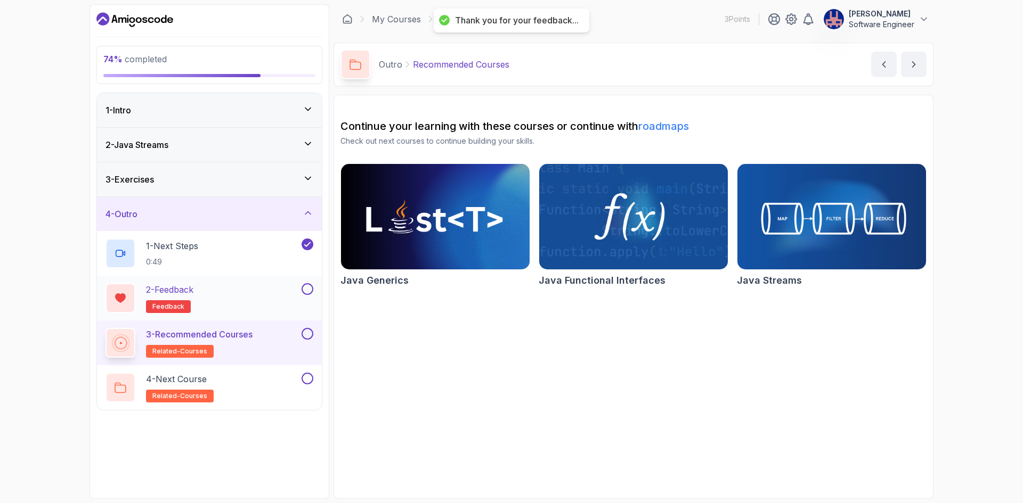
click at [308, 291] on button at bounding box center [308, 289] width 12 height 12
click at [253, 388] on div "4 - Next Course related-courses" at bounding box center [202, 388] width 194 height 30
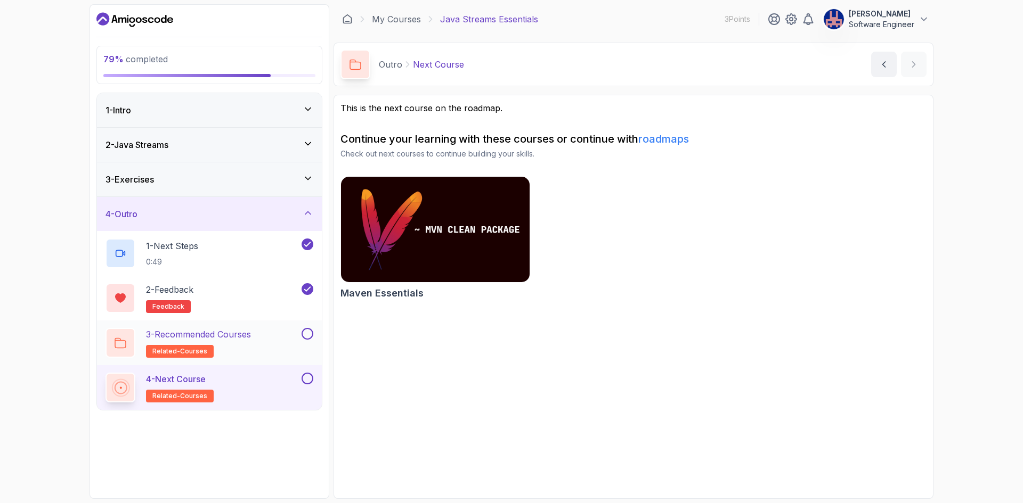
click at [259, 352] on div "3 - Recommended Courses related-courses" at bounding box center [202, 343] width 194 height 30
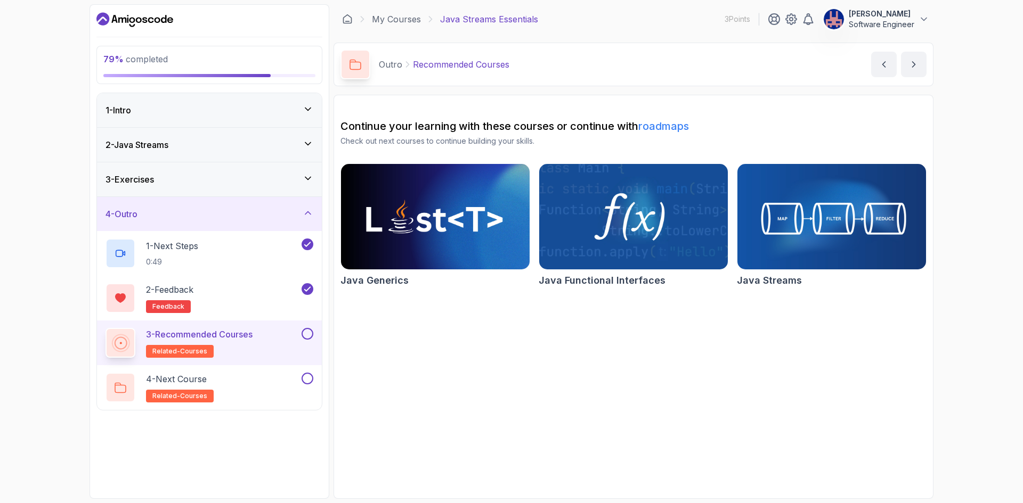
click at [305, 333] on button at bounding box center [308, 334] width 12 height 12
click at [306, 375] on button at bounding box center [308, 379] width 12 height 12
click at [229, 177] on div "3 - Exercises" at bounding box center [209, 179] width 208 height 13
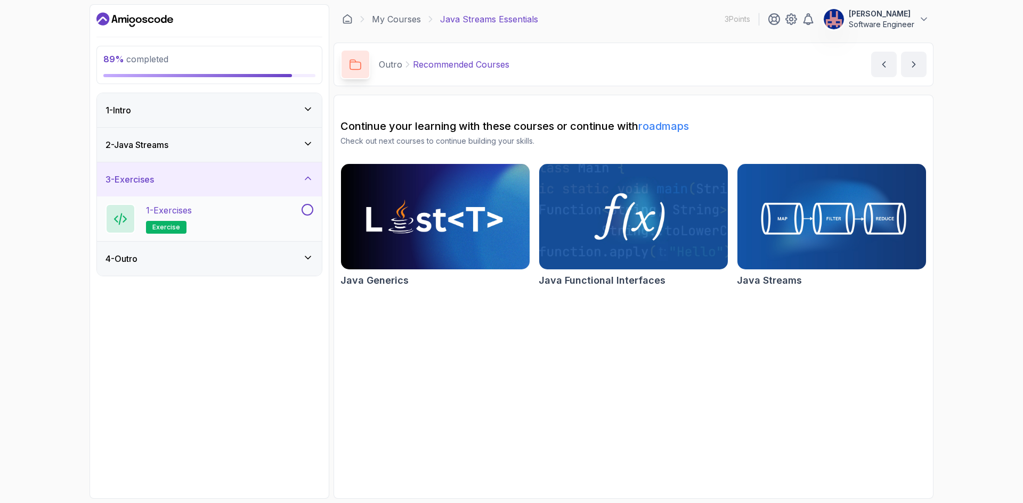
click at [240, 216] on div "1 - Exercises exercise" at bounding box center [202, 219] width 194 height 30
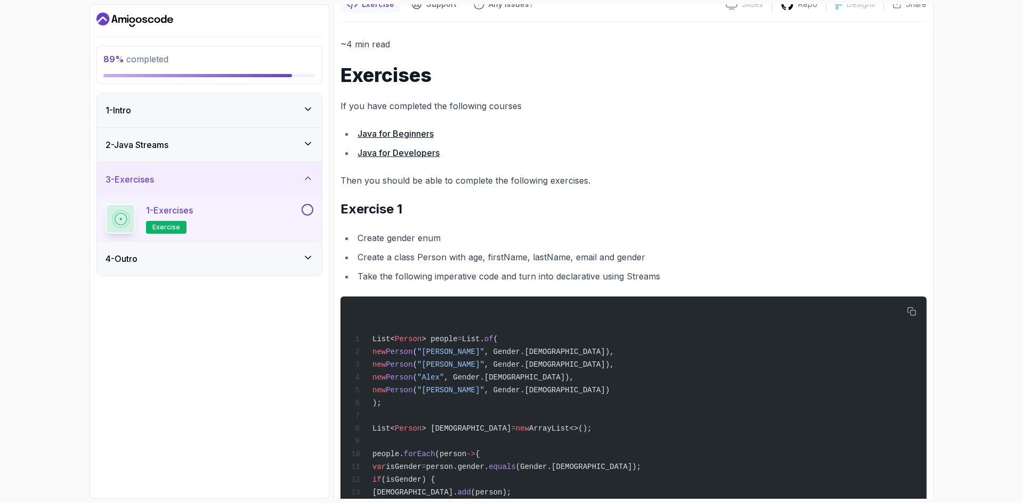
scroll to position [107, 0]
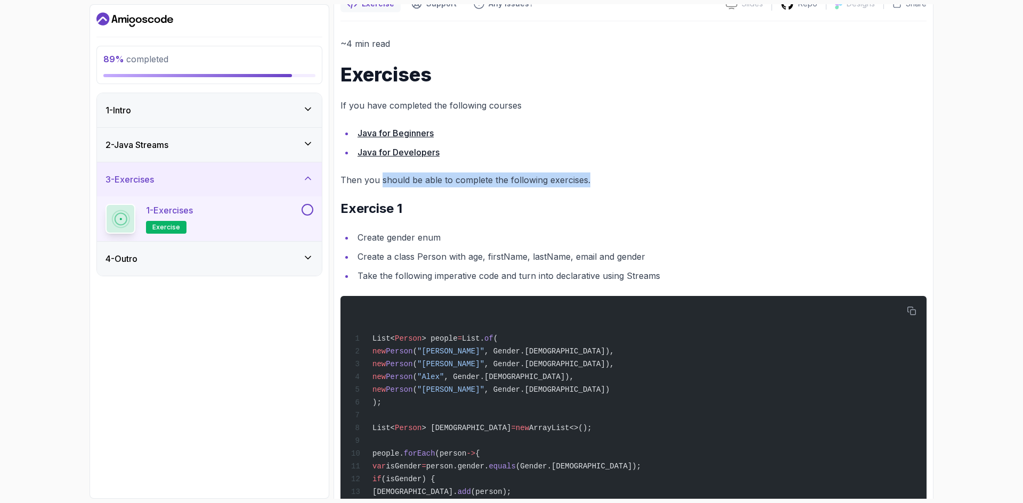
drag, startPoint x: 394, startPoint y: 180, endPoint x: 607, endPoint y: 184, distance: 213.6
click at [607, 184] on p "Then you should be able to complete the following exercises." at bounding box center [633, 180] width 586 height 15
drag, startPoint x: 365, startPoint y: 238, endPoint x: 468, endPoint y: 240, distance: 102.8
click at [468, 240] on li "Create gender enum" at bounding box center [640, 237] width 572 height 15
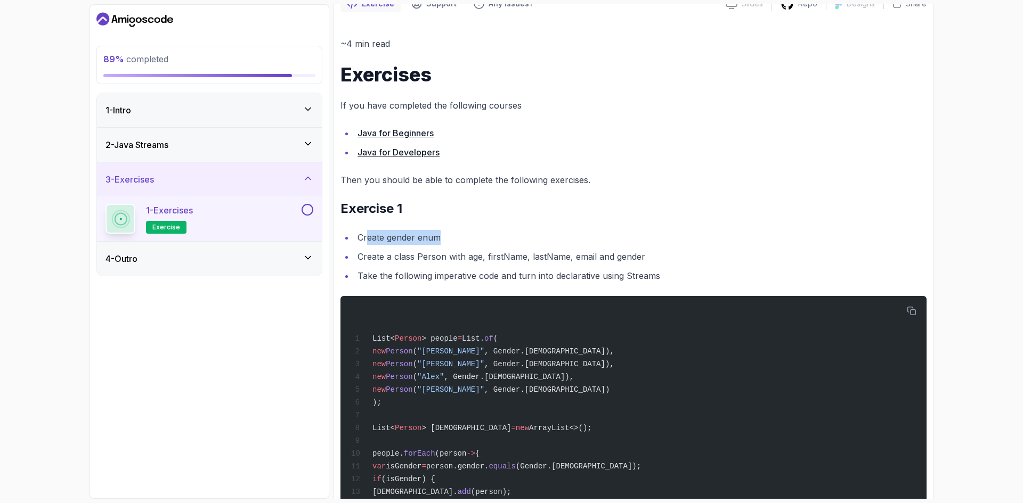
click at [468, 240] on li "Create gender enum" at bounding box center [640, 237] width 572 height 15
drag, startPoint x: 355, startPoint y: 252, endPoint x: 575, endPoint y: 257, distance: 220.6
click at [575, 257] on li "Create a class Person with age, firstName, lastName, email and gender" at bounding box center [640, 256] width 572 height 15
drag, startPoint x: 400, startPoint y: 260, endPoint x: 535, endPoint y: 261, distance: 134.8
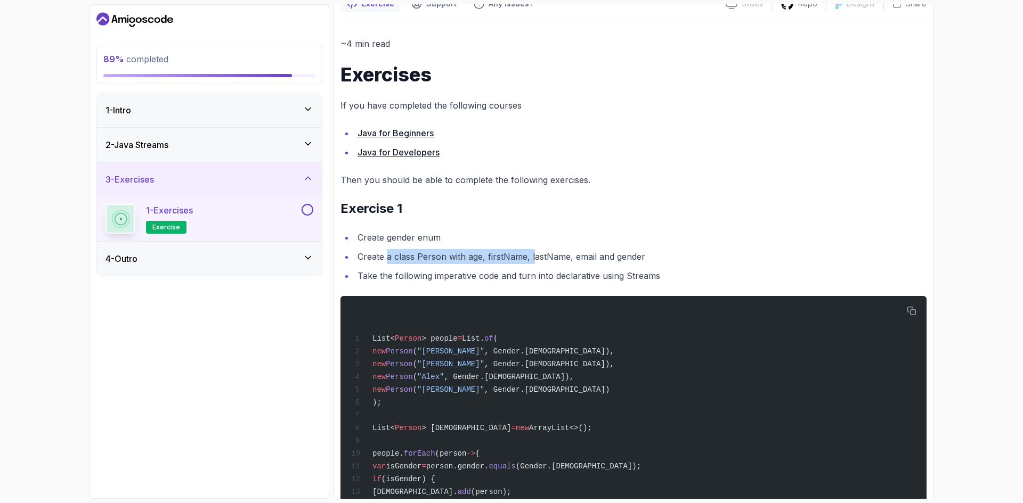
click at [535, 261] on li "Create a class Person with age, firstName, lastName, email and gender" at bounding box center [640, 256] width 572 height 15
drag, startPoint x: 417, startPoint y: 262, endPoint x: 520, endPoint y: 258, distance: 103.4
click at [520, 258] on li "Create a class Person with age, firstName, lastName, email and gender" at bounding box center [640, 256] width 572 height 15
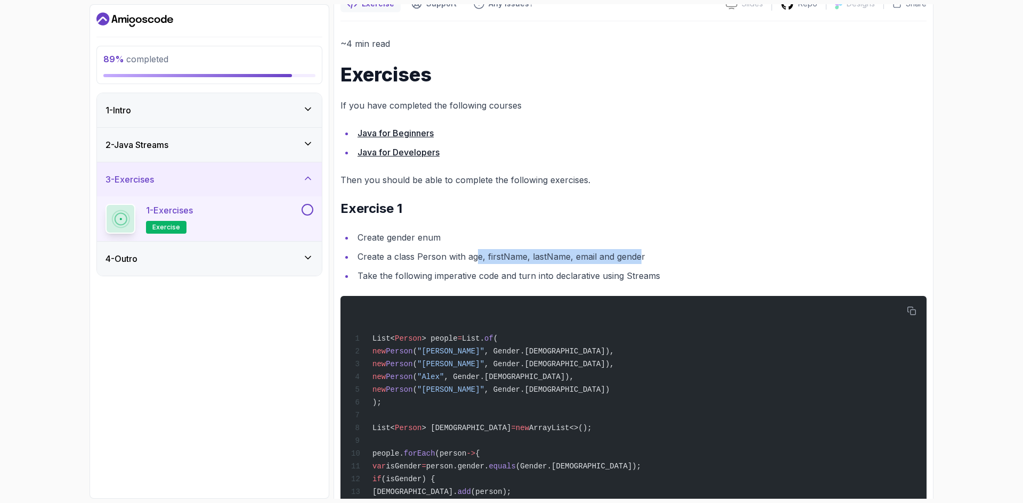
drag, startPoint x: 639, startPoint y: 255, endPoint x: 477, endPoint y: 257, distance: 161.4
click at [477, 257] on li "Create a class Person with age, firstName, lastName, email and gender" at bounding box center [640, 256] width 572 height 15
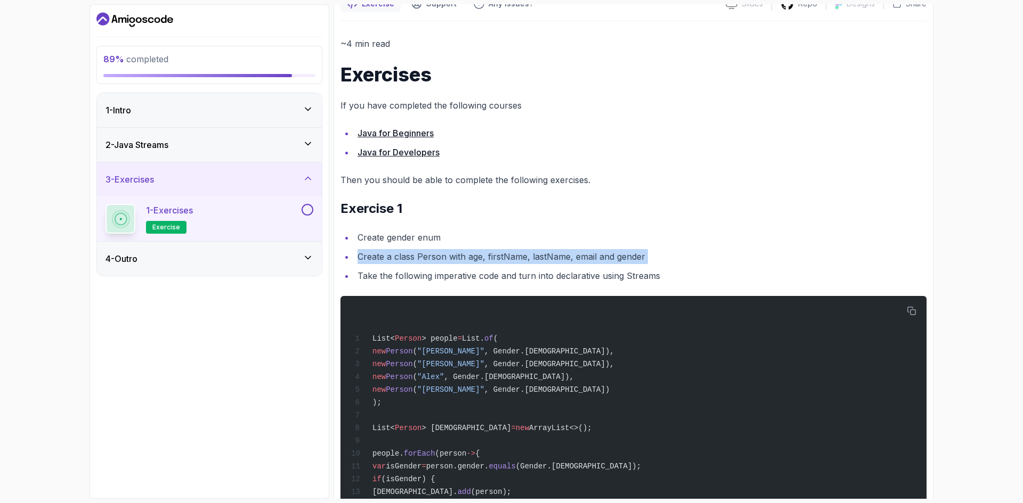
click at [525, 258] on li "Create a class Person with age, firstName, lastName, email and gender" at bounding box center [640, 256] width 572 height 15
click at [566, 257] on li "Create a class Person with age, firstName, lastName, email and gender" at bounding box center [640, 256] width 572 height 15
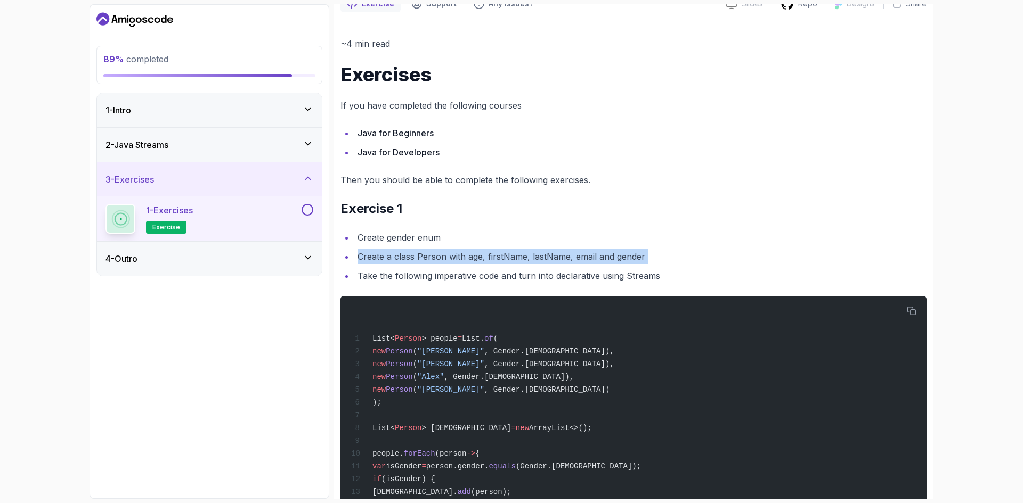
click at [566, 257] on li "Create a class Person with age, firstName, lastName, email and gender" at bounding box center [640, 256] width 572 height 15
click at [567, 257] on li "Create a class Person with age, firstName, lastName, email and gender" at bounding box center [640, 256] width 572 height 15
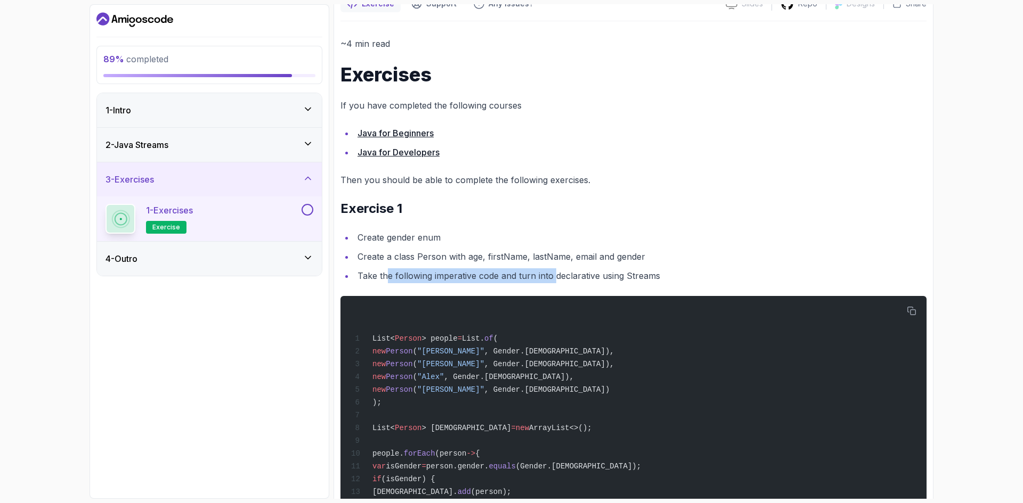
drag, startPoint x: 387, startPoint y: 274, endPoint x: 556, endPoint y: 274, distance: 168.3
click at [556, 274] on li "Take the following imperative code and turn into declarative using Streams" at bounding box center [640, 275] width 572 height 15
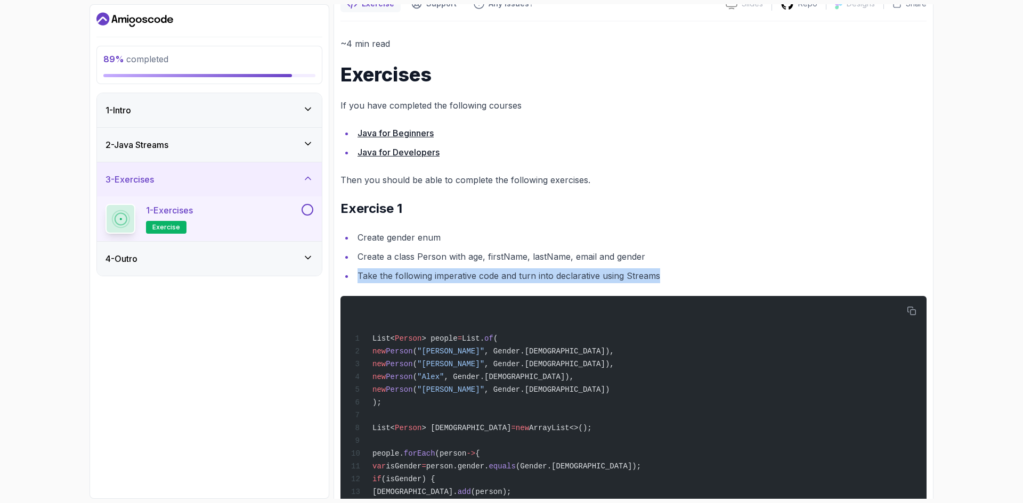
click at [597, 274] on li "Take the following imperative code and turn into declarative using Streams" at bounding box center [640, 275] width 572 height 15
click at [643, 272] on li "Take the following imperative code and turn into declarative using Streams" at bounding box center [640, 275] width 572 height 15
click at [703, 269] on li "Take the following imperative code and turn into declarative using Streams" at bounding box center [640, 275] width 572 height 15
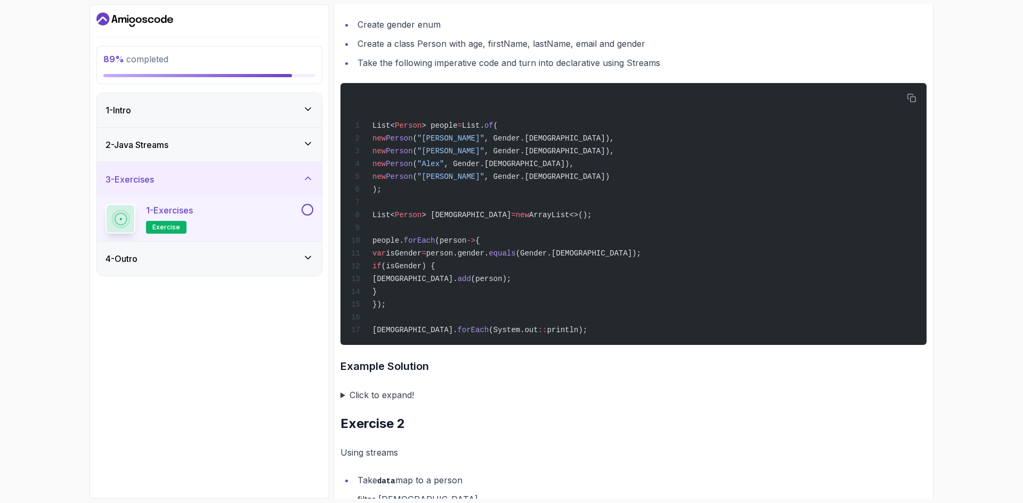
scroll to position [266, 0]
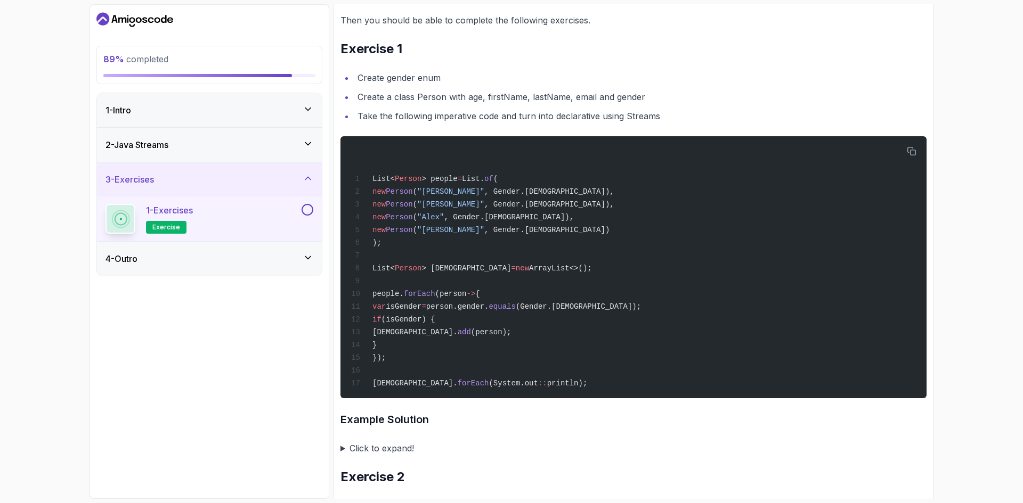
click at [413, 456] on summary "Click to expand!" at bounding box center [633, 448] width 586 height 15
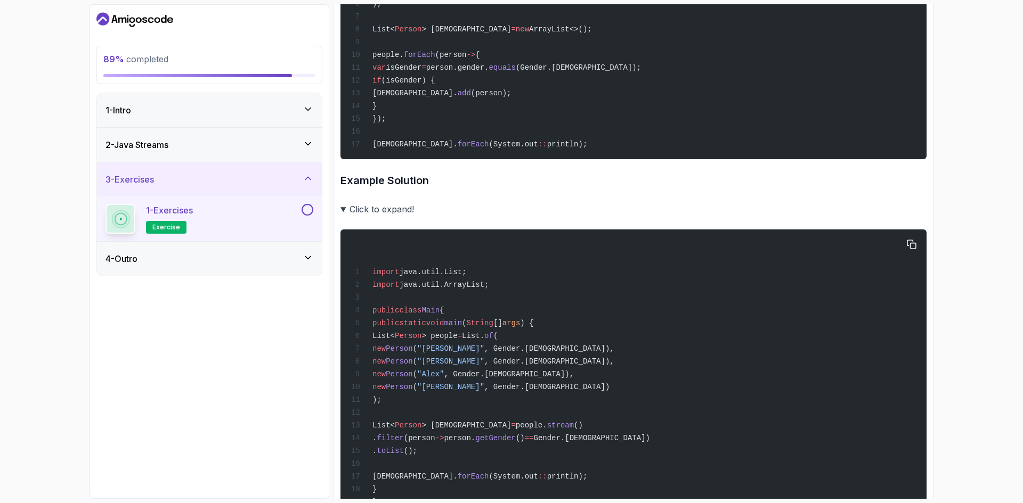
scroll to position [533, 0]
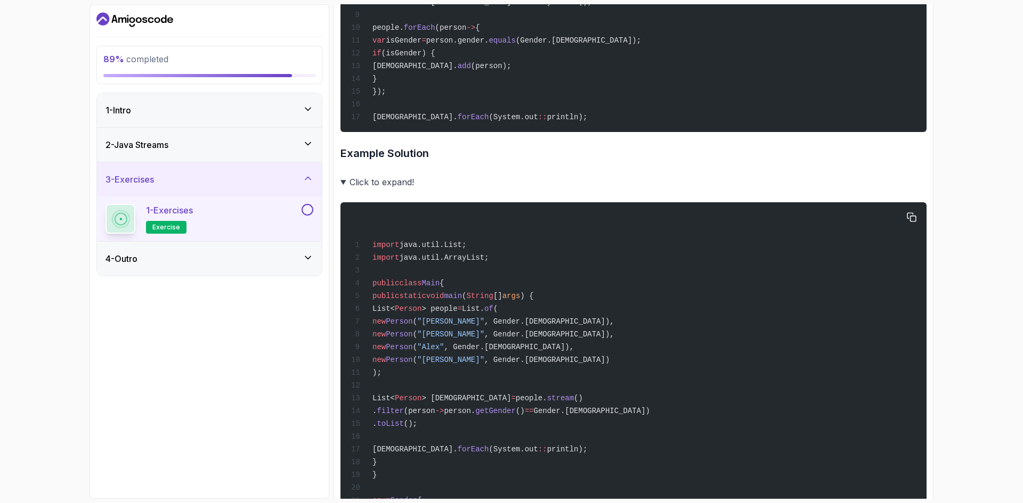
drag, startPoint x: 429, startPoint y: 319, endPoint x: 502, endPoint y: 387, distance: 99.9
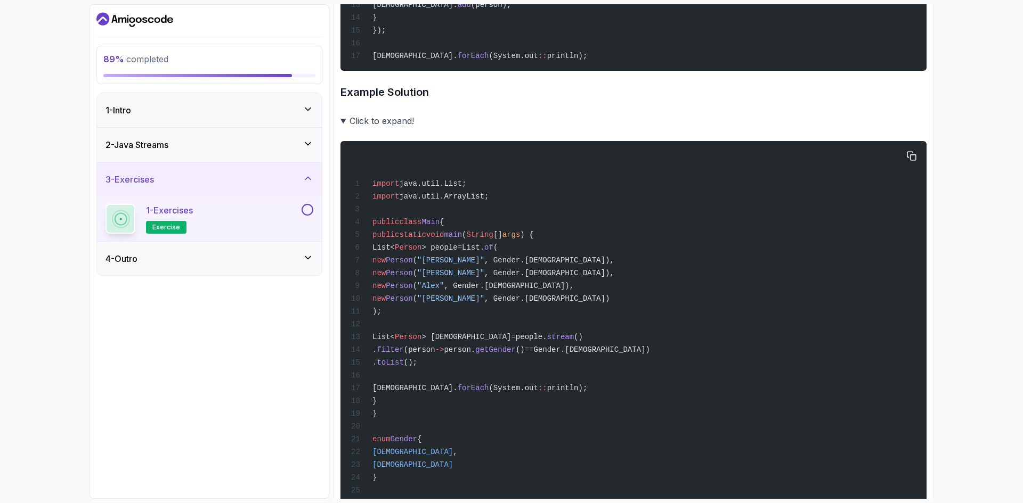
scroll to position [639, 0]
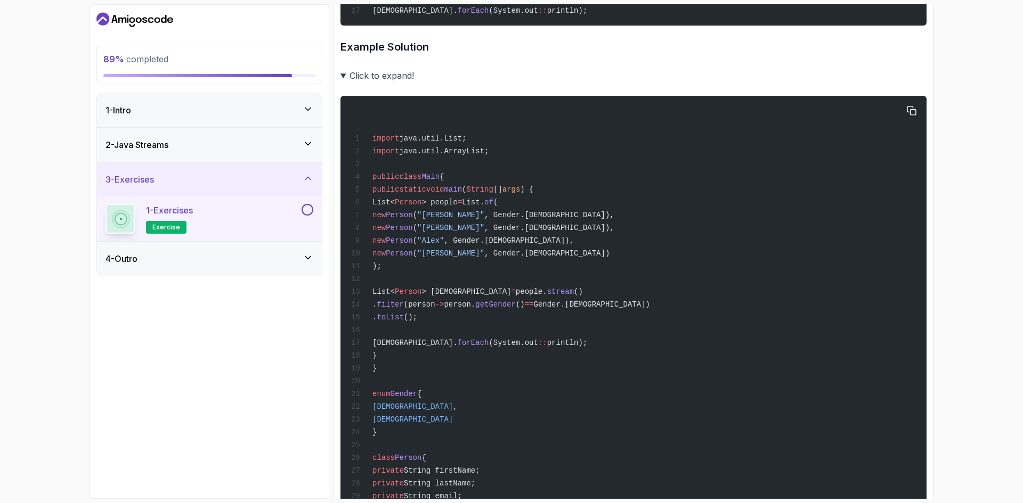
drag, startPoint x: 408, startPoint y: 306, endPoint x: 550, endPoint y: 305, distance: 142.2
click at [550, 296] on span "List< Person > female = people. stream ()" at bounding box center [467, 292] width 232 height 9
click at [591, 307] on div "import java.util.List; import java.util.ArrayList; public class Main { public s…" at bounding box center [633, 450] width 569 height 697
drag, startPoint x: 574, startPoint y: 307, endPoint x: 359, endPoint y: 309, distance: 215.2
click at [359, 309] on div "import java.util.List; import java.util.ArrayList; public class Main { public s…" at bounding box center [633, 450] width 569 height 697
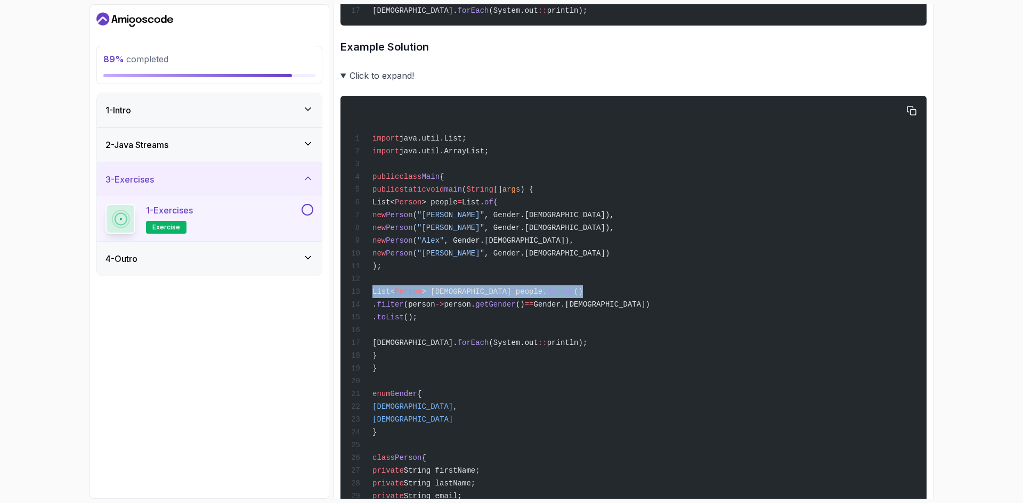
click at [473, 312] on div "import java.util.List; import java.util.ArrayList; public class Main { public s…" at bounding box center [633, 450] width 569 height 697
click at [517, 296] on span "people." at bounding box center [531, 292] width 31 height 9
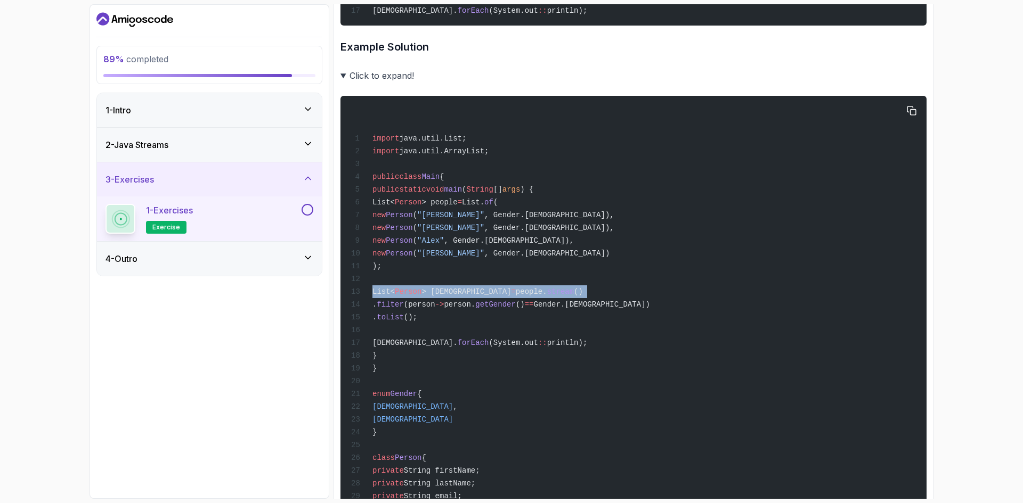
click at [517, 296] on span "people." at bounding box center [531, 292] width 31 height 9
click at [574, 296] on span "()" at bounding box center [578, 292] width 9 height 9
click at [454, 326] on div "import java.util.List; import java.util.ArrayList; public class Main { public s…" at bounding box center [633, 450] width 569 height 697
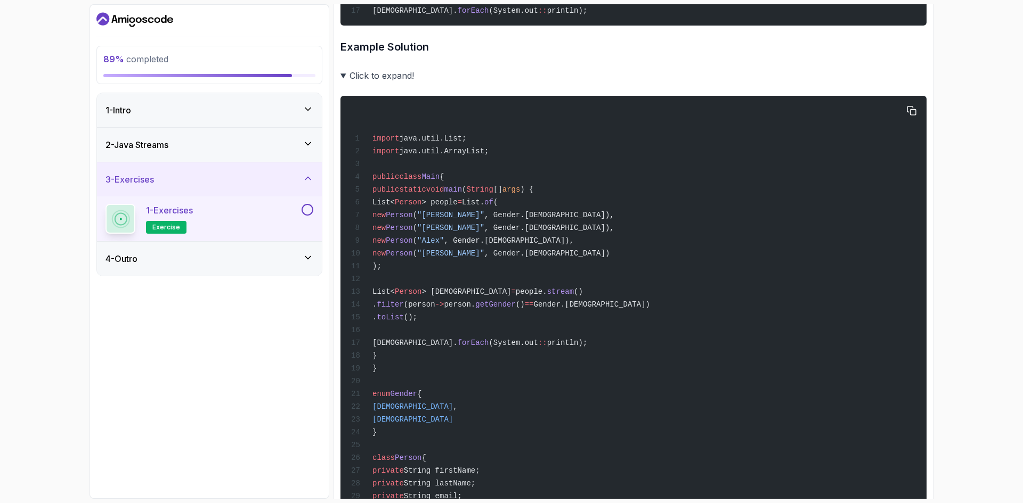
click at [444, 309] on span "->" at bounding box center [439, 304] width 9 height 9
click at [516, 309] on span "getGender" at bounding box center [495, 304] width 40 height 9
click at [525, 309] on span "()" at bounding box center [520, 304] width 9 height 9
click at [623, 309] on span "Gender.FEMALE)" at bounding box center [592, 304] width 116 height 9
click at [650, 309] on span "Gender.FEMALE)" at bounding box center [592, 304] width 116 height 9
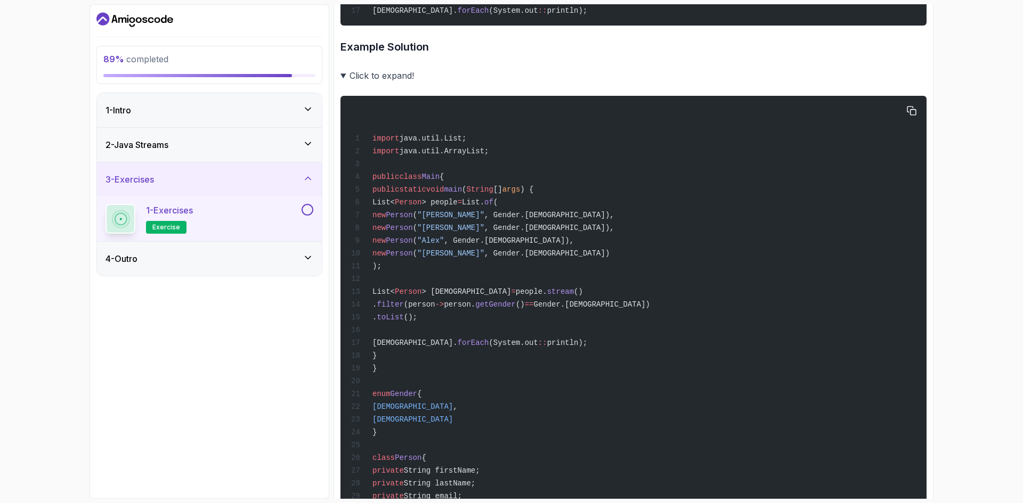
click at [692, 320] on div "import java.util.List; import java.util.ArrayList; public class Main { public s…" at bounding box center [633, 450] width 569 height 697
drag, startPoint x: 433, startPoint y: 330, endPoint x: 517, endPoint y: 333, distance: 84.2
click at [517, 333] on div "import java.util.List; import java.util.ArrayList; public class Main { public s…" at bounding box center [633, 450] width 569 height 697
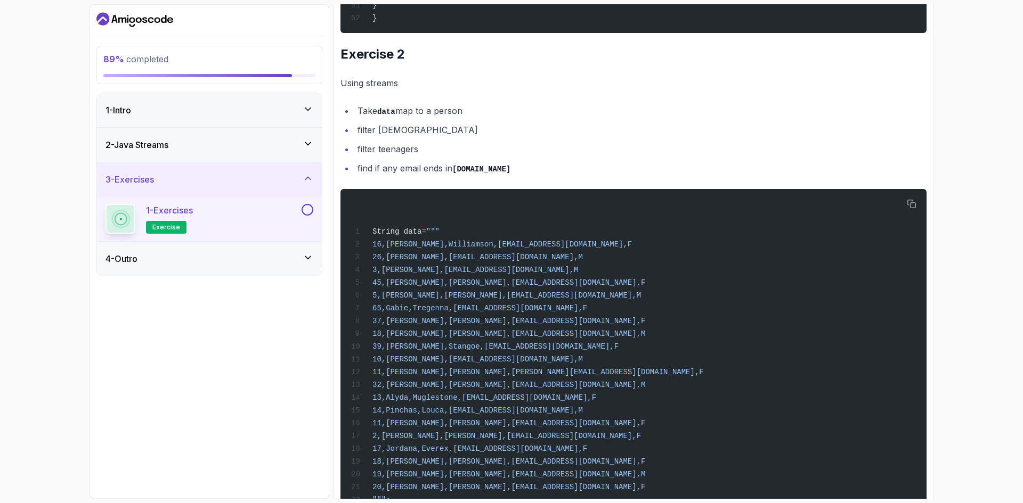
scroll to position [1370, 0]
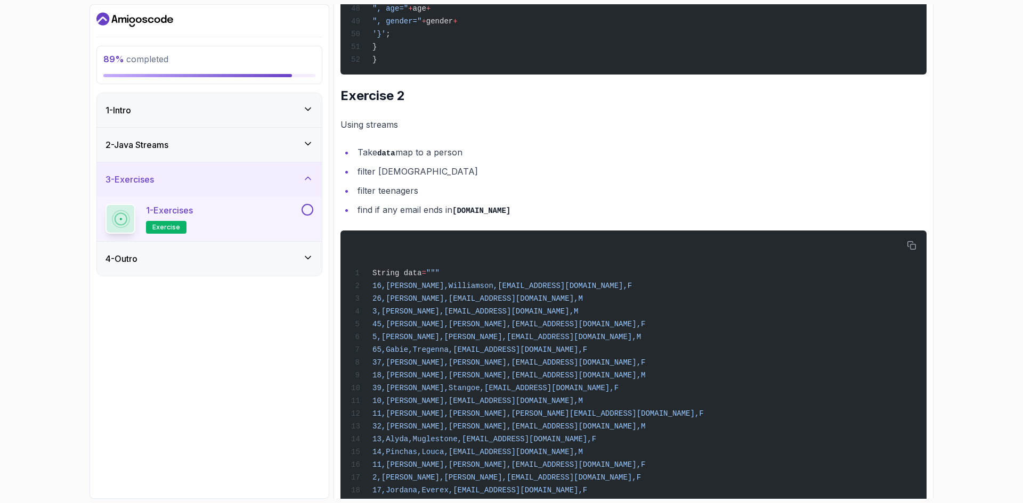
drag, startPoint x: 355, startPoint y: 188, endPoint x: 470, endPoint y: 191, distance: 115.1
click at [470, 160] on li "Take data map to a person" at bounding box center [640, 152] width 572 height 15
drag, startPoint x: 343, startPoint y: 188, endPoint x: 483, endPoint y: 186, distance: 139.6
click at [483, 186] on ul "Take data map to a person filter females filter teenagers find if any email end…" at bounding box center [633, 181] width 586 height 73
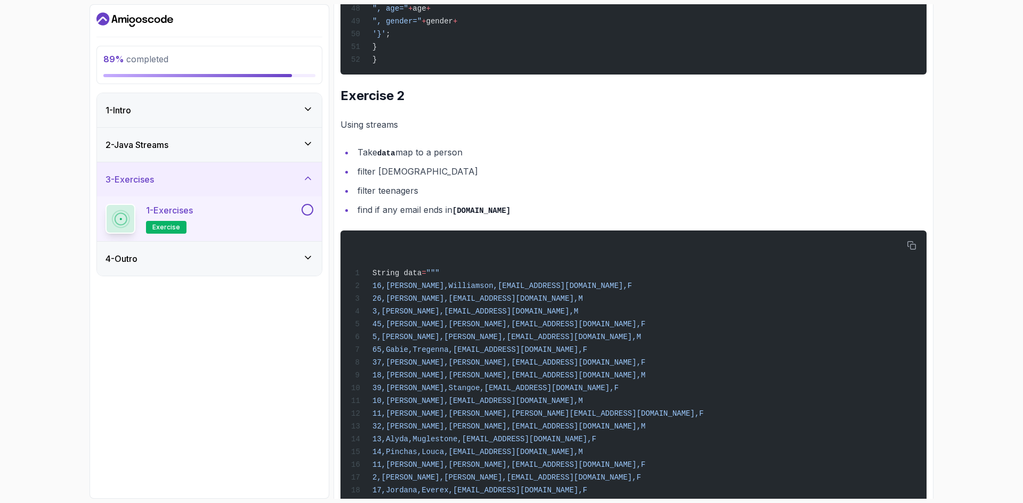
click at [483, 160] on li "Take data map to a person" at bounding box center [640, 152] width 572 height 15
drag, startPoint x: 363, startPoint y: 209, endPoint x: 404, endPoint y: 209, distance: 41.0
click at [404, 179] on li "filter females" at bounding box center [640, 171] width 572 height 15
drag, startPoint x: 368, startPoint y: 227, endPoint x: 413, endPoint y: 230, distance: 45.4
click at [413, 198] on li "filter teenagers" at bounding box center [640, 190] width 572 height 15
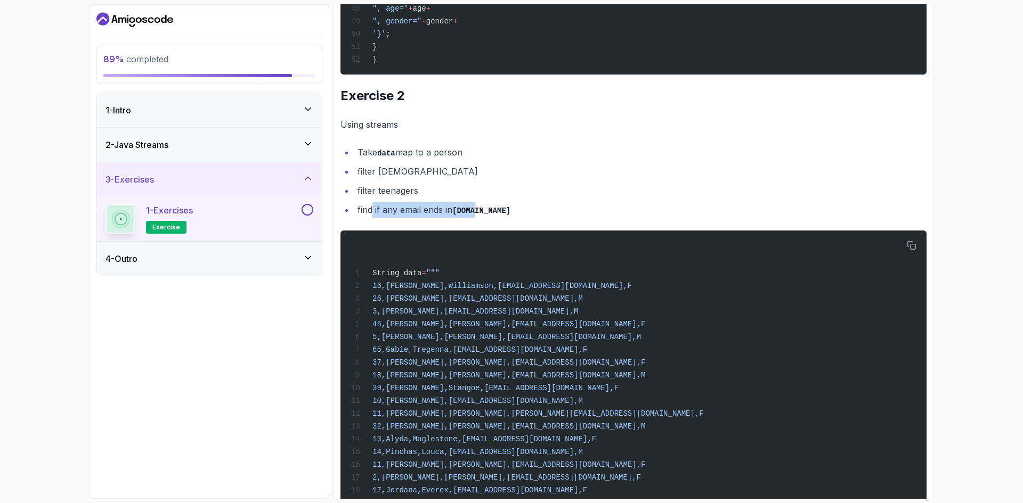
drag, startPoint x: 372, startPoint y: 248, endPoint x: 476, endPoint y: 244, distance: 104.5
click at [476, 218] on li "find if any email ends in gov.uk" at bounding box center [640, 209] width 572 height 15
click at [521, 218] on li "find if any email ends in gov.uk" at bounding box center [640, 209] width 572 height 15
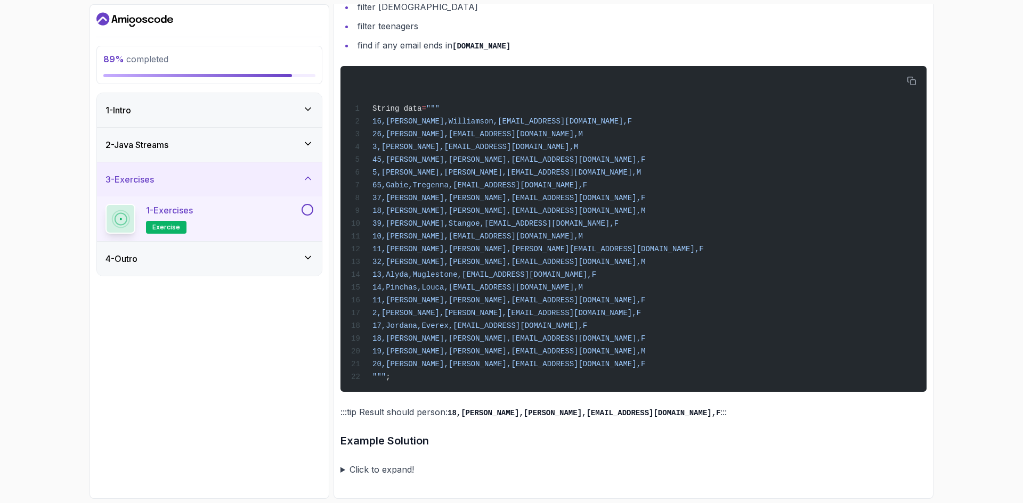
scroll to position [1583, 0]
click at [379, 465] on summary "Click to expand!" at bounding box center [633, 469] width 586 height 15
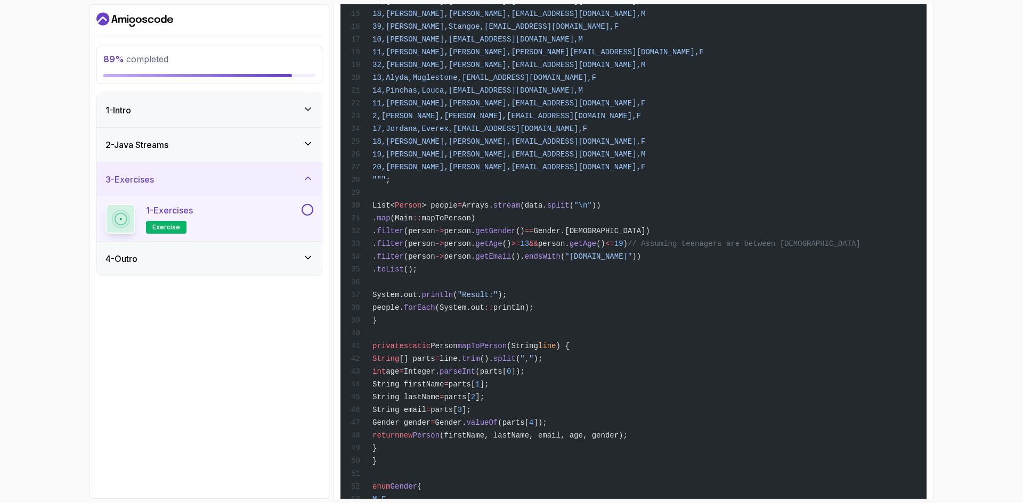
scroll to position [2276, 0]
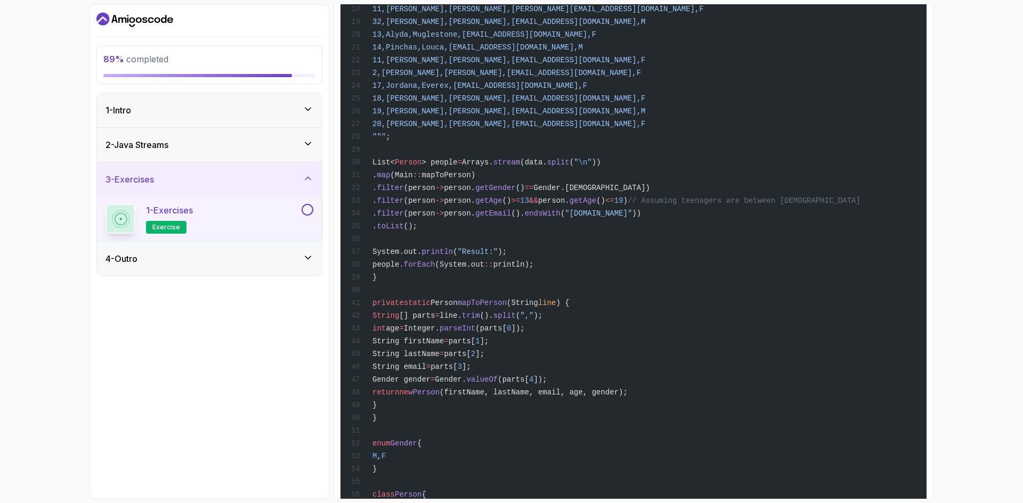
drag, startPoint x: 408, startPoint y: 227, endPoint x: 628, endPoint y: 230, distance: 220.0
click at [628, 230] on div "import java.util.Arrays; import java.util.List; import java.util.stream.Collect…" at bounding box center [633, 346] width 569 height 1183
drag, startPoint x: 495, startPoint y: 226, endPoint x: 634, endPoint y: 227, distance: 139.0
click at [634, 227] on div "import java.util.Arrays; import java.util.List; import java.util.stream.Collect…" at bounding box center [633, 346] width 569 height 1183
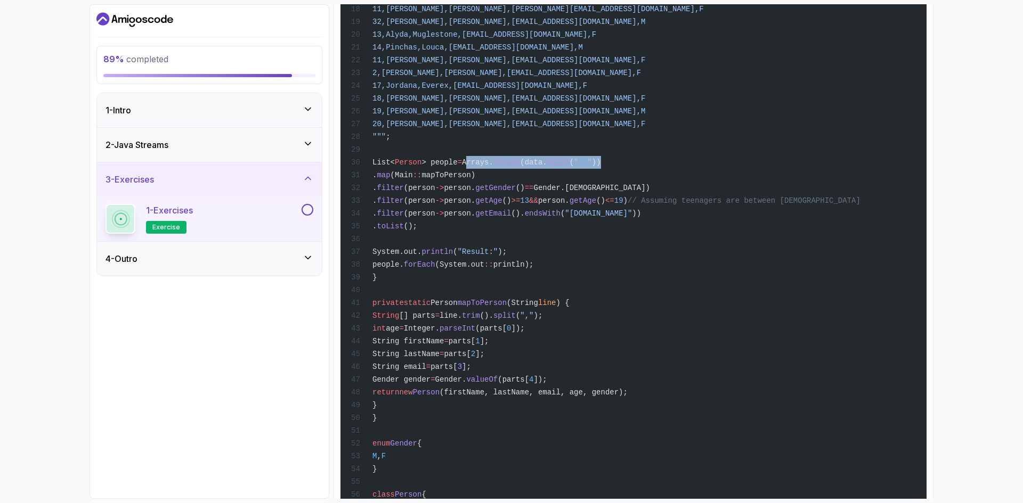
click at [634, 227] on div "import java.util.Arrays; import java.util.List; import java.util.stream.Collect…" at bounding box center [633, 346] width 569 height 1183
drag, startPoint x: 634, startPoint y: 227, endPoint x: 501, endPoint y: 227, distance: 133.7
click at [501, 227] on div "import java.util.Arrays; import java.util.List; import java.util.stream.Collect…" at bounding box center [633, 346] width 569 height 1183
click at [493, 167] on span "Arrays." at bounding box center [477, 162] width 31 height 9
drag, startPoint x: 433, startPoint y: 238, endPoint x: 539, endPoint y: 239, distance: 106.0
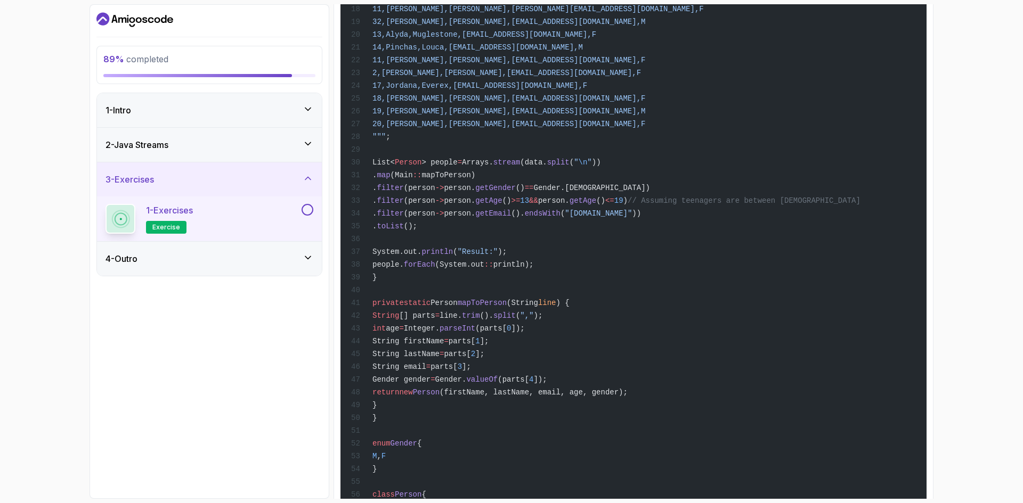
click at [539, 239] on div "import java.util.Arrays; import java.util.List; import java.util.stream.Collect…" at bounding box center [633, 346] width 569 height 1183
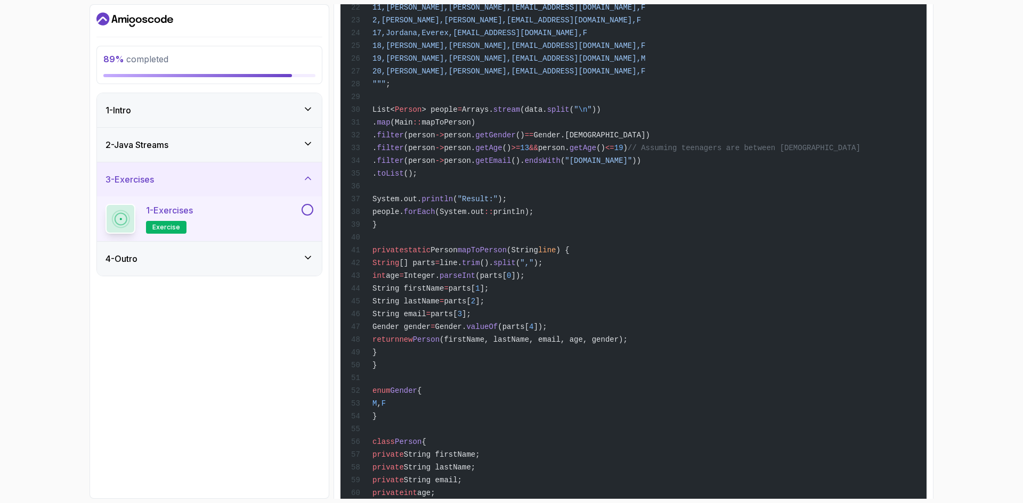
scroll to position [2329, 0]
drag, startPoint x: 499, startPoint y: 323, endPoint x: 534, endPoint y: 322, distance: 35.7
click at [534, 254] on span "private static Person mapToPerson (String line ) {" at bounding box center [460, 250] width 218 height 9
click at [534, 254] on span "(String" at bounding box center [522, 250] width 31 height 9
drag, startPoint x: 421, startPoint y: 336, endPoint x: 552, endPoint y: 333, distance: 131.6
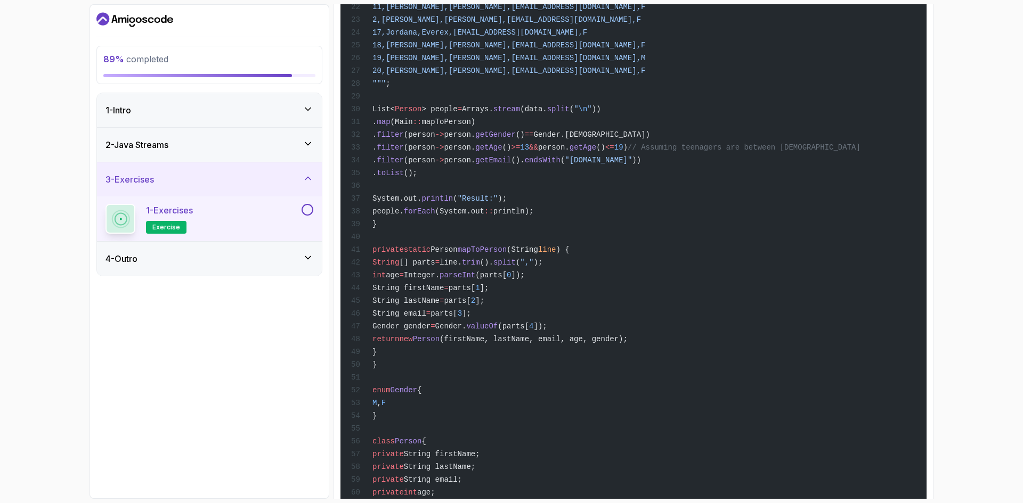
click at [542, 267] on span "String [] parts = line. trim (). split ( "," );" at bounding box center [446, 262] width 191 height 9
click at [533, 267] on span "","" at bounding box center [526, 262] width 13 height 9
drag, startPoint x: 396, startPoint y: 350, endPoint x: 551, endPoint y: 343, distance: 154.7
click at [525, 280] on span "int age = Integer. parseInt (parts[ 0 ]);" at bounding box center [438, 275] width 174 height 9
click at [524, 280] on span "]);" at bounding box center [517, 275] width 13 height 9
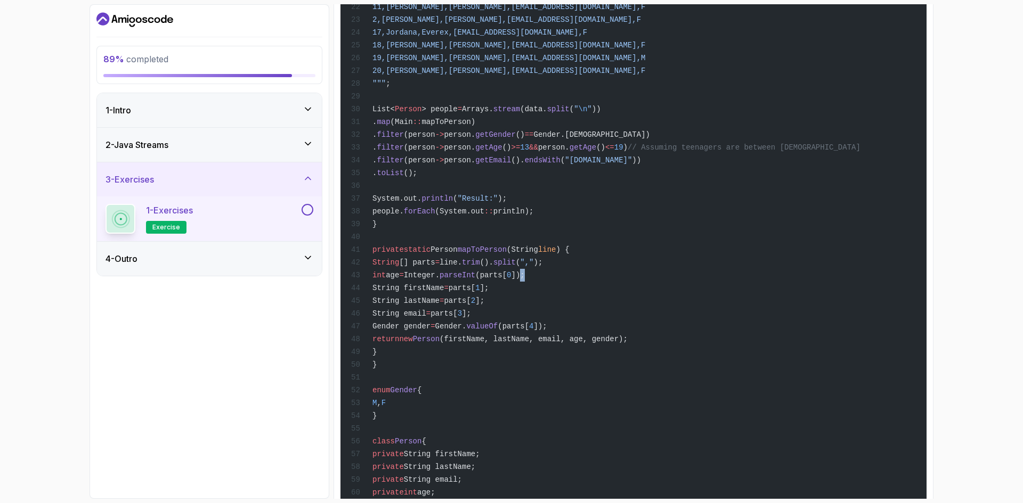
click at [524, 280] on span "]);" at bounding box center [517, 275] width 13 height 9
drag, startPoint x: 421, startPoint y: 356, endPoint x: 495, endPoint y: 359, distance: 73.6
click at [488, 292] on span "String firstName = parts[ 1 ];" at bounding box center [419, 288] width 137 height 9
drag, startPoint x: 430, startPoint y: 369, endPoint x: 466, endPoint y: 378, distance: 37.3
click at [483, 305] on span "String lastName = parts[ 2 ];" at bounding box center [417, 301] width 133 height 9
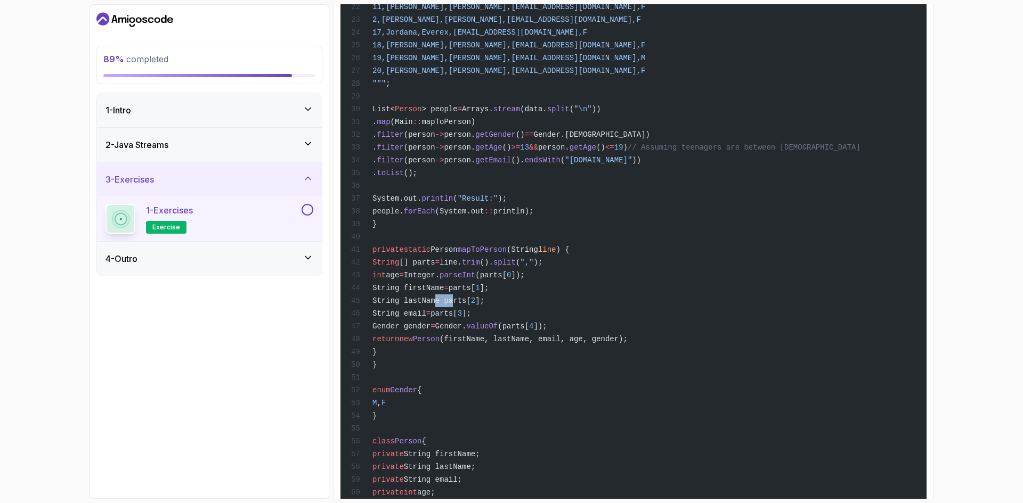
drag, startPoint x: 474, startPoint y: 384, endPoint x: 486, endPoint y: 387, distance: 12.1
click at [471, 318] on span "String email = parts[ 3 ];" at bounding box center [411, 314] width 120 height 9
drag, startPoint x: 483, startPoint y: 397, endPoint x: 525, endPoint y: 398, distance: 42.1
click at [525, 331] on span "Gender gender = Gender. valueOf (parts[ 4 ]);" at bounding box center [449, 326] width 196 height 9
click at [498, 331] on span "valueOf" at bounding box center [481, 326] width 31 height 9
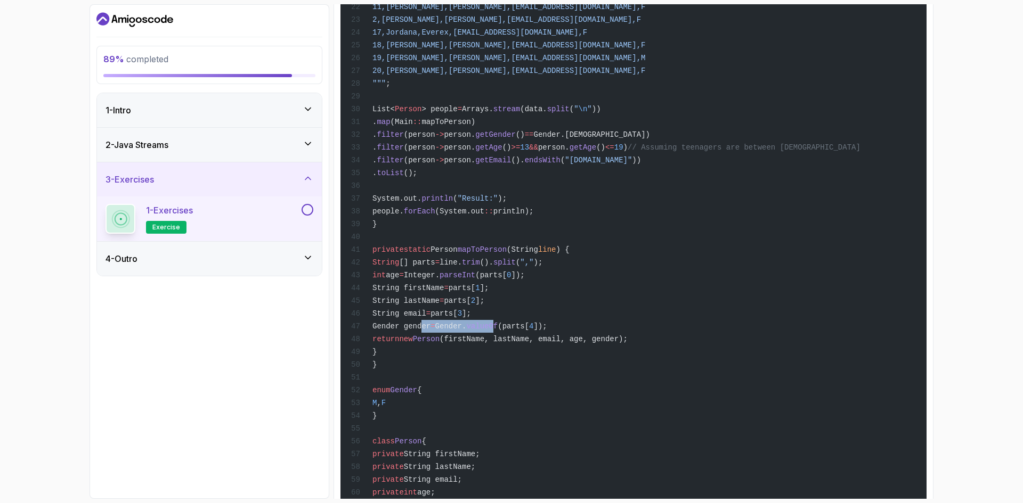
drag, startPoint x: 416, startPoint y: 411, endPoint x: 604, endPoint y: 412, distance: 188.6
click at [604, 344] on span "return new Person (firstName, lastName, email, age, gender);" at bounding box center [489, 339] width 276 height 9
click at [604, 344] on span "(firstName, lastName, email, age, gender);" at bounding box center [533, 339] width 188 height 9
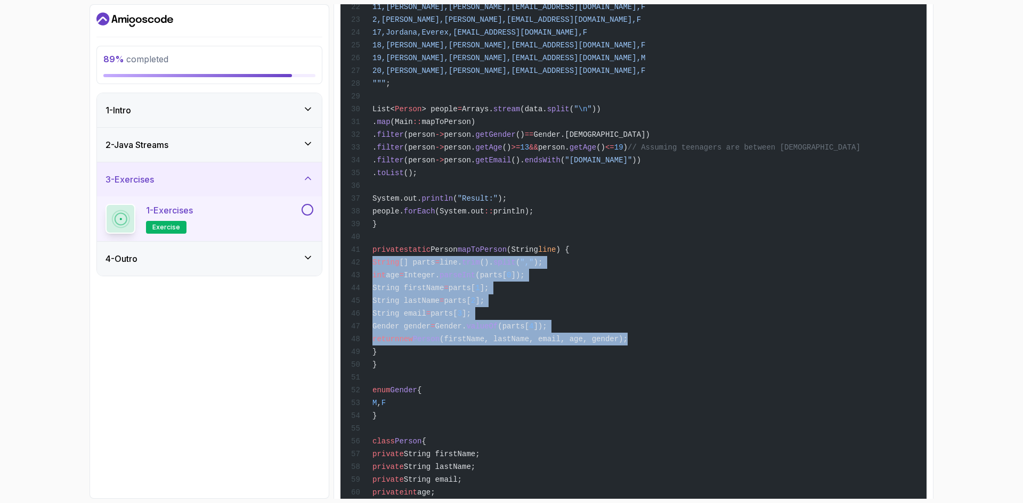
drag, startPoint x: 687, startPoint y: 417, endPoint x: 362, endPoint y: 340, distance: 333.5
click at [362, 340] on div "import java.util.Arrays; import java.util.List; import java.util.stream.Collect…" at bounding box center [633, 293] width 569 height 1183
click at [621, 352] on div "import java.util.Arrays; import java.util.List; import java.util.stream.Collect…" at bounding box center [633, 293] width 569 height 1183
drag, startPoint x: 722, startPoint y: 422, endPoint x: 357, endPoint y: 344, distance: 373.2
click at [357, 345] on div "import java.util.Arrays; import java.util.List; import java.util.stream.Collect…" at bounding box center [633, 293] width 569 height 1183
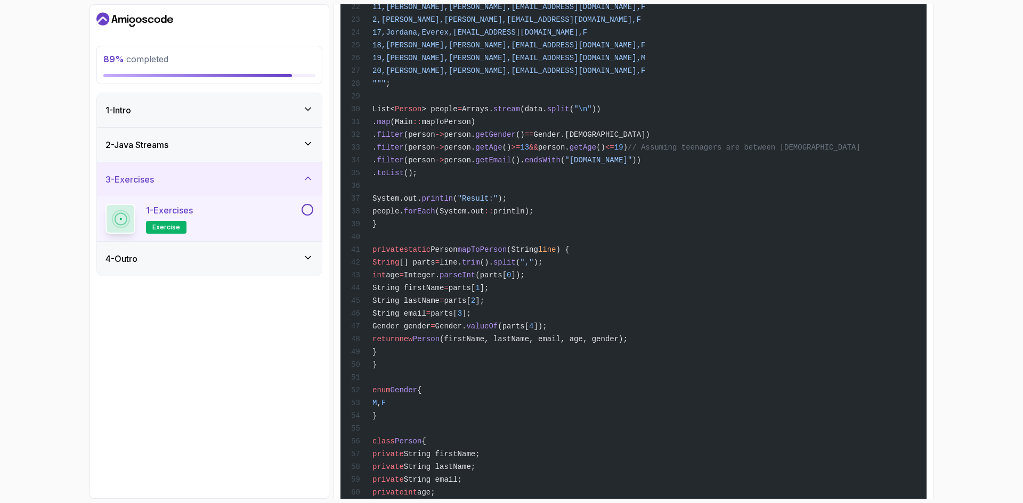
click at [713, 435] on div "import java.util.Arrays; import java.util.List; import java.util.stream.Collect…" at bounding box center [633, 293] width 569 height 1183
drag, startPoint x: 529, startPoint y: 227, endPoint x: 622, endPoint y: 227, distance: 93.2
click at [622, 165] on span ". filter (person -> person. getEmail (). endsWith ( "gov.uk" ))" at bounding box center [496, 160] width 290 height 9
click at [667, 230] on div "import java.util.Arrays; import java.util.List; import java.util.stream.Collect…" at bounding box center [633, 293] width 569 height 1183
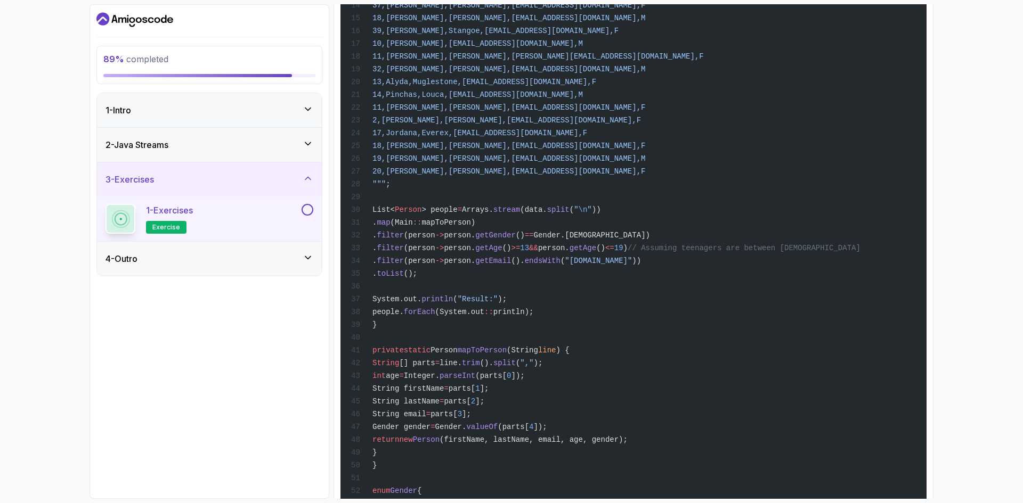
scroll to position [2222, 0]
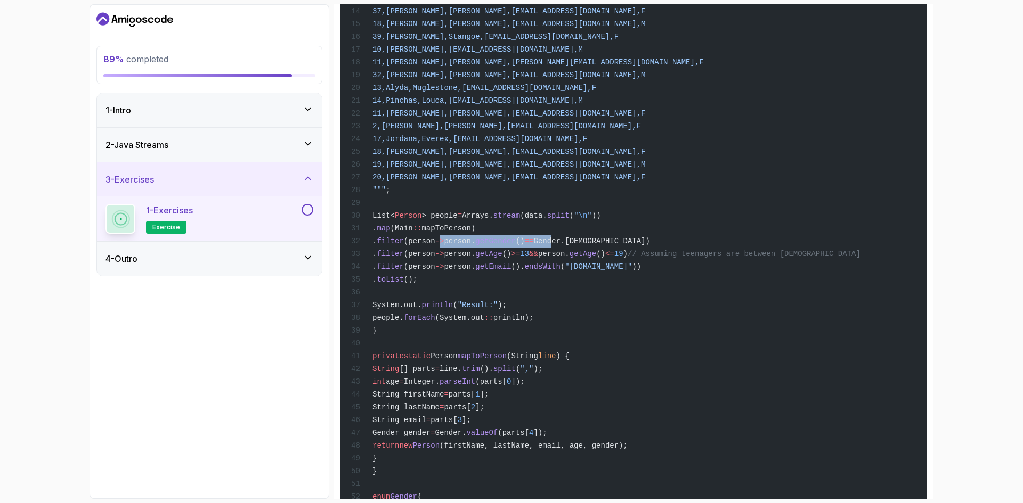
drag, startPoint x: 524, startPoint y: 303, endPoint x: 613, endPoint y: 303, distance: 89.0
click at [613, 246] on span ". filter (person -> person. getGender () == Gender.F)" at bounding box center [500, 241] width 299 height 9
drag, startPoint x: 511, startPoint y: 317, endPoint x: 610, endPoint y: 324, distance: 99.3
click at [610, 258] on span ". filter (person -> person. getAge () >= 13 && person. getAge () <= 19 ) // Ass…" at bounding box center [605, 254] width 509 height 9
drag, startPoint x: 504, startPoint y: 339, endPoint x: 527, endPoint y: 339, distance: 22.4
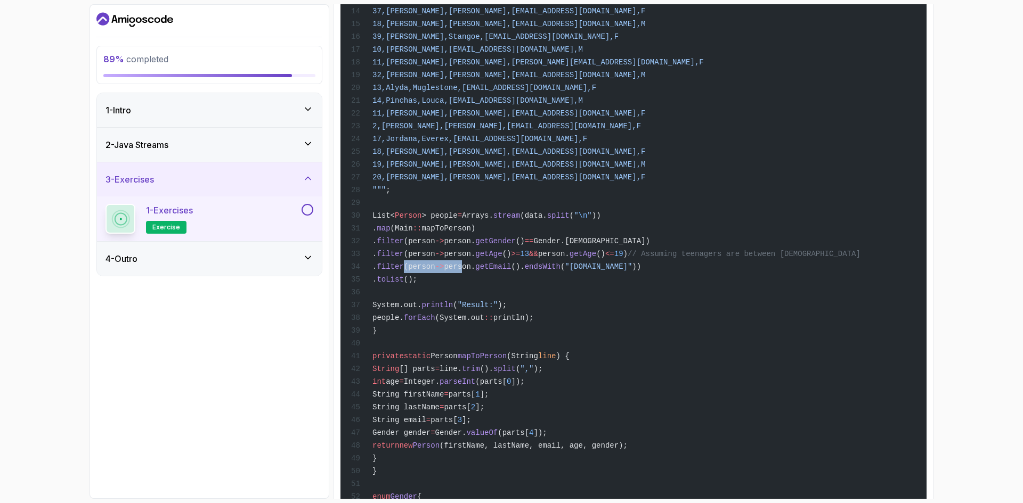
click at [526, 339] on div "import java.util.Arrays; import java.util.List; import java.util.stream.Collect…" at bounding box center [633, 400] width 569 height 1183
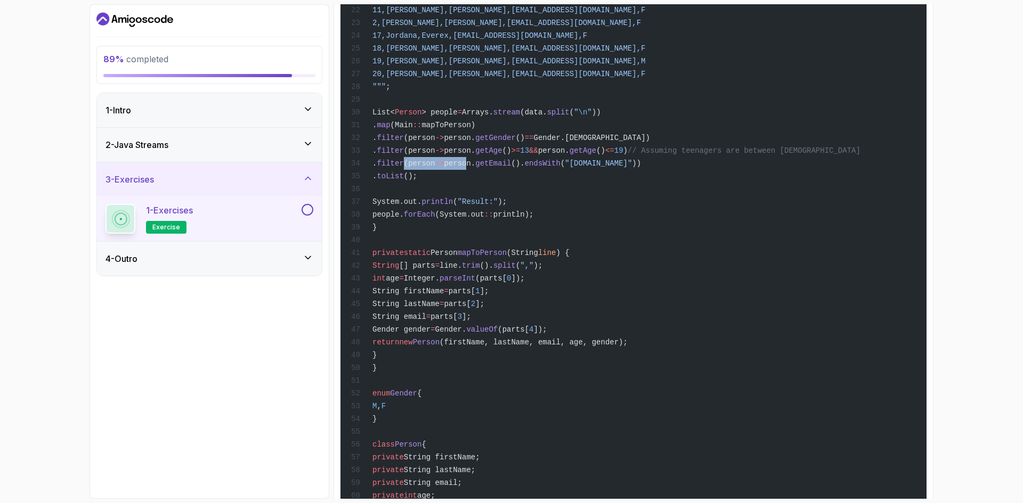
scroll to position [2329, 0]
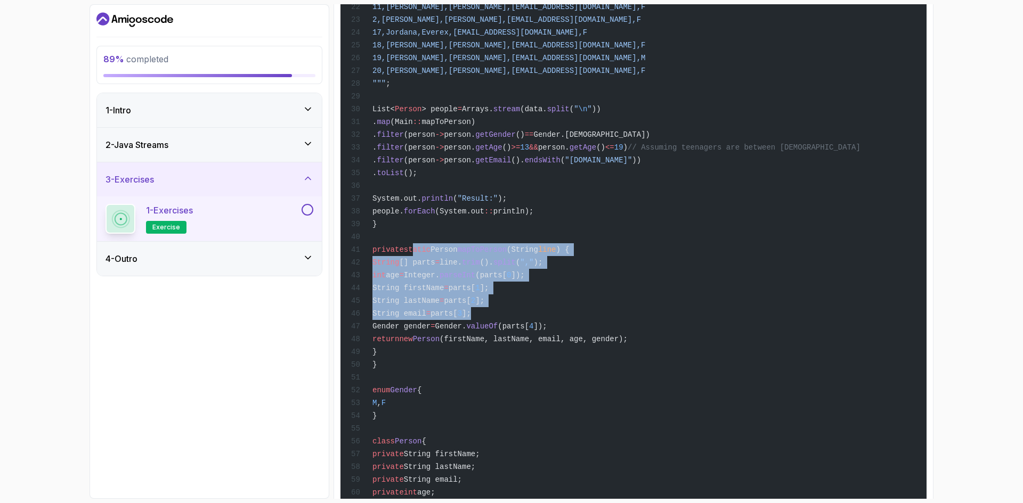
drag, startPoint x: 426, startPoint y: 318, endPoint x: 541, endPoint y: 382, distance: 131.9
click at [541, 382] on div "import java.util.Arrays; import java.util.List; import java.util.stream.Collect…" at bounding box center [633, 293] width 569 height 1183
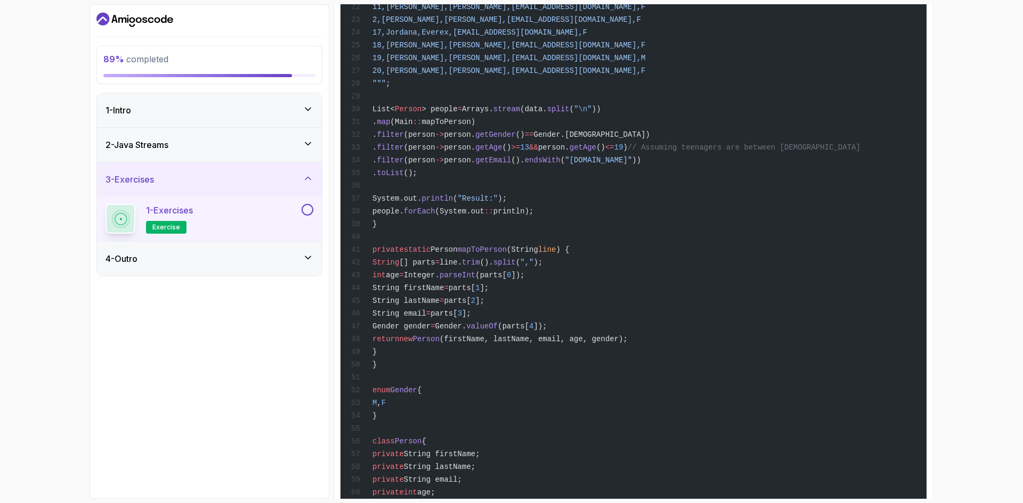
click at [716, 419] on div "import java.util.Arrays; import java.util.List; import java.util.stream.Collect…" at bounding box center [633, 293] width 569 height 1183
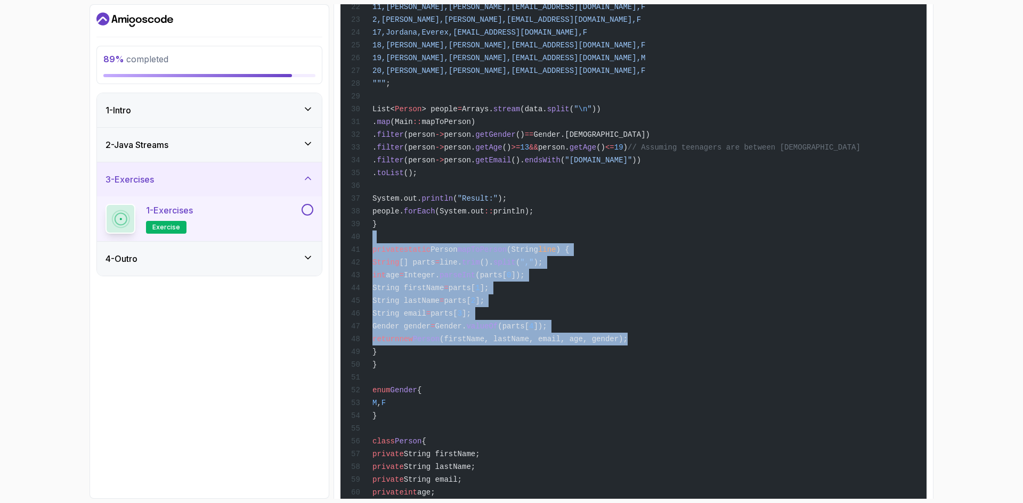
drag, startPoint x: 648, startPoint y: 410, endPoint x: 382, endPoint y: 308, distance: 284.6
click at [382, 308] on div "import java.util.Arrays; import java.util.List; import java.util.stream.Collect…" at bounding box center [633, 293] width 569 height 1183
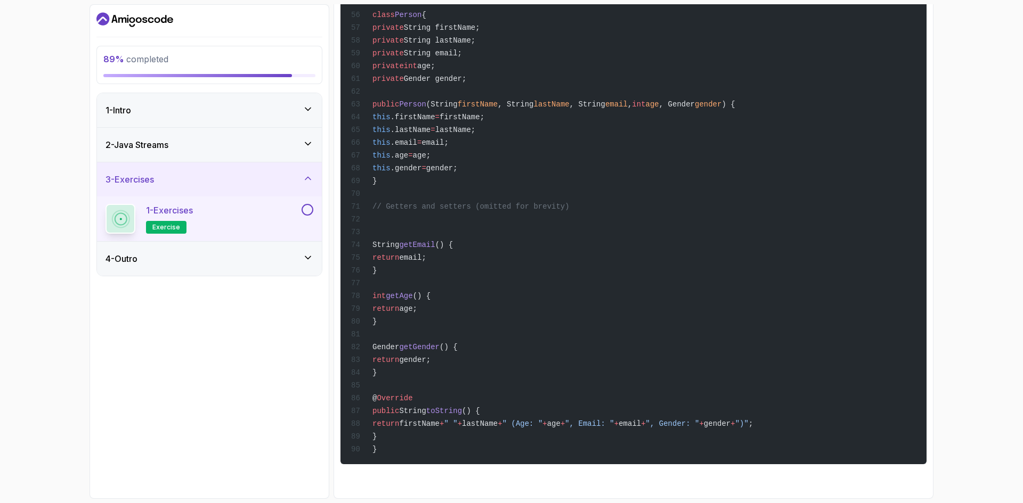
scroll to position [2852, 0]
click at [306, 213] on button at bounding box center [308, 210] width 12 height 12
click at [273, 175] on div "3 - Exercises" at bounding box center [209, 179] width 208 height 13
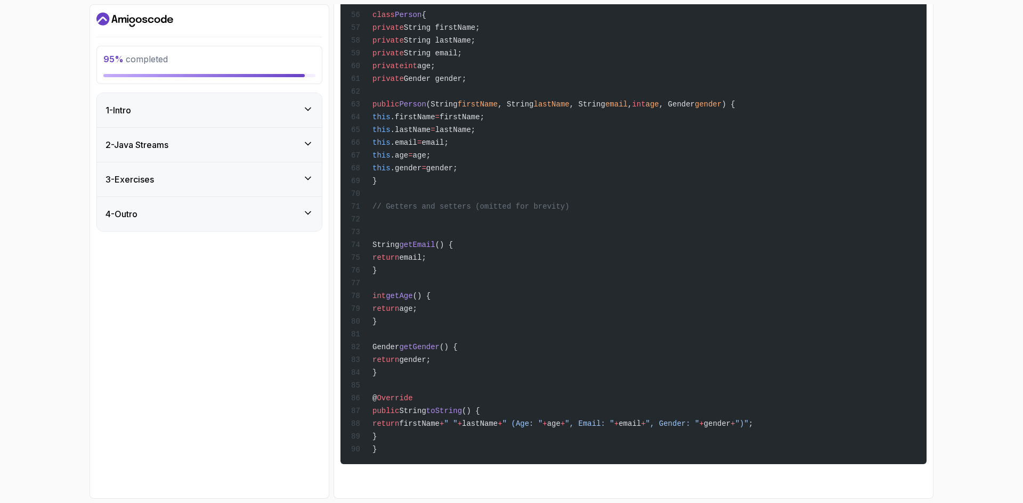
click at [263, 209] on div "4 - Outro" at bounding box center [209, 214] width 208 height 13
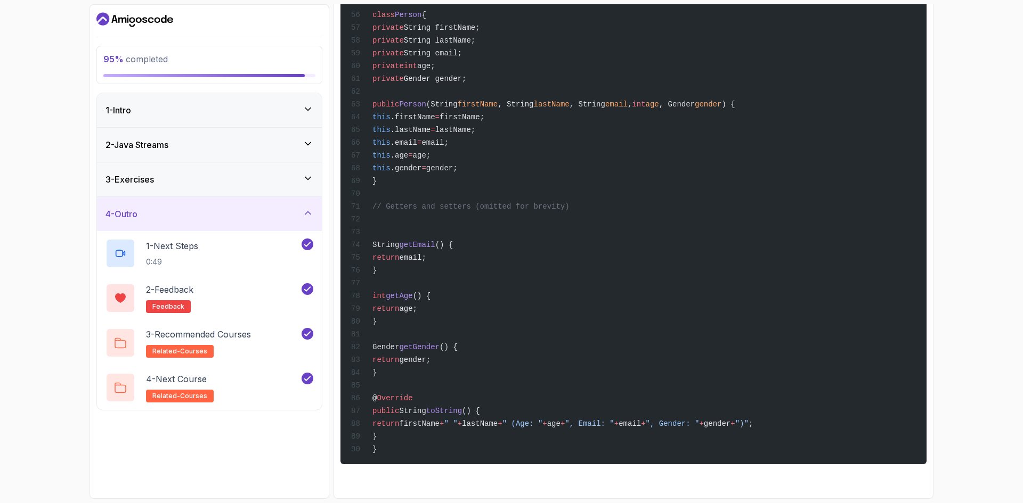
click at [263, 209] on div "4 - Outro" at bounding box center [209, 214] width 208 height 13
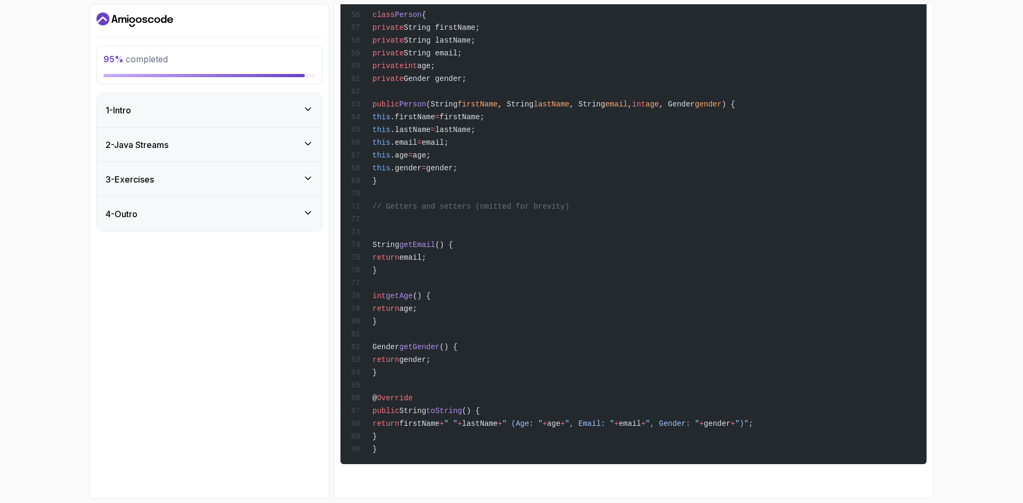
click at [254, 184] on div "3 - Exercises" at bounding box center [209, 179] width 208 height 13
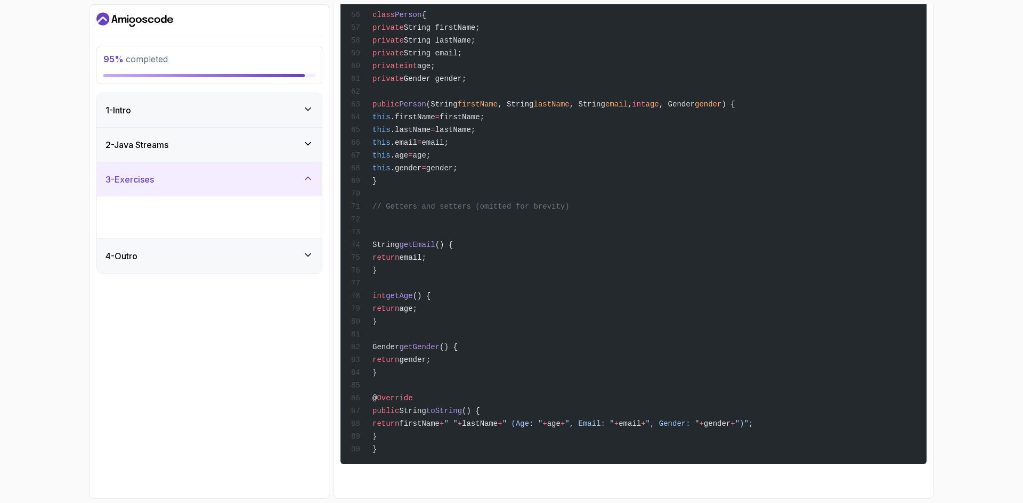
click at [254, 184] on div "3 - Exercises" at bounding box center [209, 179] width 208 height 13
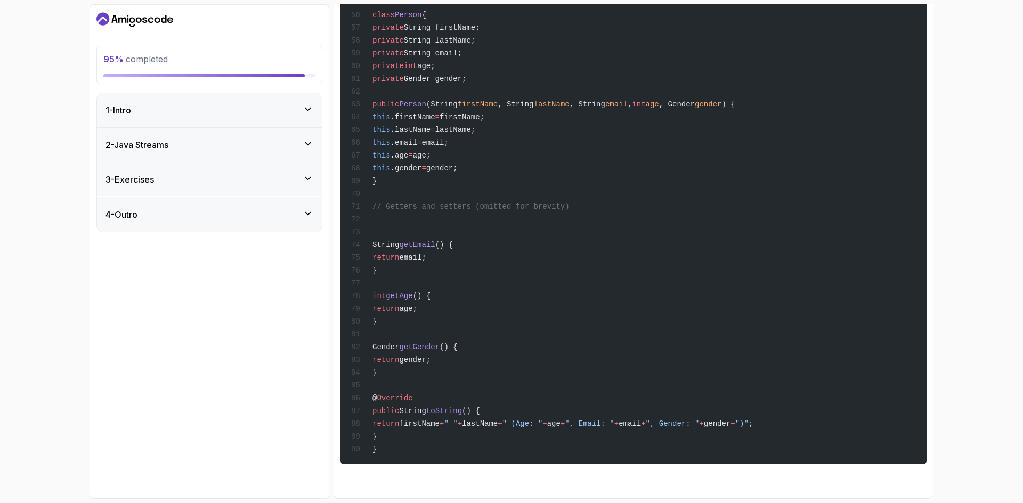
click at [256, 153] on div "2 - Java Streams" at bounding box center [209, 145] width 225 height 34
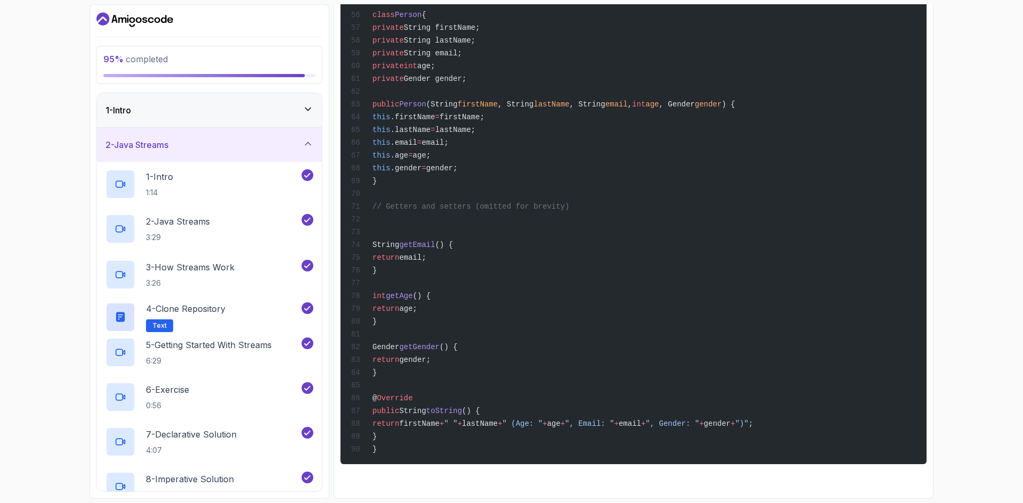
click at [262, 109] on div "1 - Intro" at bounding box center [209, 110] width 208 height 13
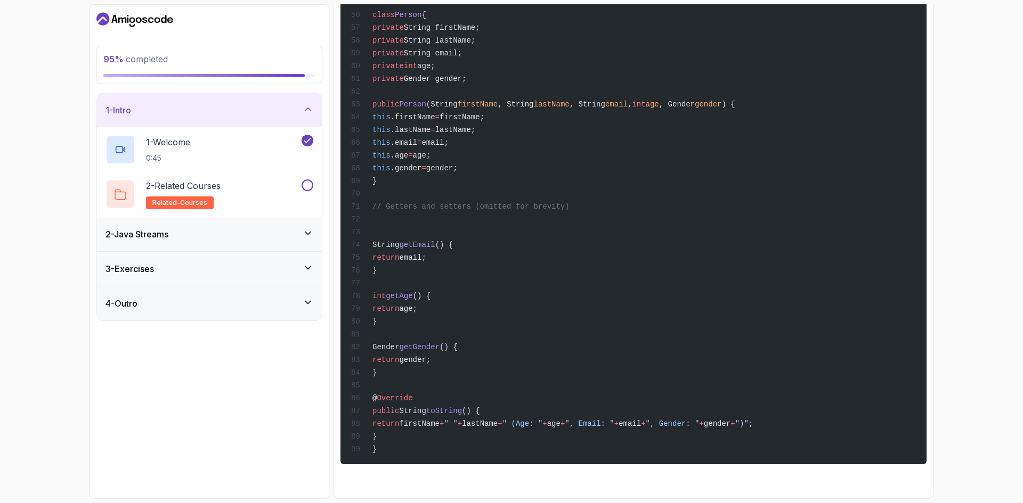
click at [260, 115] on div "1 - Intro" at bounding box center [209, 110] width 208 height 13
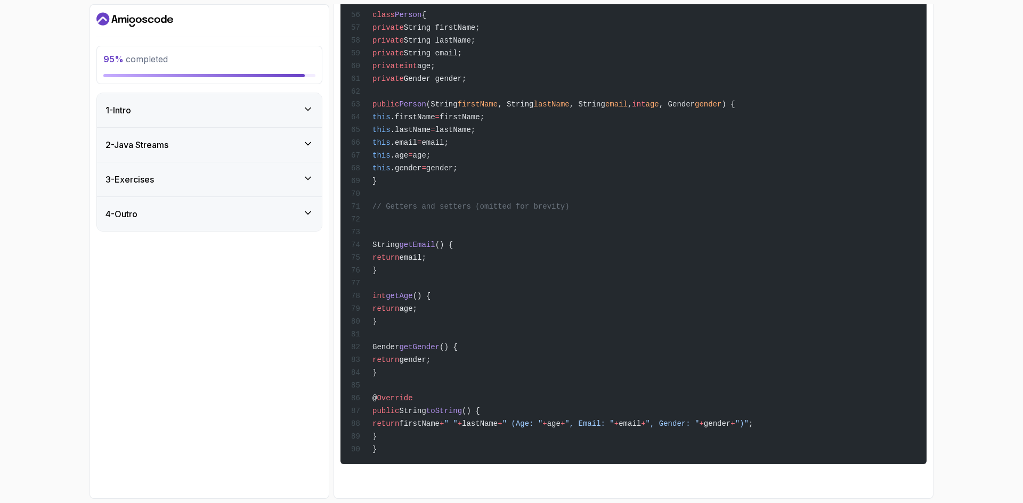
click at [257, 142] on div "2 - Java Streams" at bounding box center [209, 145] width 208 height 13
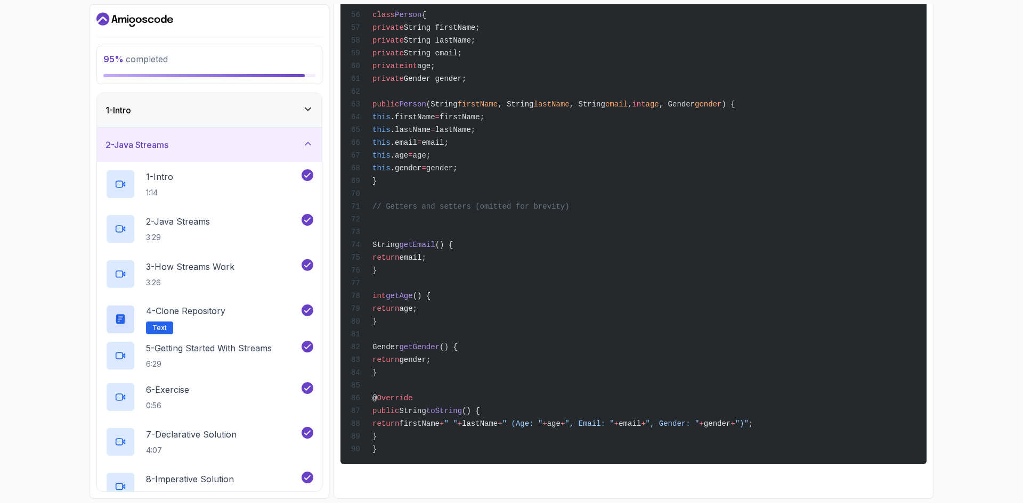
click at [257, 142] on div "2 - Java Streams" at bounding box center [209, 145] width 208 height 13
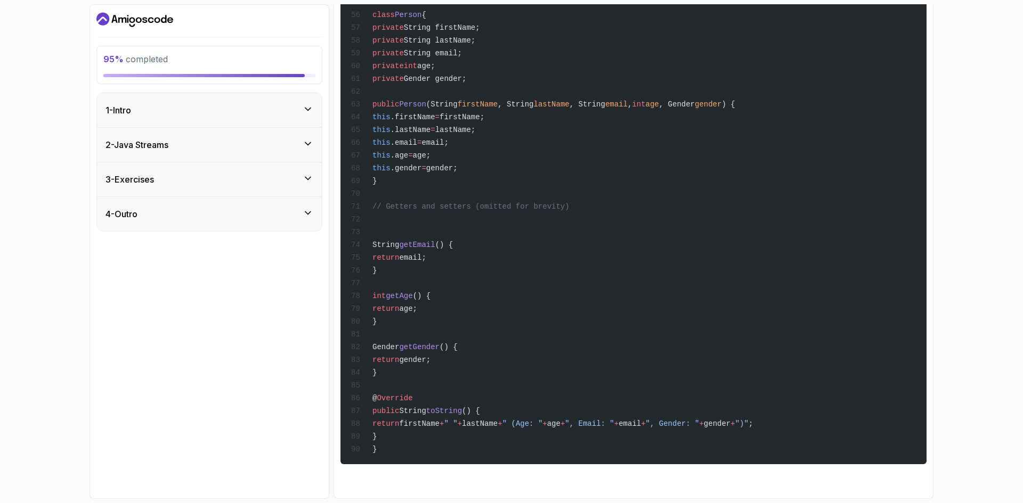
click at [270, 217] on div "4 - Outro" at bounding box center [209, 214] width 208 height 13
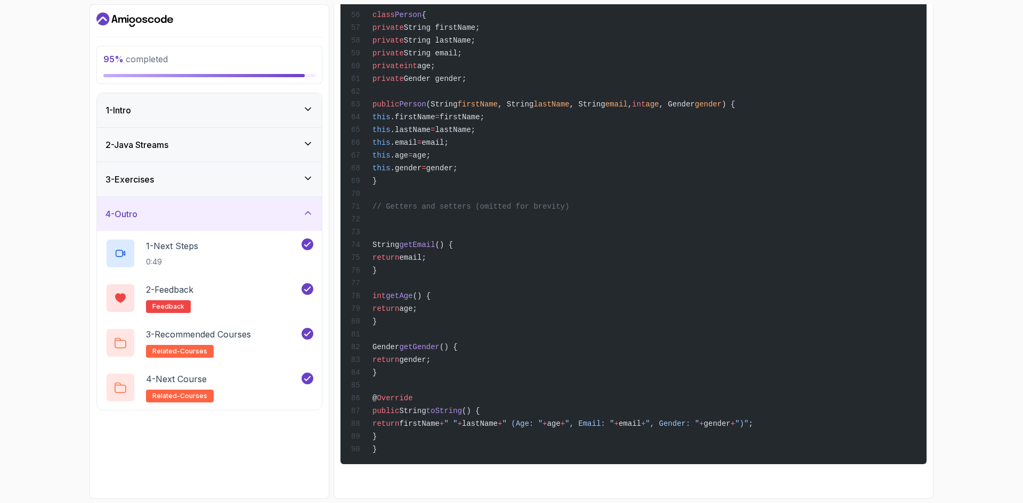
click at [263, 181] on div "3 - Exercises" at bounding box center [209, 179] width 208 height 13
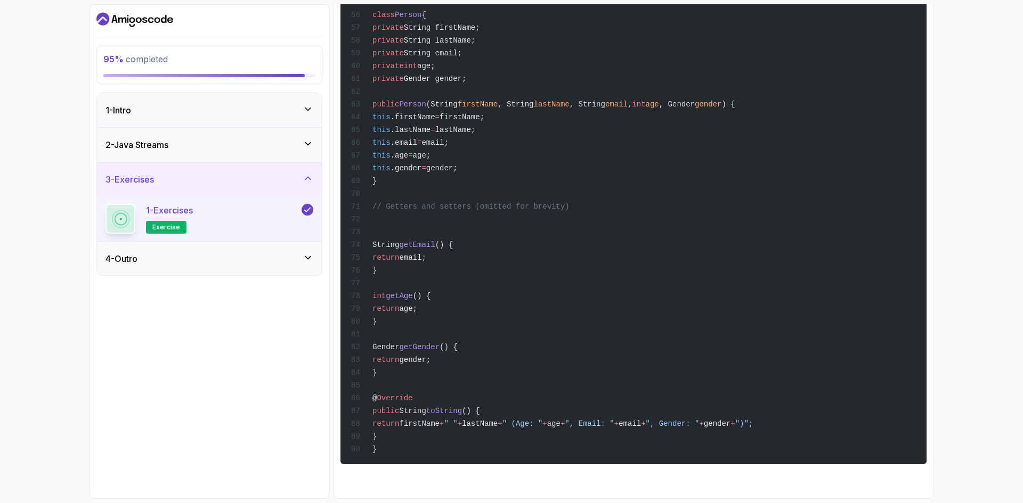
click at [264, 157] on div "2 - Java Streams" at bounding box center [209, 145] width 225 height 34
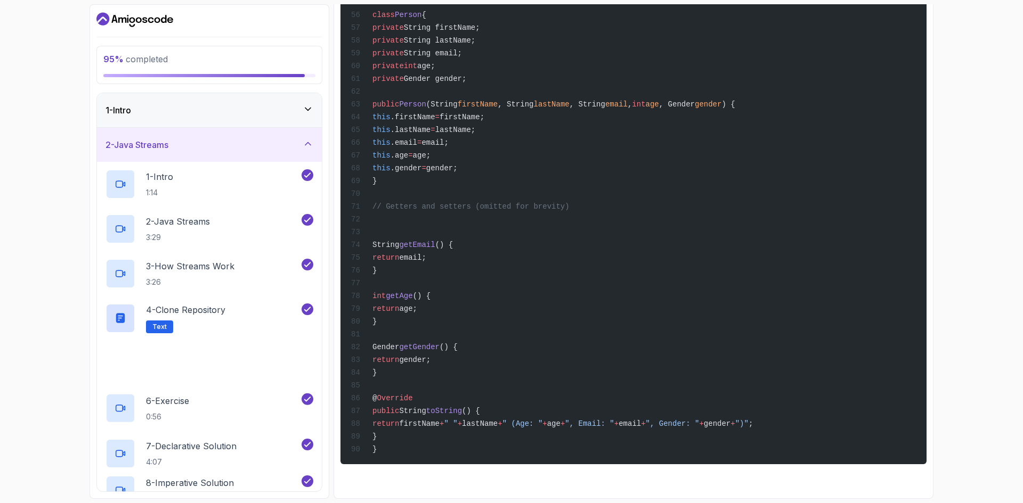
click at [272, 126] on div "1 - Intro" at bounding box center [209, 110] width 225 height 34
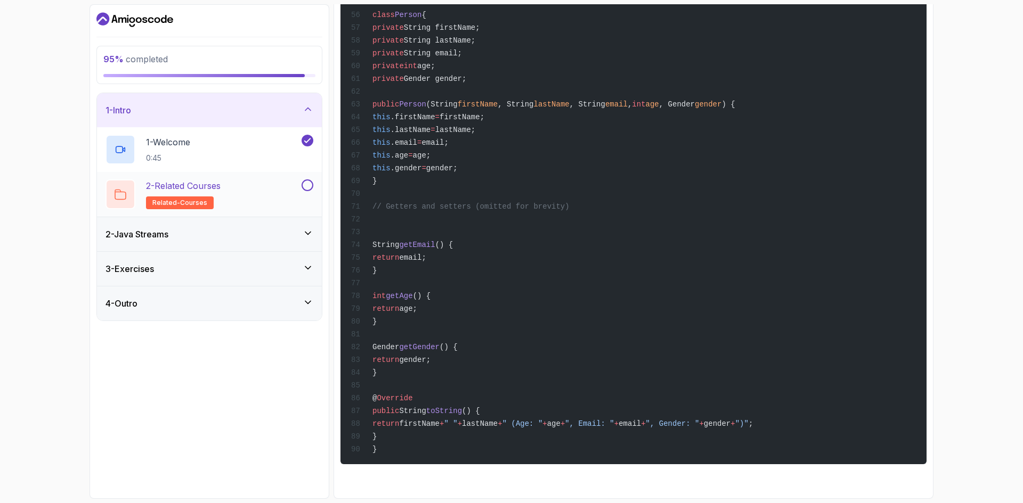
click at [313, 183] on div "2 - Related Courses related-courses" at bounding box center [209, 194] width 225 height 45
click at [307, 188] on button at bounding box center [308, 186] width 12 height 12
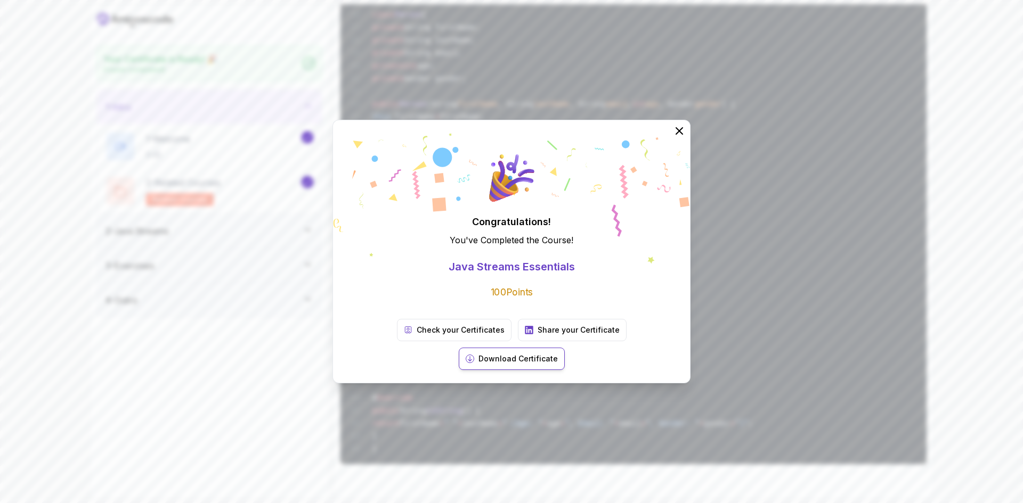
click at [558, 354] on p "Download Certificate" at bounding box center [517, 359] width 79 height 11
click at [683, 138] on icon at bounding box center [679, 131] width 14 height 14
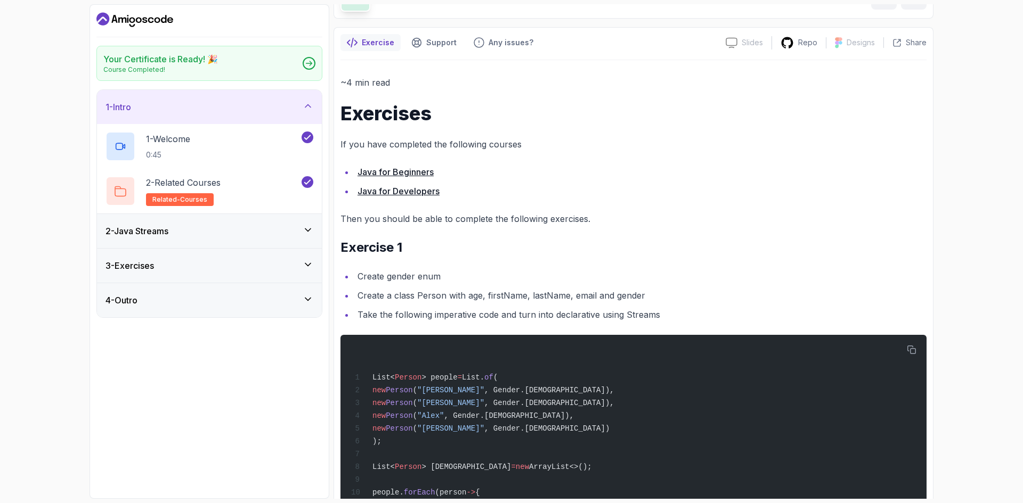
scroll to position [0, 0]
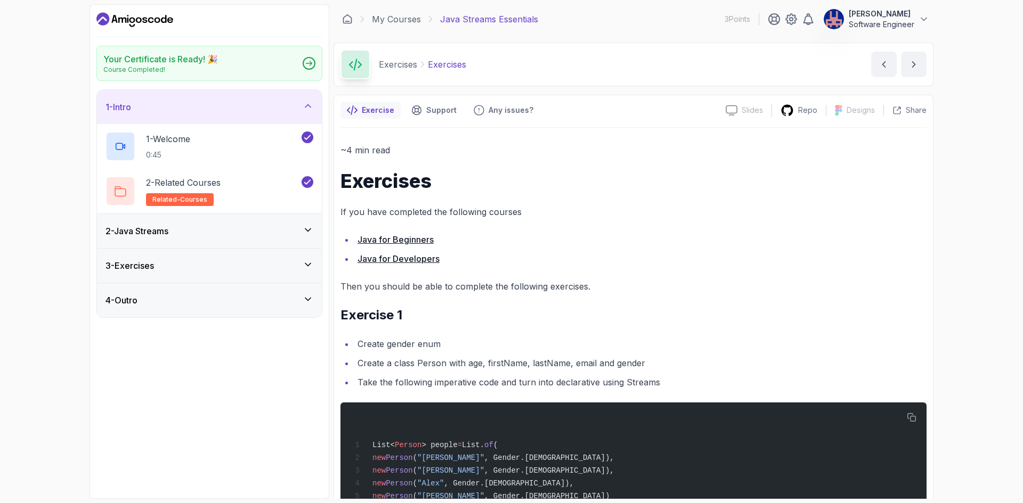
drag, startPoint x: 904, startPoint y: 59, endPoint x: 827, endPoint y: 45, distance: 78.5
click at [904, 59] on button "next content" at bounding box center [914, 65] width 26 height 26
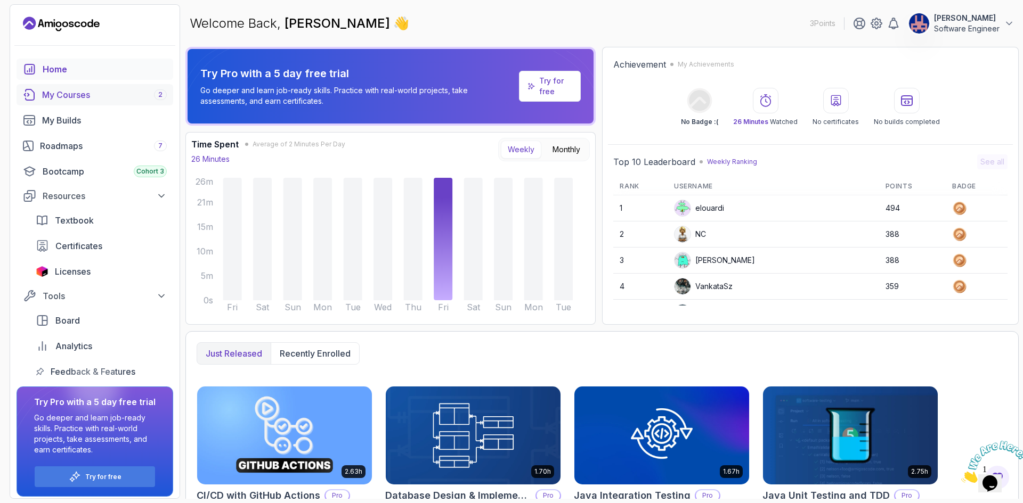
click at [78, 99] on div "My Courses 2" at bounding box center [104, 94] width 125 height 13
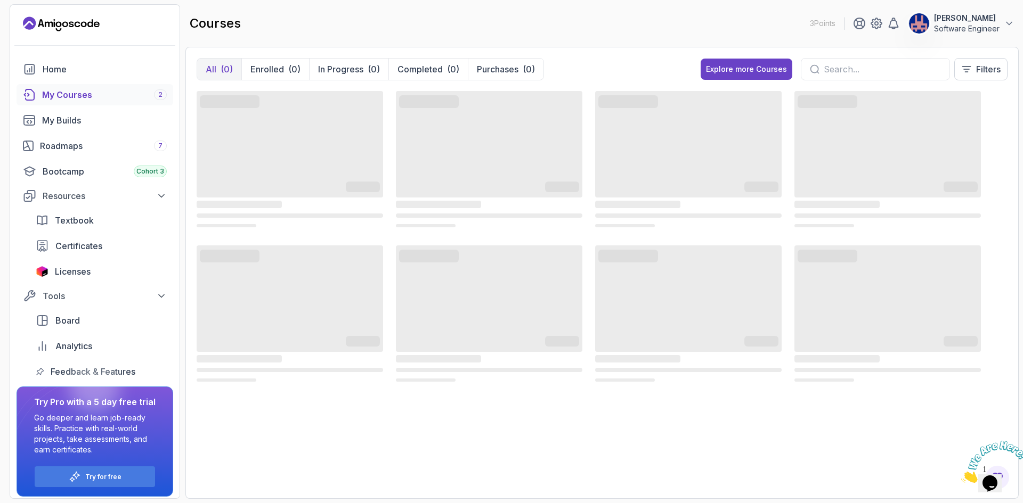
click at [829, 64] on input "text" at bounding box center [882, 69] width 117 height 13
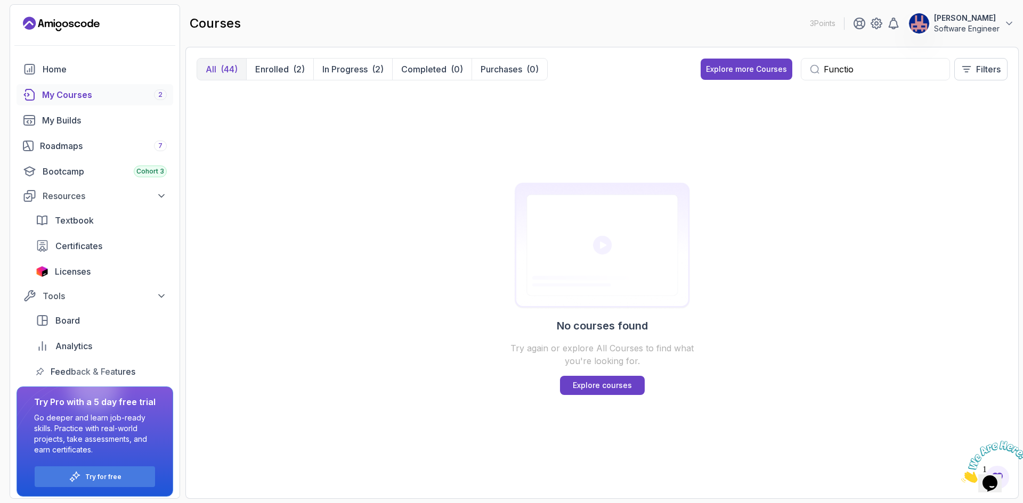
type input "Functi"
type input "Functioo"
click at [82, 165] on div "Bootcamp Cohort 3" at bounding box center [105, 171] width 124 height 13
